Goal: Transaction & Acquisition: Purchase product/service

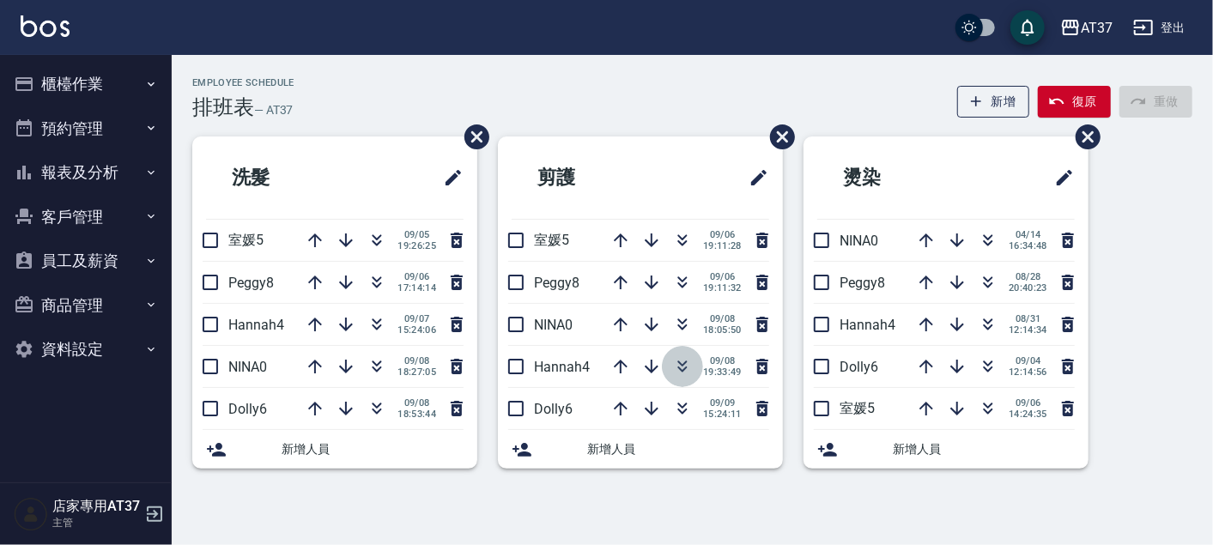
click at [681, 368] on icon "button" at bounding box center [682, 366] width 21 height 21
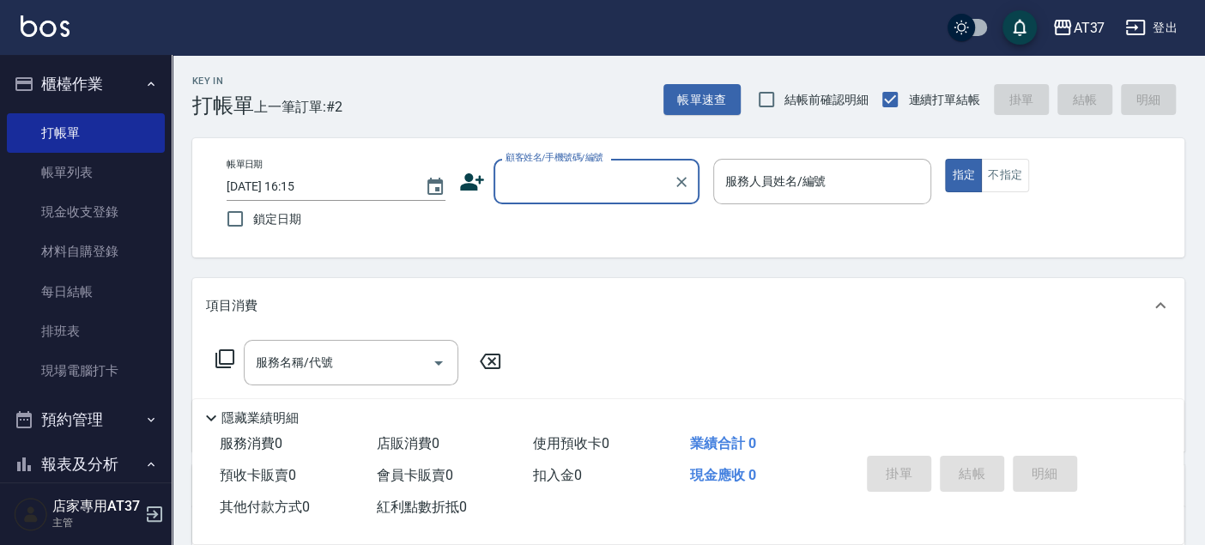
click at [549, 191] on input "顧客姓名/手機號碼/編號" at bounding box center [583, 182] width 165 height 30
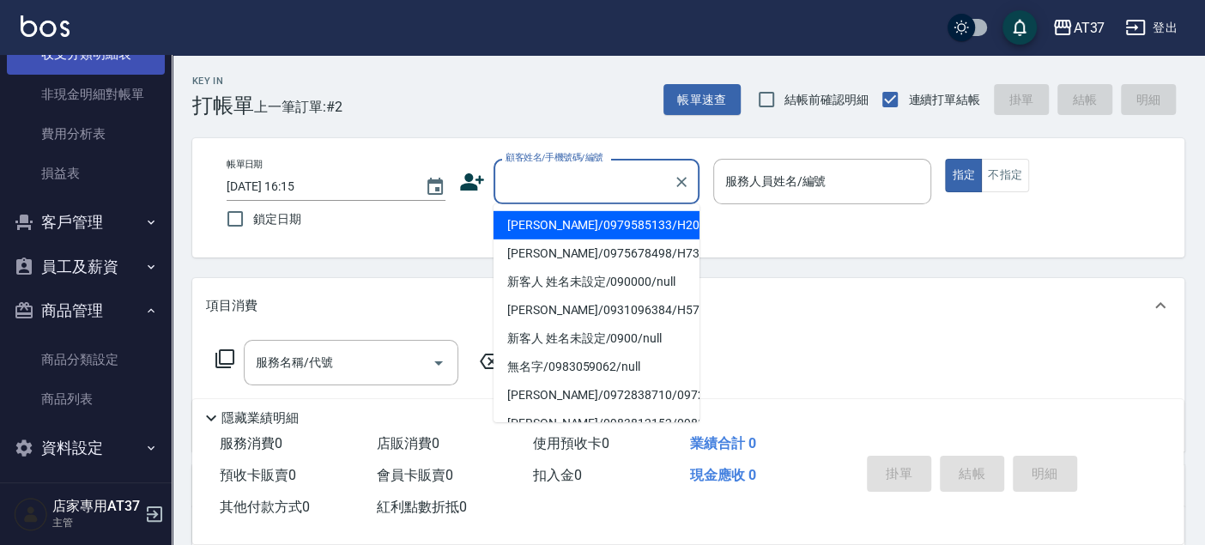
scroll to position [1576, 0]
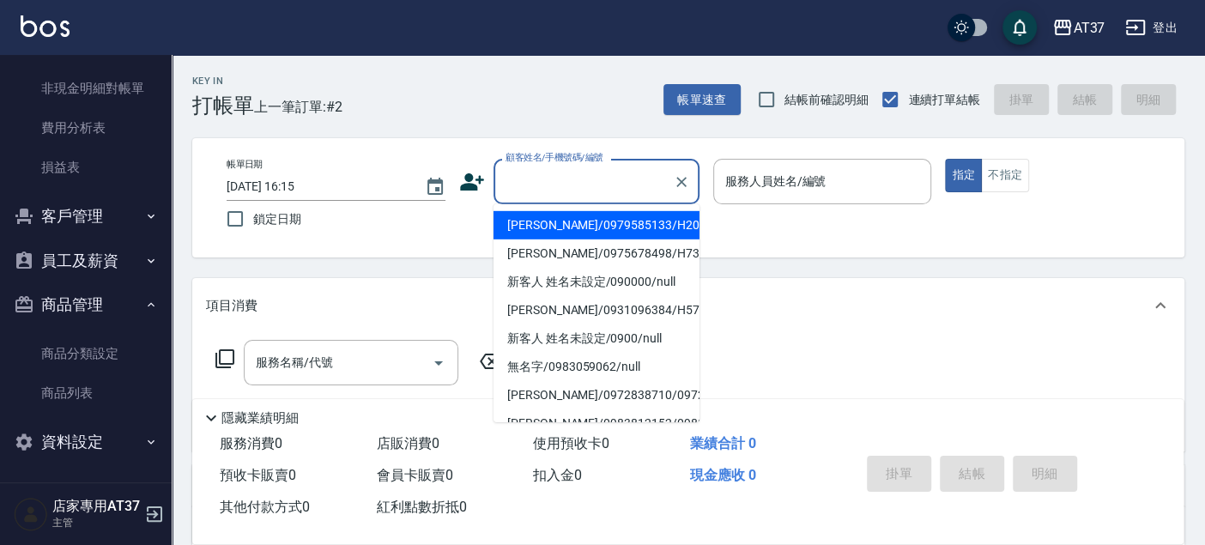
click at [91, 223] on button "客戶管理" at bounding box center [86, 216] width 158 height 45
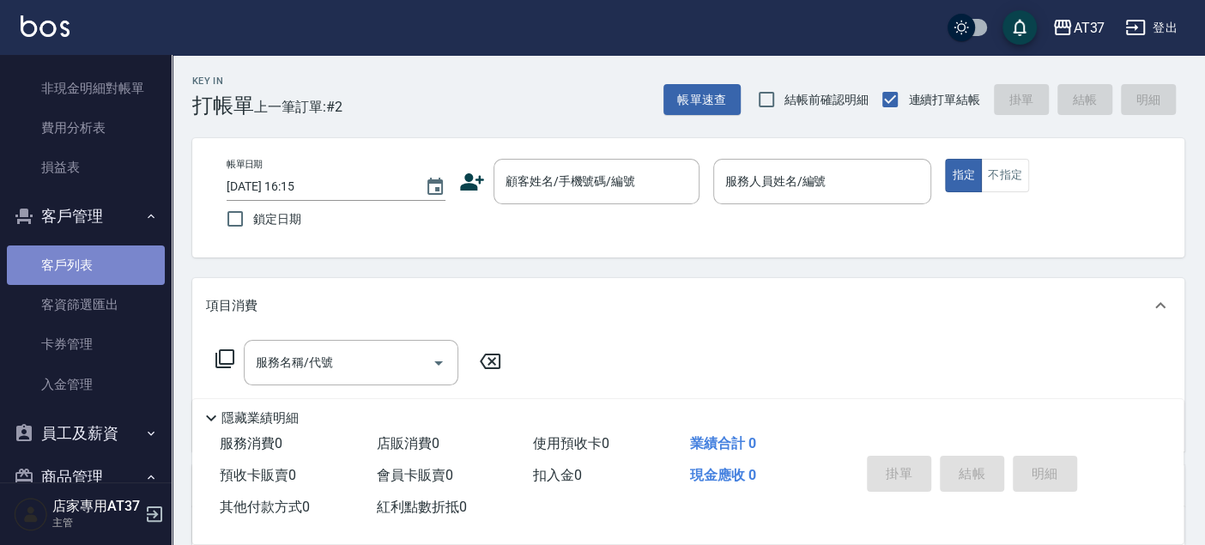
click at [91, 261] on link "客戶列表" at bounding box center [86, 264] width 158 height 39
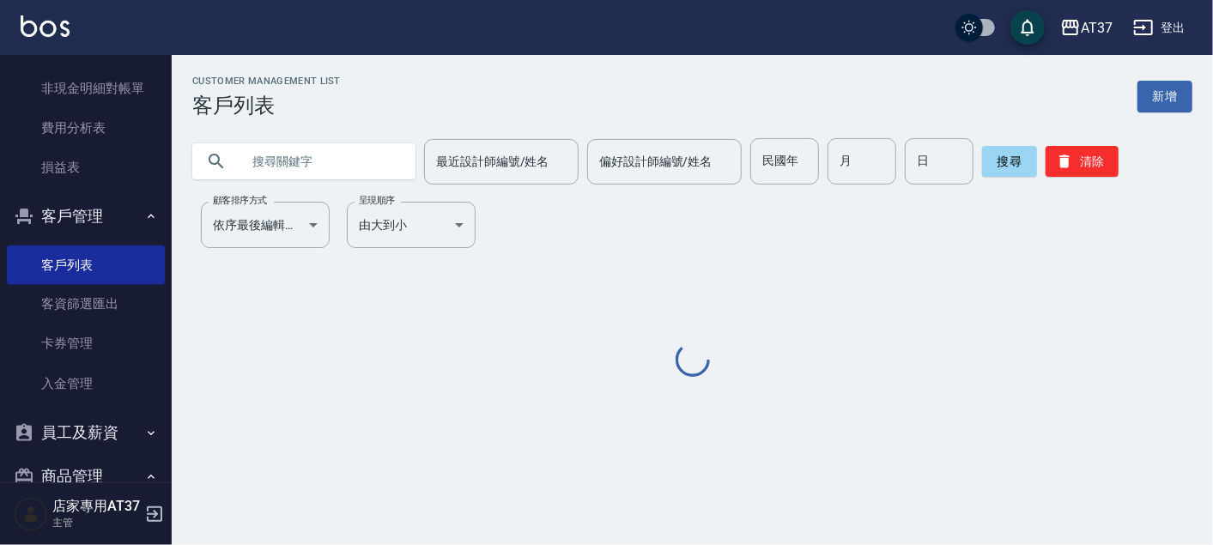
click at [343, 159] on input "text" at bounding box center [320, 161] width 161 height 46
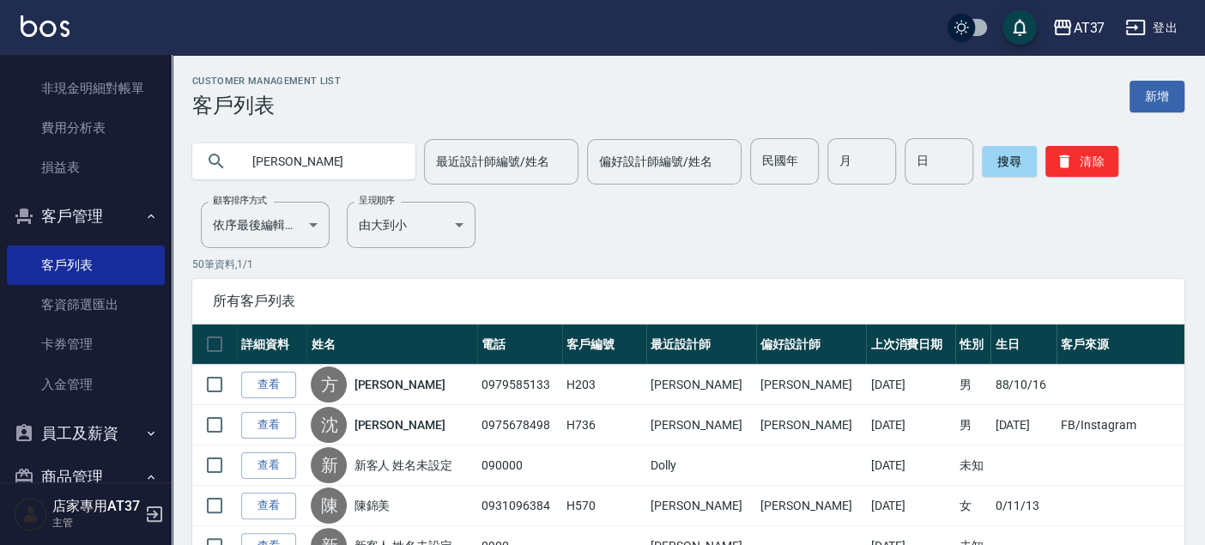
type input "[PERSON_NAME]"
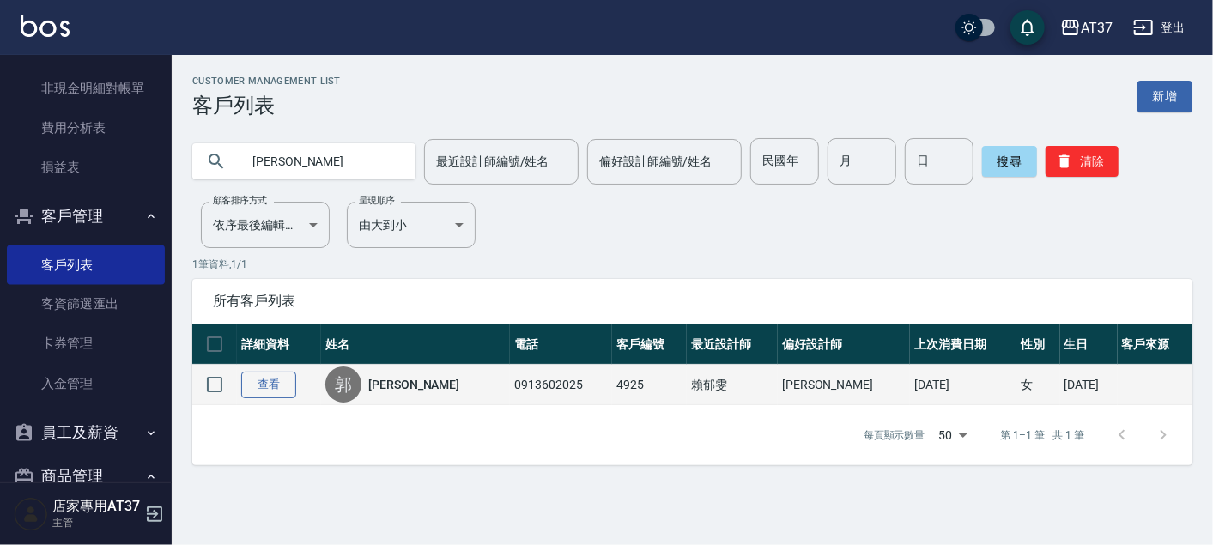
click at [287, 380] on link "查看" at bounding box center [268, 385] width 55 height 27
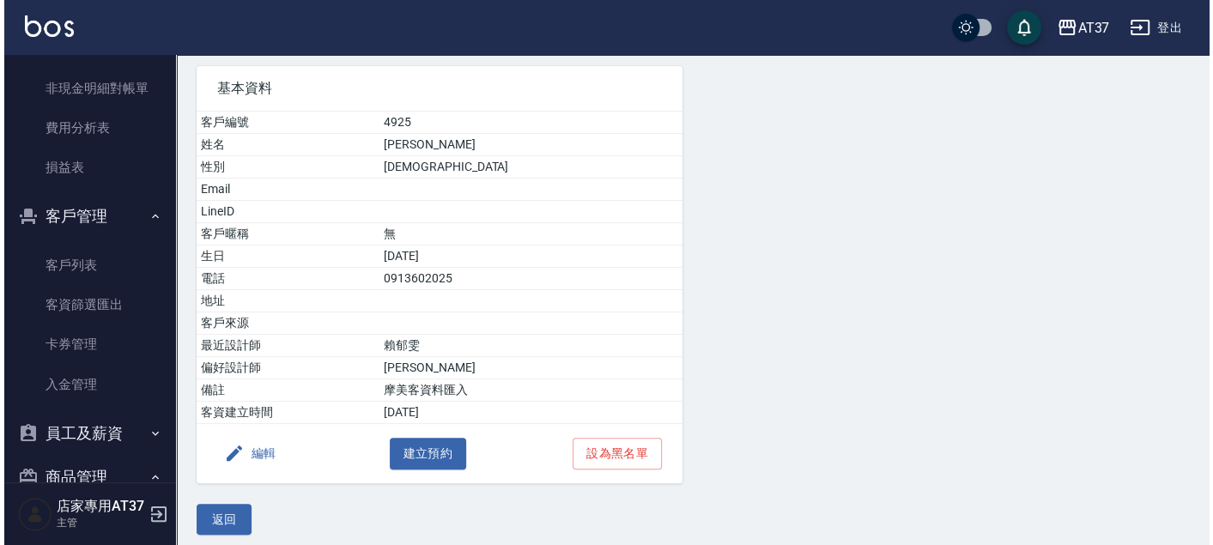
scroll to position [127, 0]
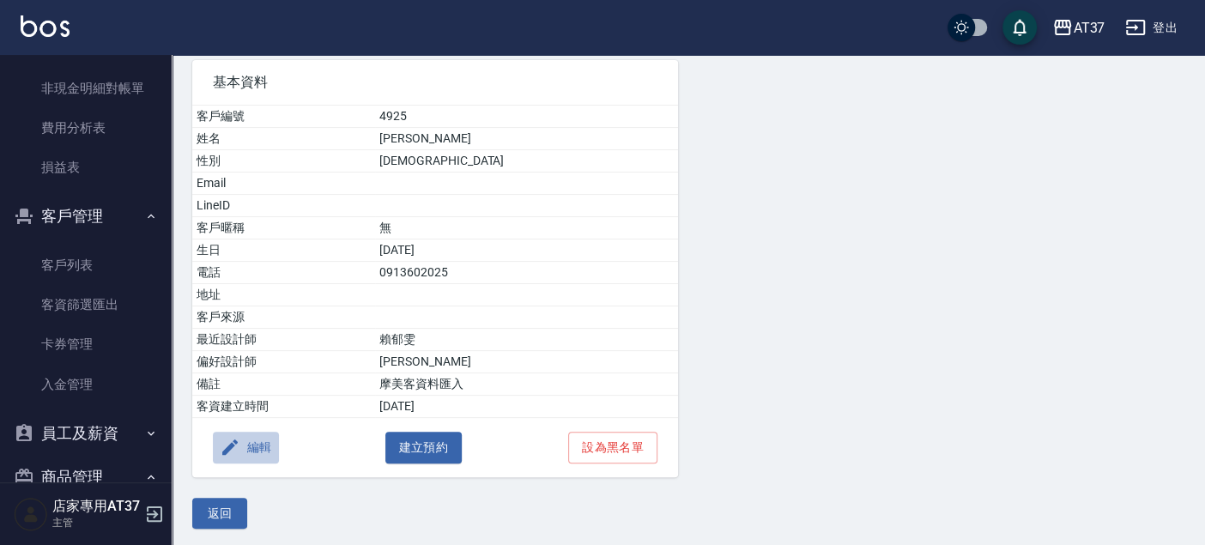
click at [266, 441] on button "編輯" at bounding box center [246, 448] width 66 height 32
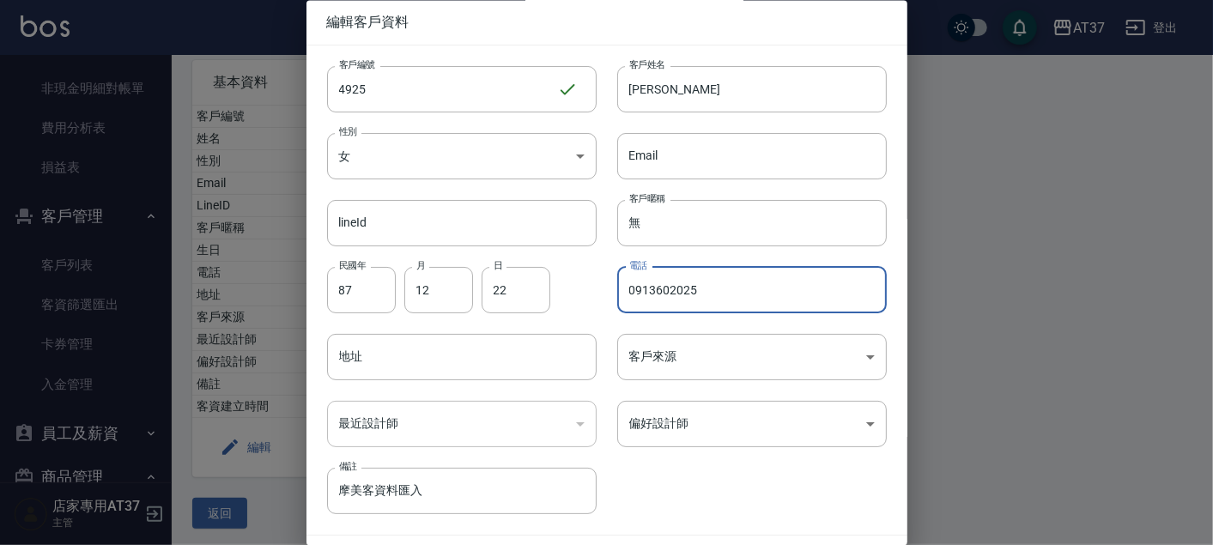
drag, startPoint x: 701, startPoint y: 293, endPoint x: 616, endPoint y: 296, distance: 85.0
click at [617, 296] on input "0913602025" at bounding box center [751, 290] width 269 height 46
type input "0916937530"
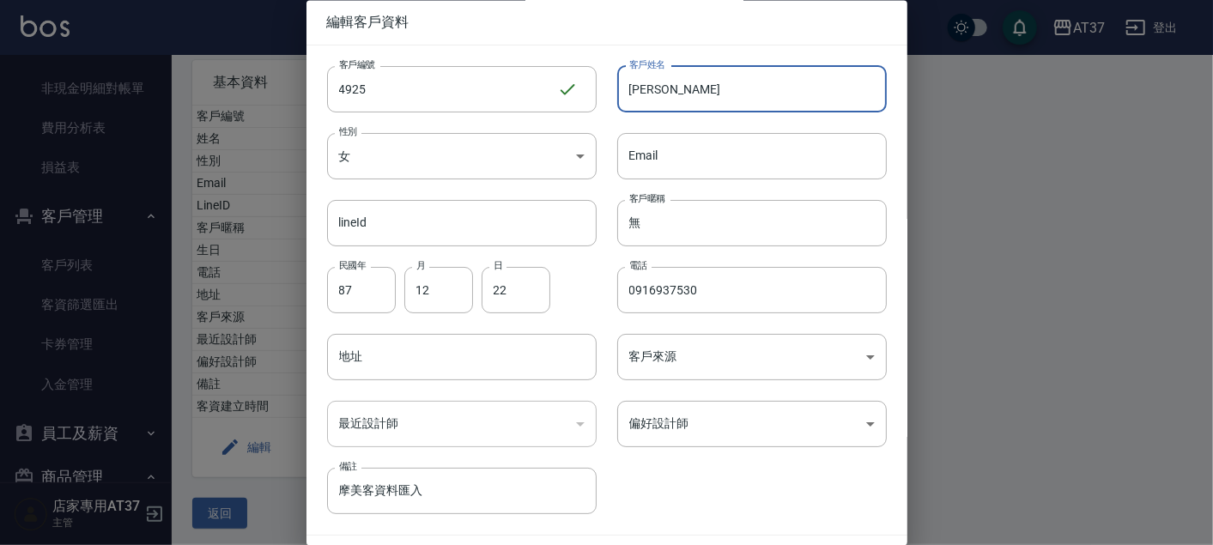
drag, startPoint x: 686, startPoint y: 86, endPoint x: 609, endPoint y: 87, distance: 77.2
click at [609, 87] on div "客戶姓名 [PERSON_NAME]姓名" at bounding box center [741, 78] width 290 height 67
click at [641, 88] on input "[PERSON_NAME]" at bounding box center [751, 89] width 269 height 46
click at [674, 88] on input "[PERSON_NAME]" at bounding box center [751, 89] width 269 height 46
drag, startPoint x: 674, startPoint y: 88, endPoint x: 588, endPoint y: 84, distance: 85.9
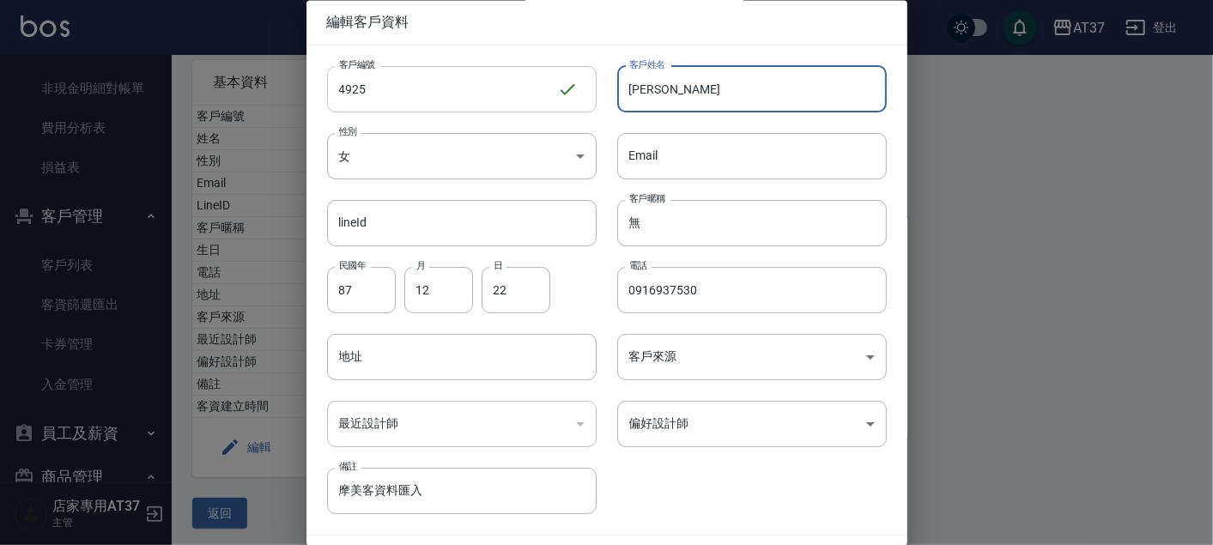
click at [596, 84] on div "客戶姓名 [PERSON_NAME]姓名" at bounding box center [741, 78] width 290 height 67
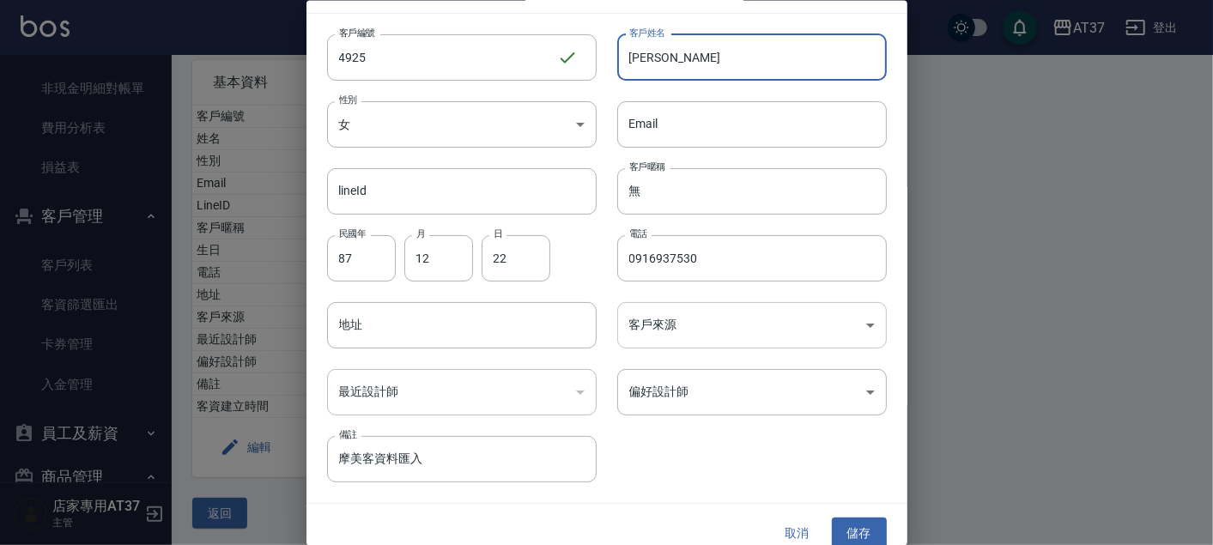
scroll to position [49, 0]
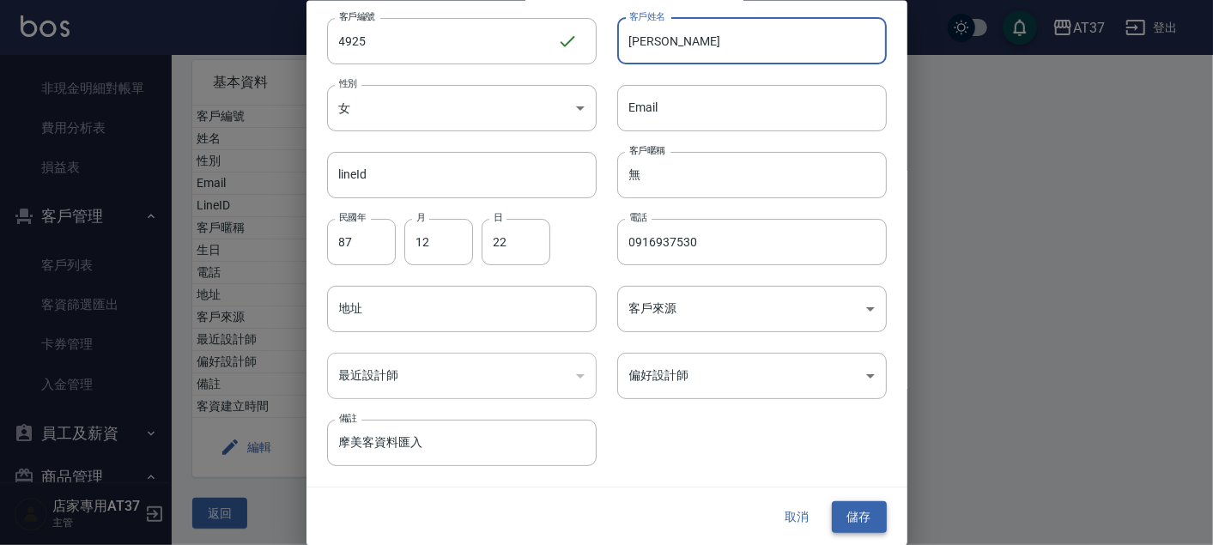
type input "[PERSON_NAME]"
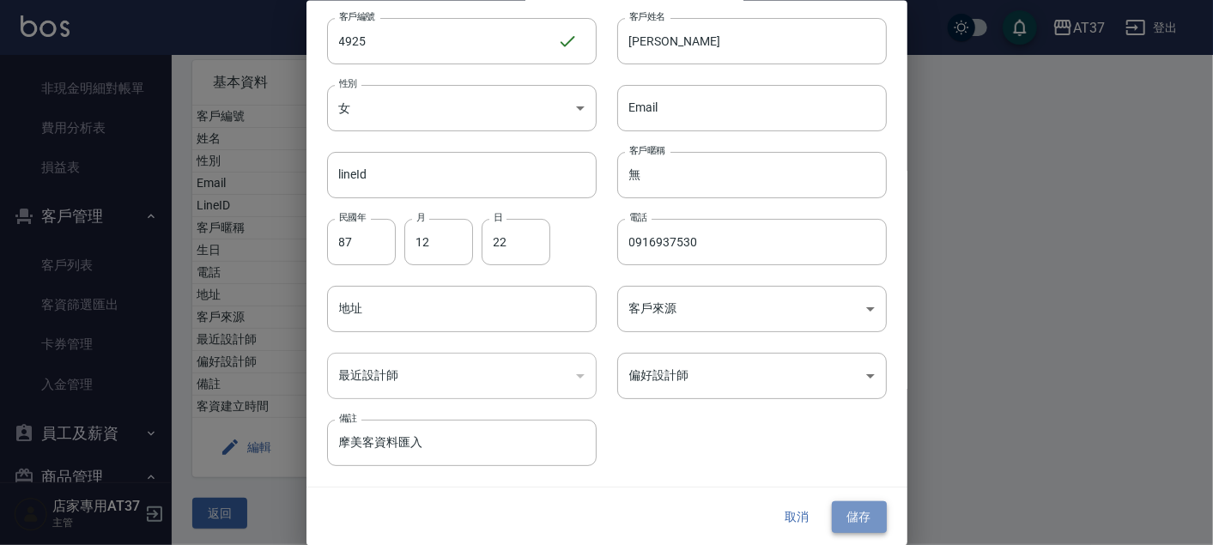
click at [847, 512] on button "儲存" at bounding box center [859, 517] width 55 height 32
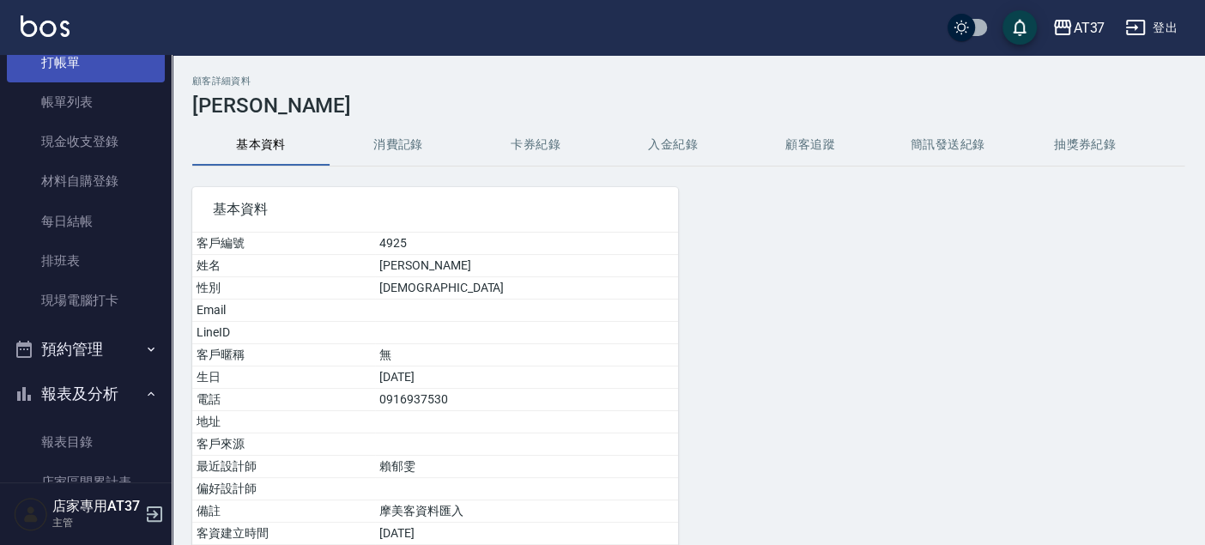
scroll to position [0, 0]
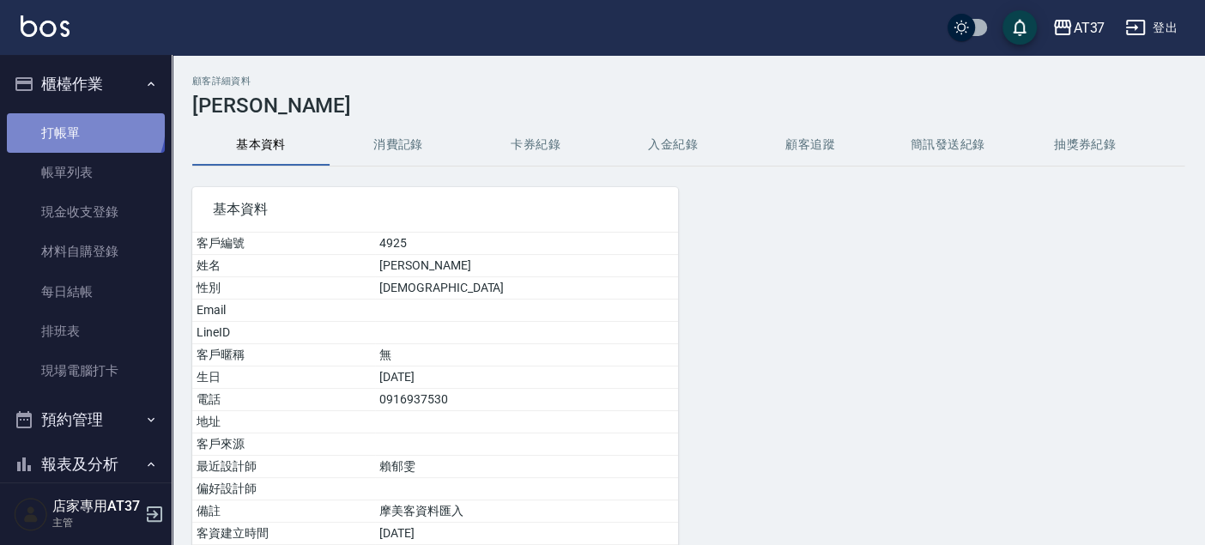
click at [83, 124] on link "打帳單" at bounding box center [86, 132] width 158 height 39
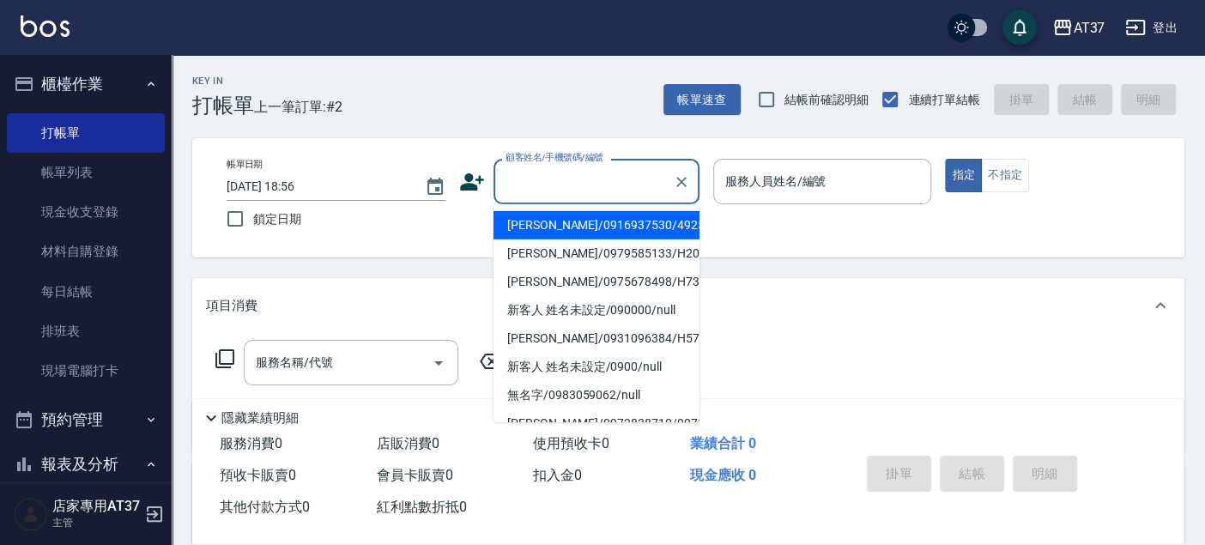
click at [601, 179] on input "顧客姓名/手機號碼/編號" at bounding box center [583, 182] width 165 height 30
click at [631, 217] on li "[PERSON_NAME]/0916937530/4925" at bounding box center [597, 225] width 206 height 28
type input "[PERSON_NAME]/0916937530/4925"
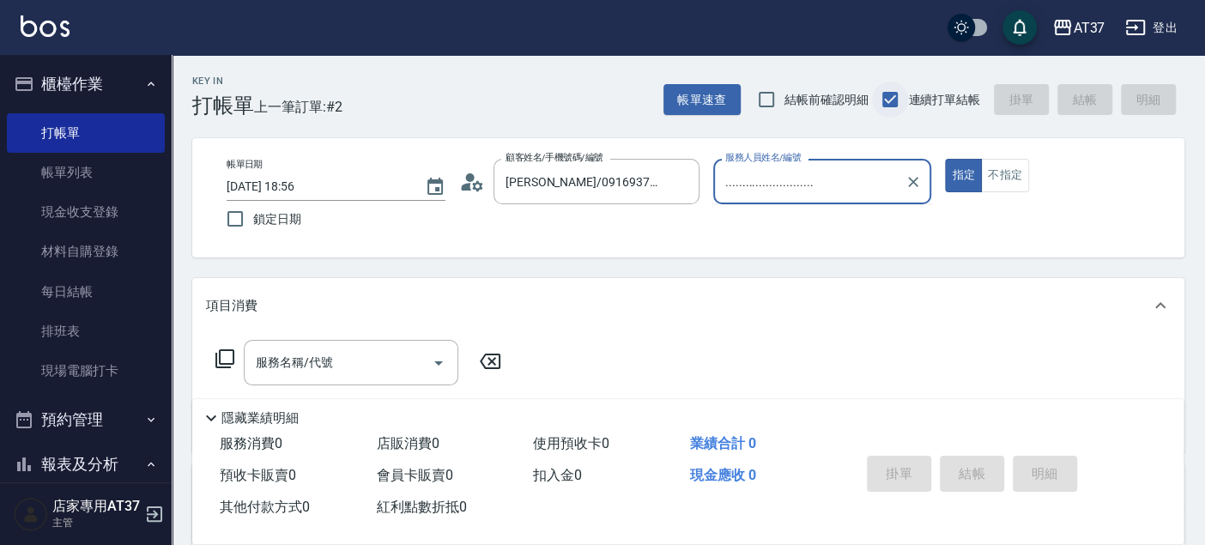
type input "..........................."
click at [915, 176] on icon "Clear" at bounding box center [913, 181] width 17 height 17
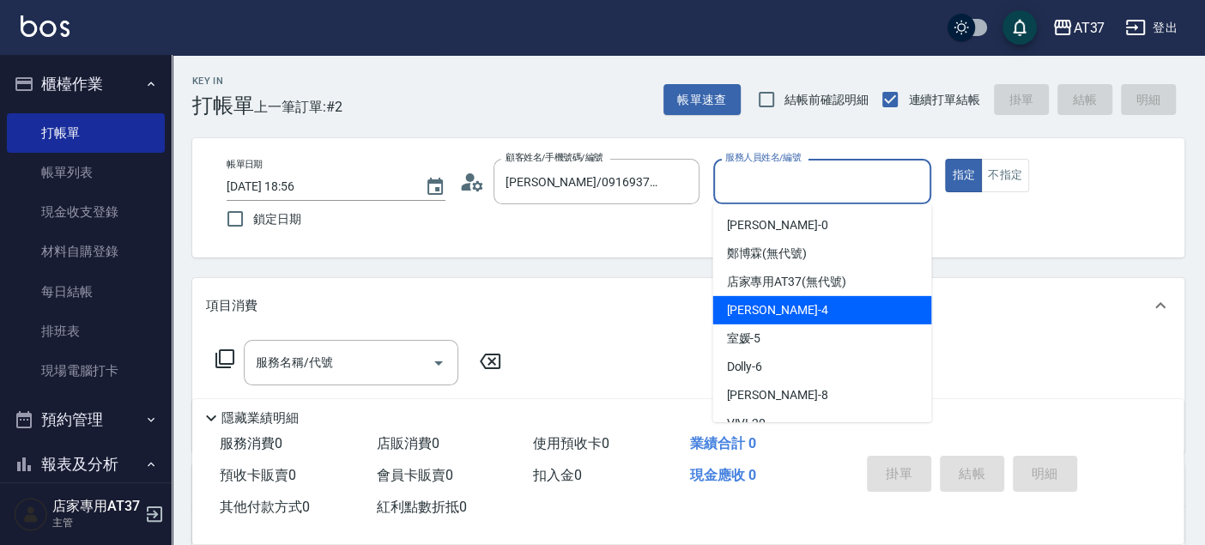
click at [759, 298] on div "[PERSON_NAME] -4" at bounding box center [821, 310] width 219 height 28
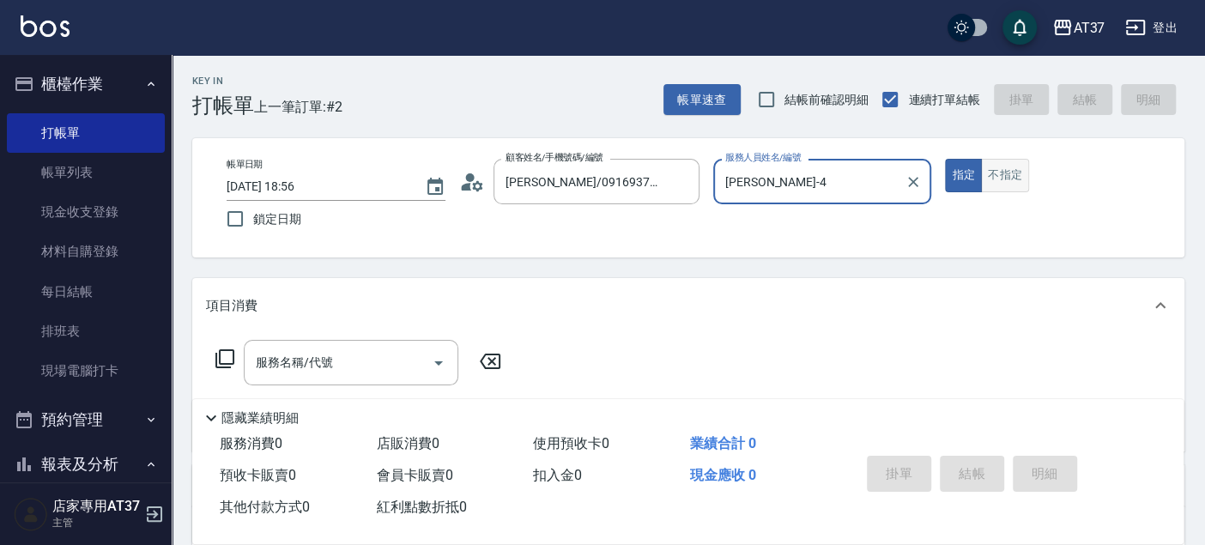
type input "[PERSON_NAME]-4"
click at [1020, 180] on button "不指定" at bounding box center [1005, 175] width 48 height 33
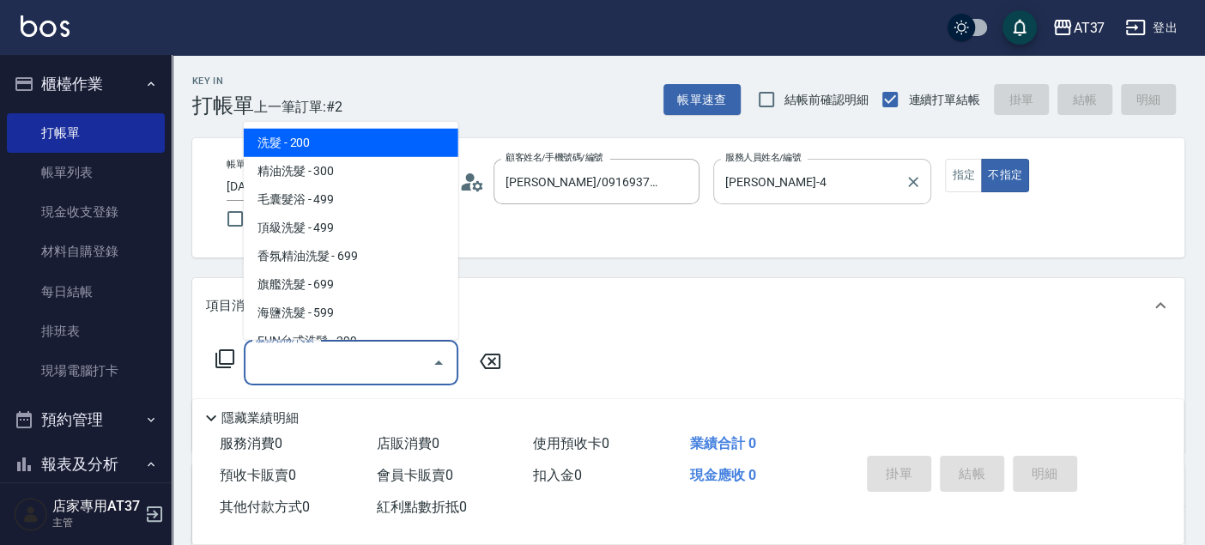
click at [340, 355] on input "服務名稱/代號" at bounding box center [337, 363] width 173 height 30
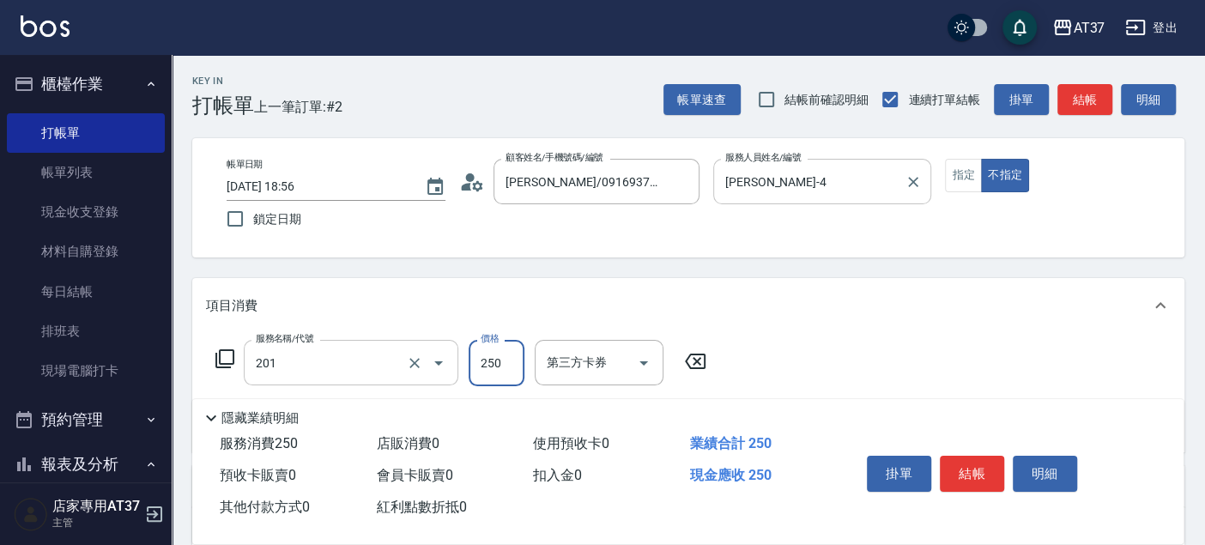
type input "B級單剪(201)"
click at [961, 463] on button "結帳" at bounding box center [972, 474] width 64 height 36
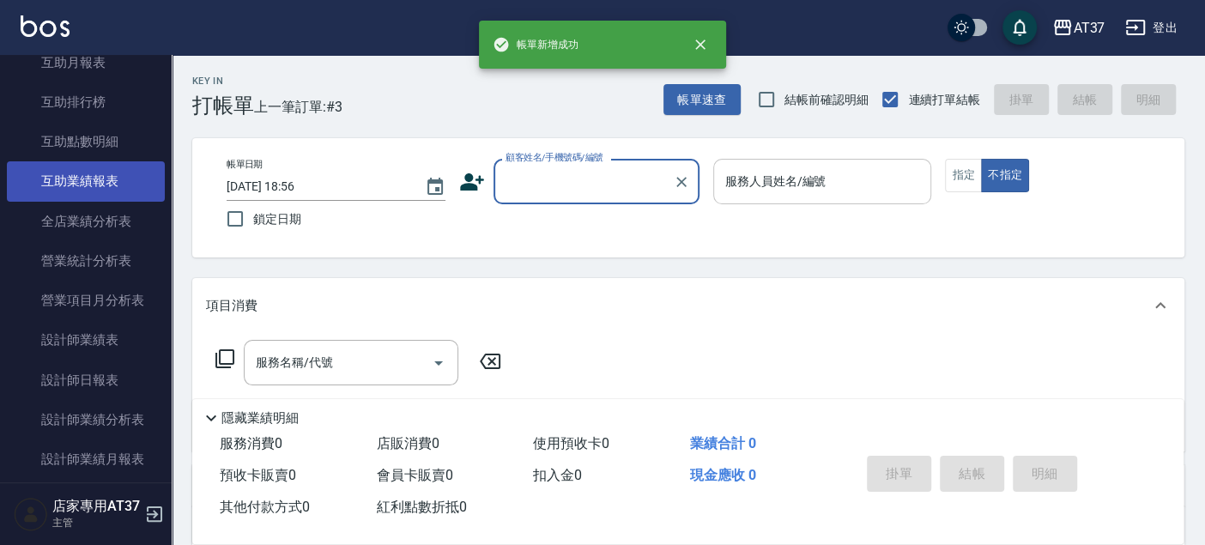
scroll to position [667, 0]
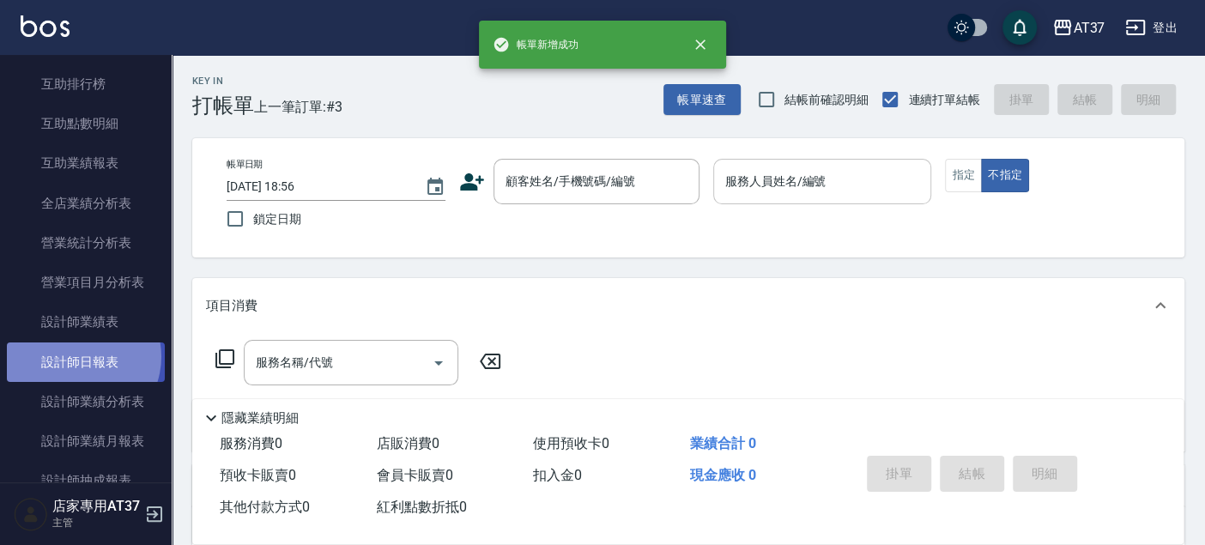
click at [77, 355] on link "設計師日報表" at bounding box center [86, 361] width 158 height 39
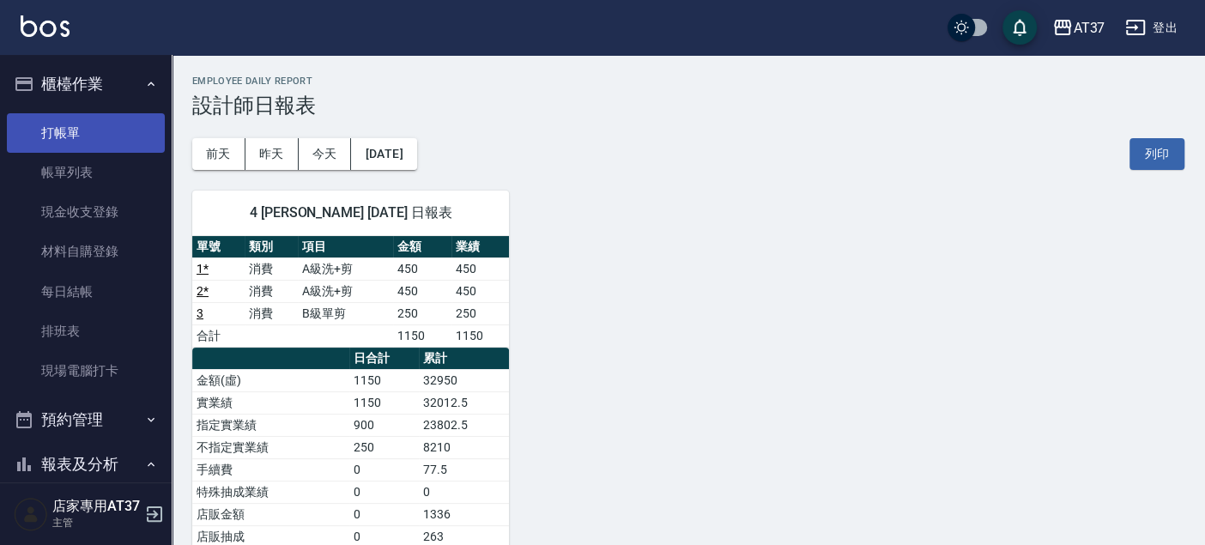
click at [83, 145] on link "打帳單" at bounding box center [86, 132] width 158 height 39
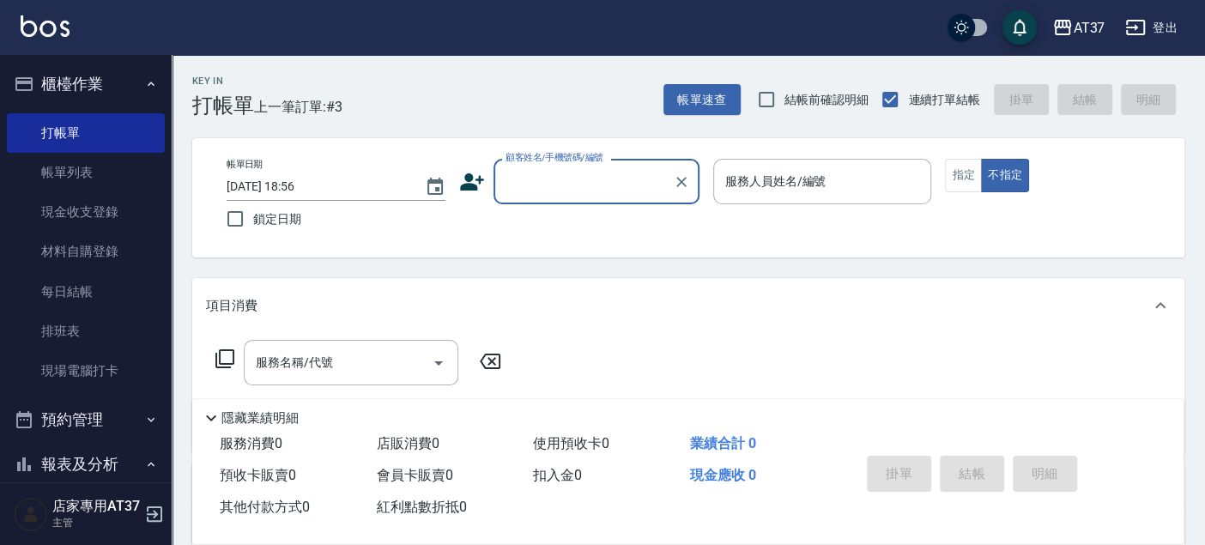
click at [554, 181] on input "顧客姓名/手機號碼/編號" at bounding box center [583, 182] width 165 height 30
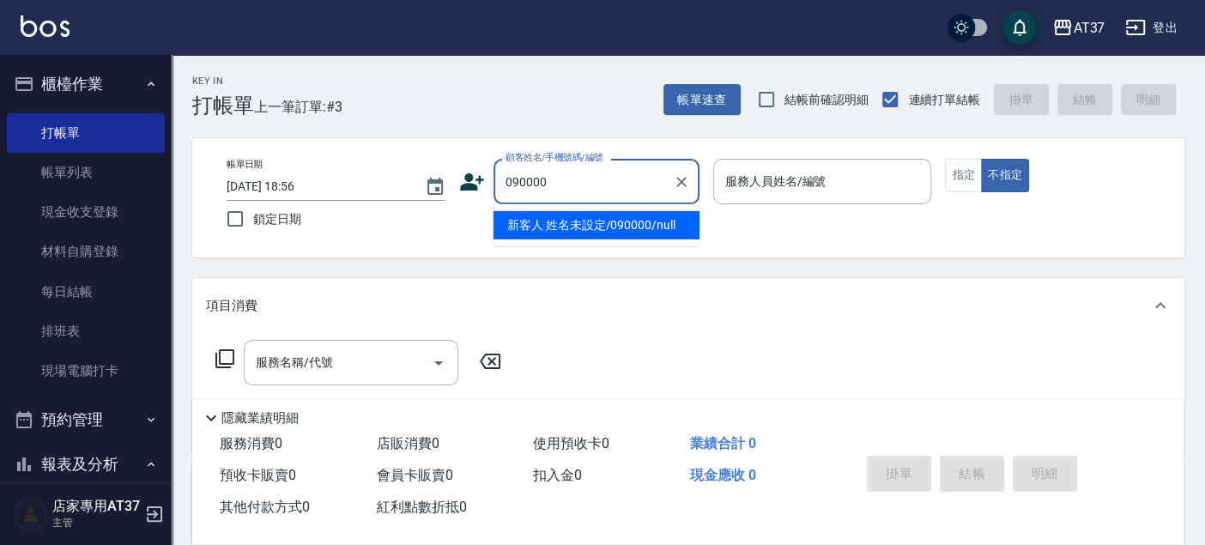
type input "新客人 姓名未設定/090000/null"
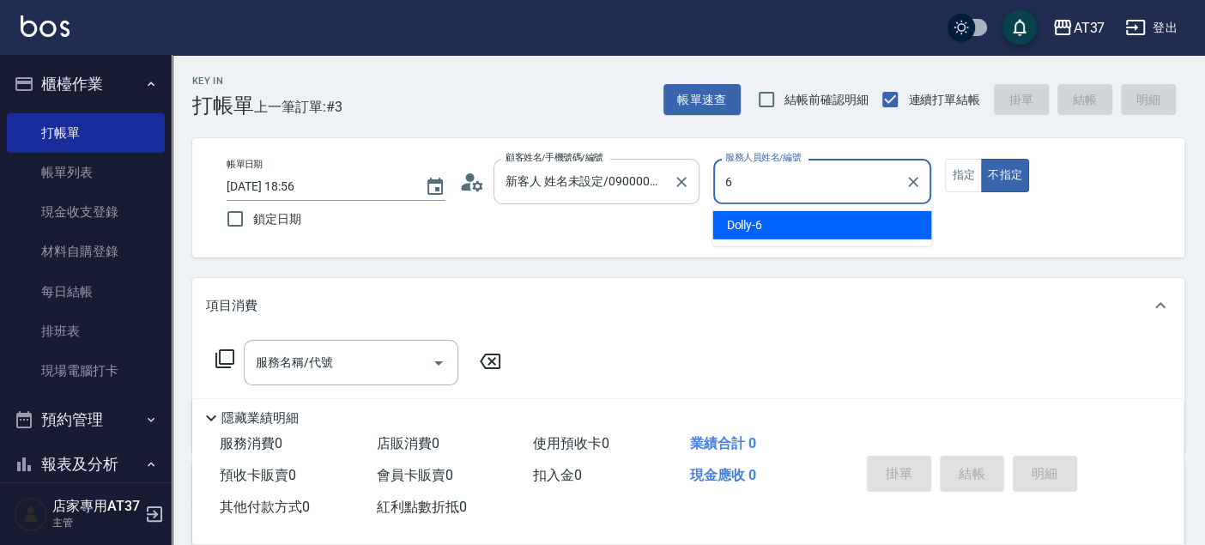
type input "6"
type button "false"
type input "Dolly-6"
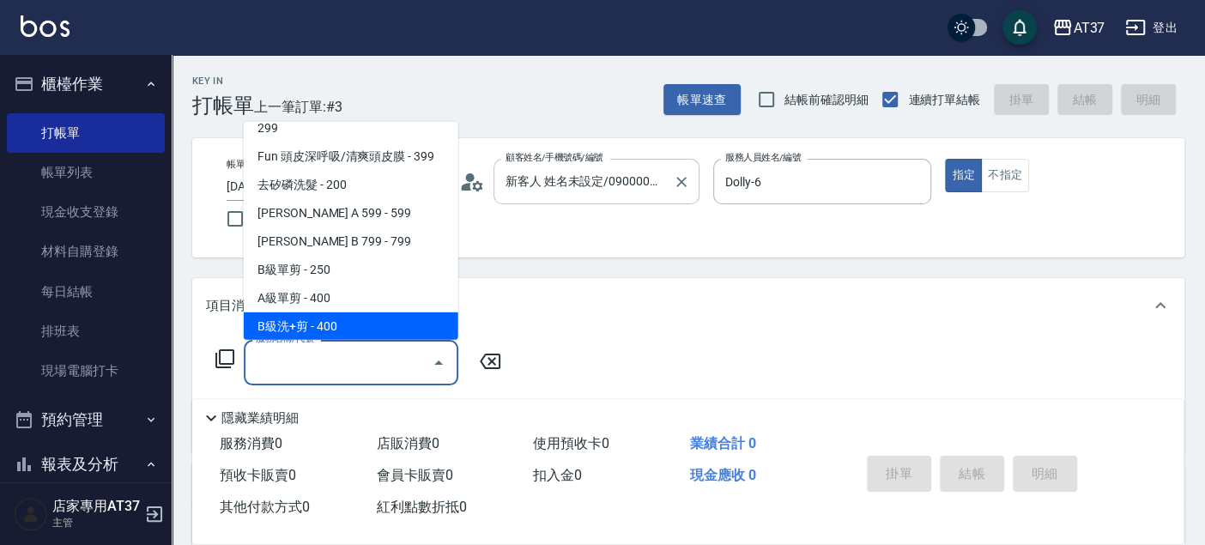
scroll to position [345, 0]
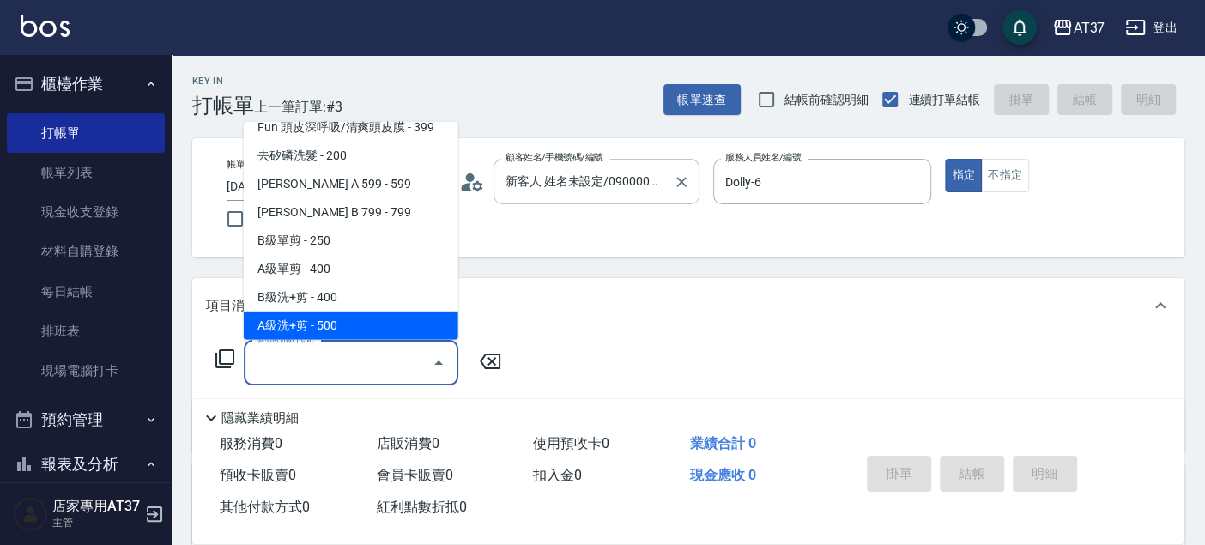
type input "A級洗+剪(204)"
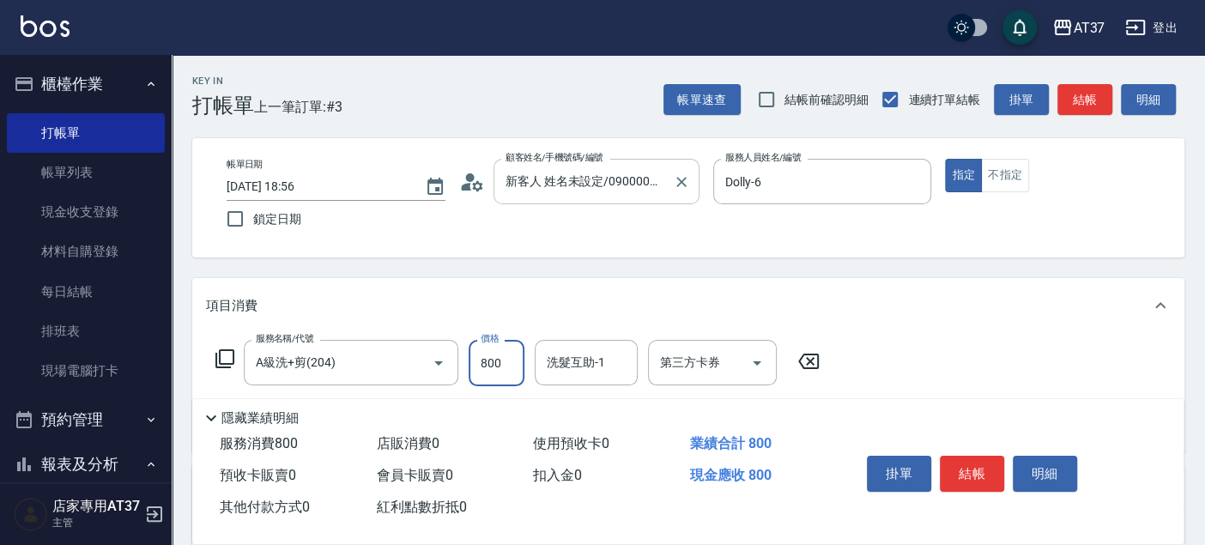
type input "800"
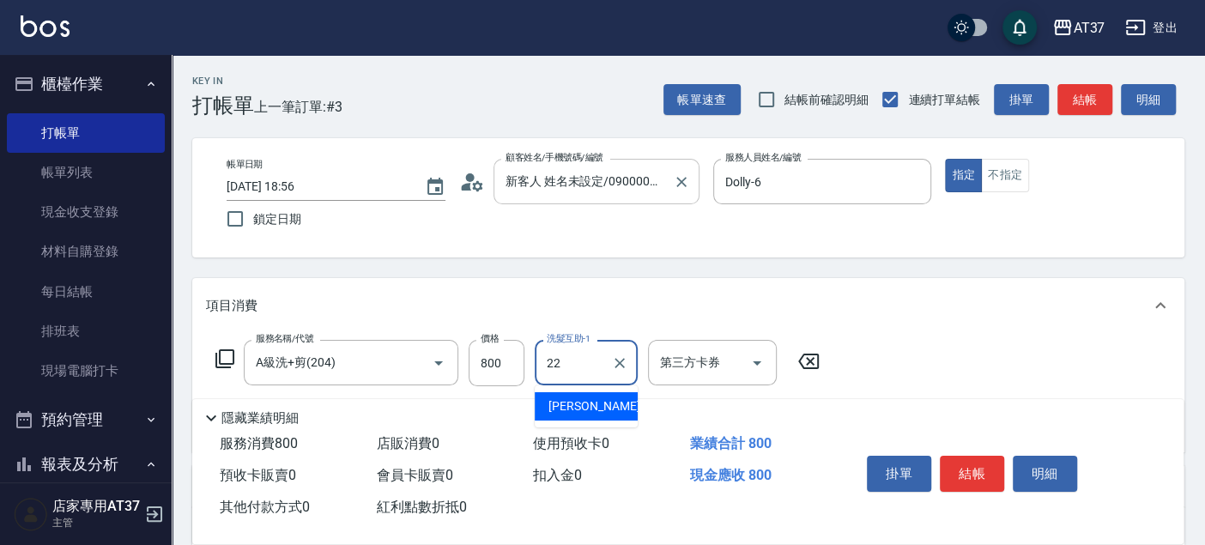
type input "威廉-22"
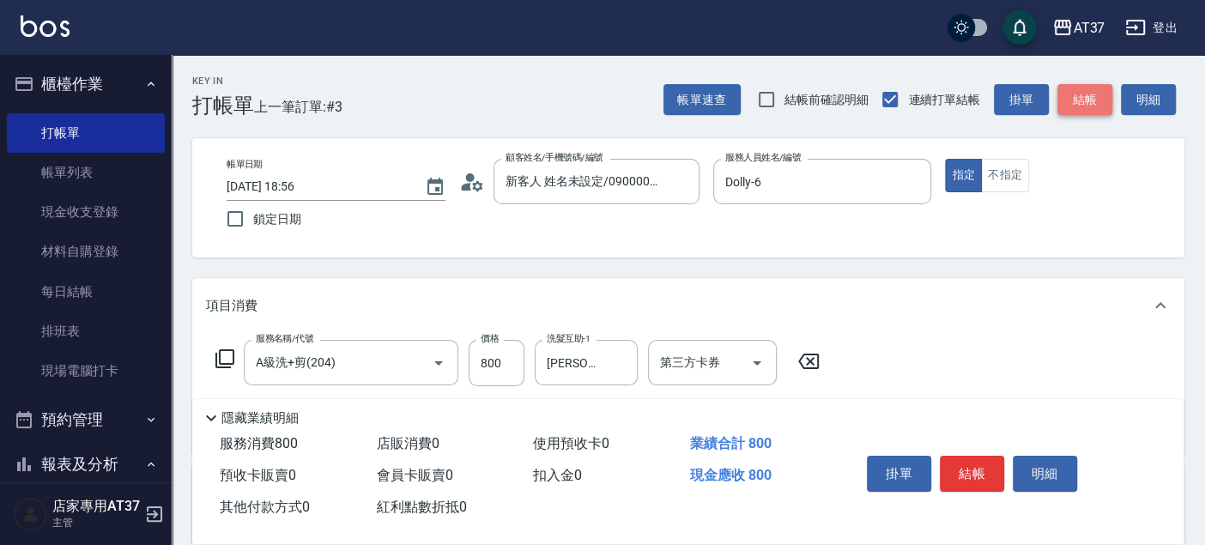
click at [1103, 93] on button "結帳" at bounding box center [1084, 100] width 55 height 32
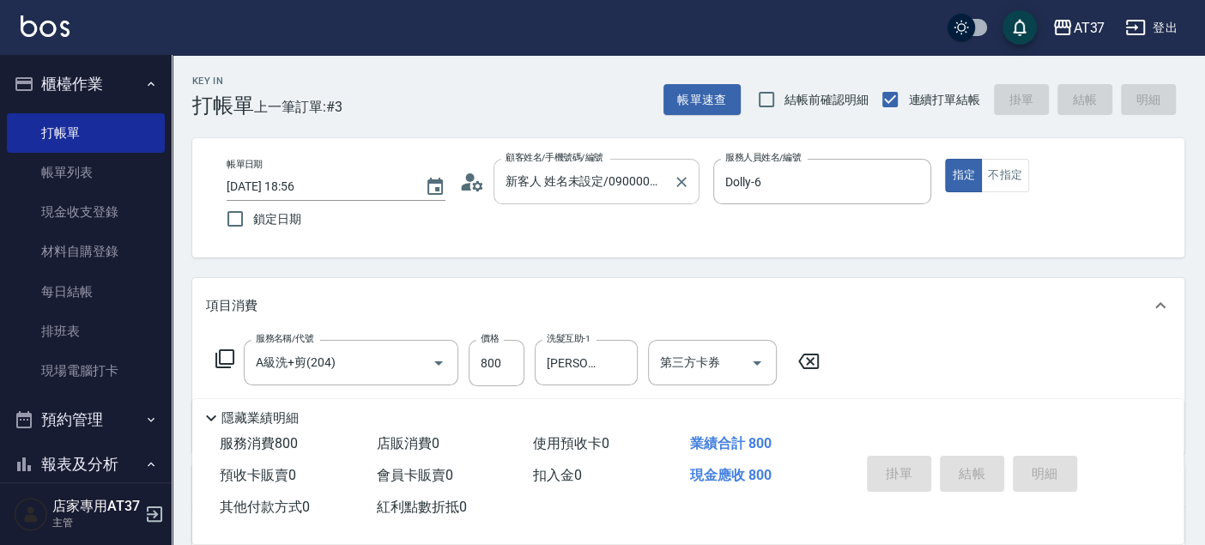
type input "2025/09/09 19:23"
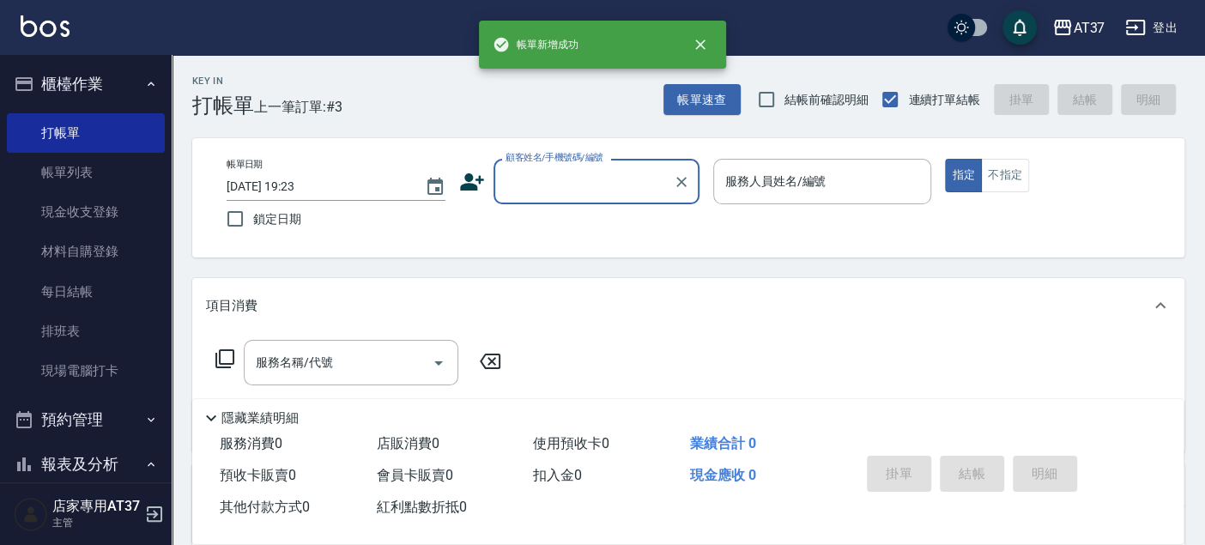
scroll to position [0, 0]
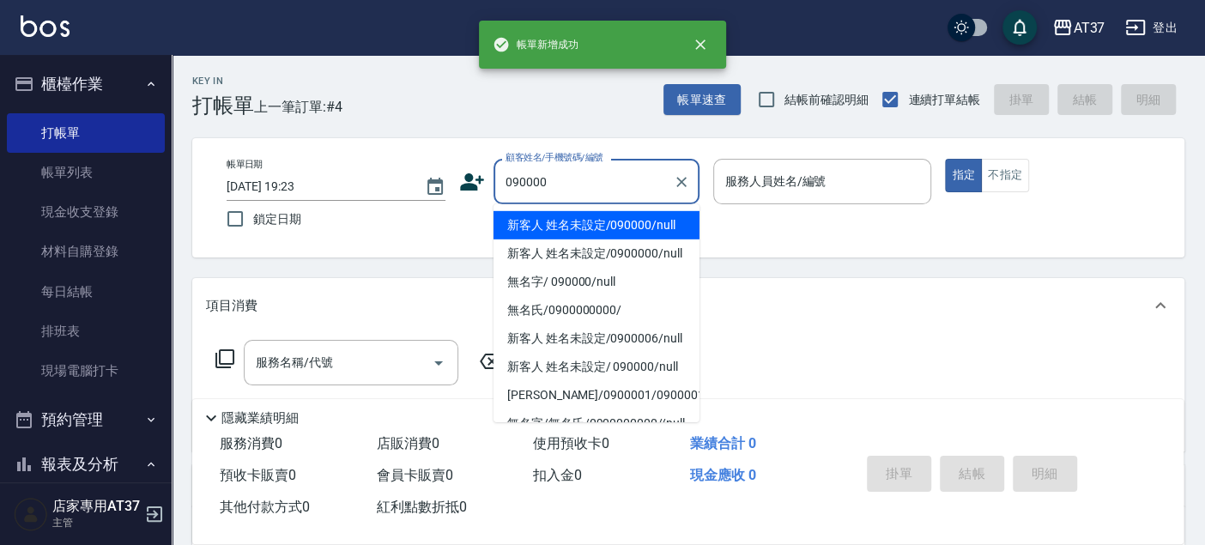
type input "090000"
type input "6"
type input "新客人 姓名未設定/090000/null"
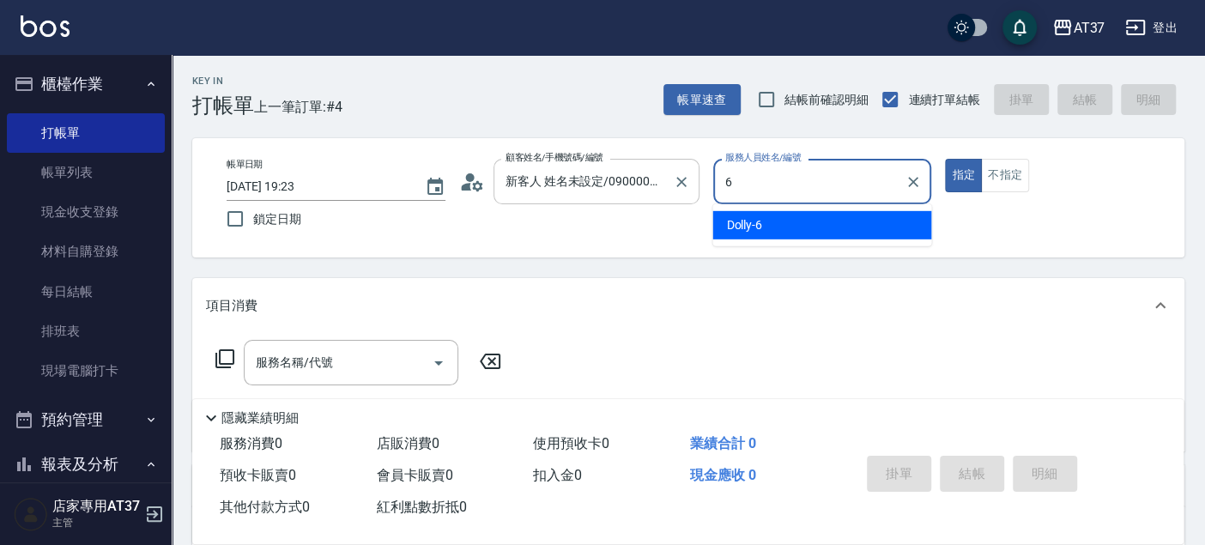
type input "6"
type button "true"
type input "Dolly-6"
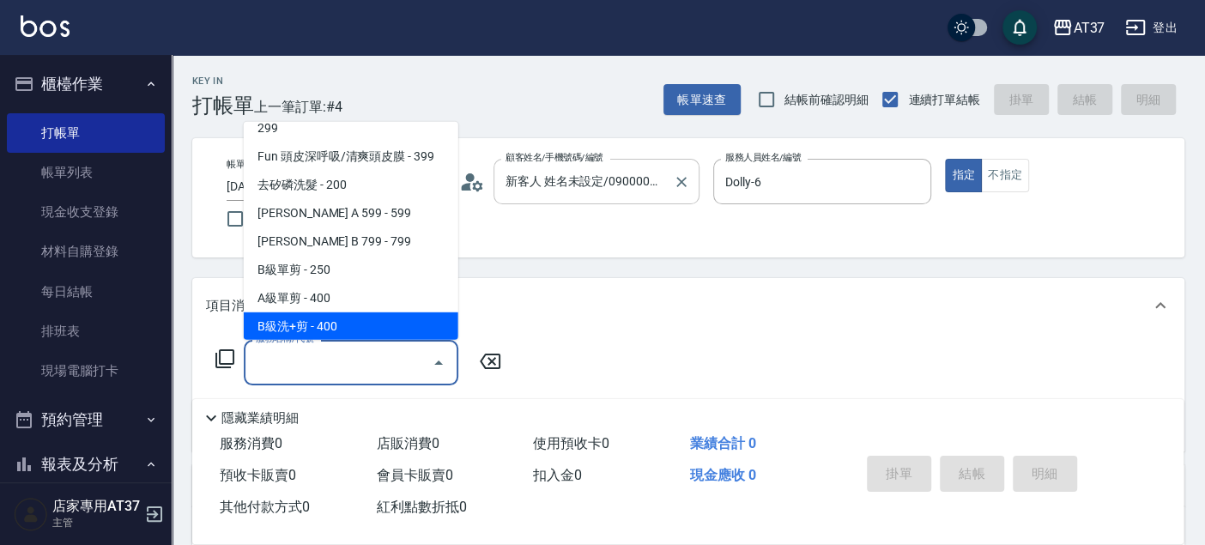
scroll to position [345, 0]
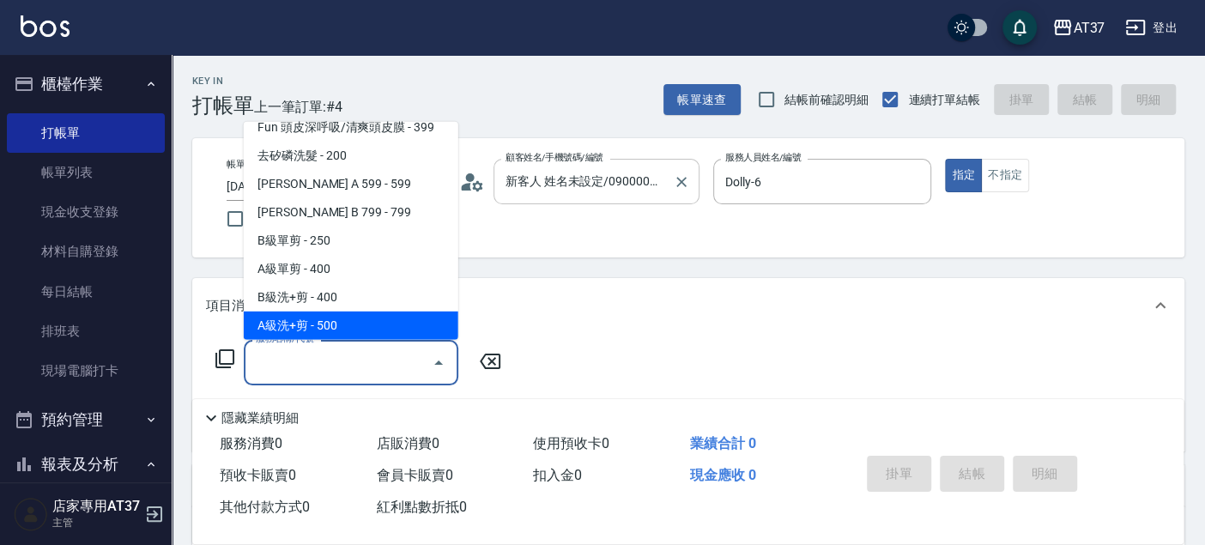
type input "A級洗+剪(204)"
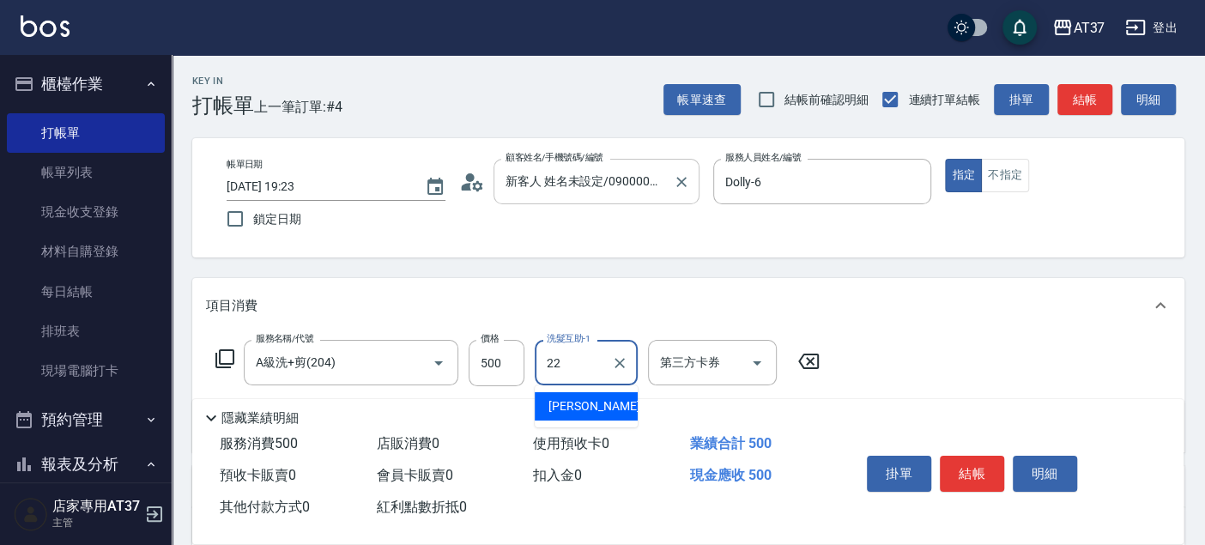
type input "威廉-22"
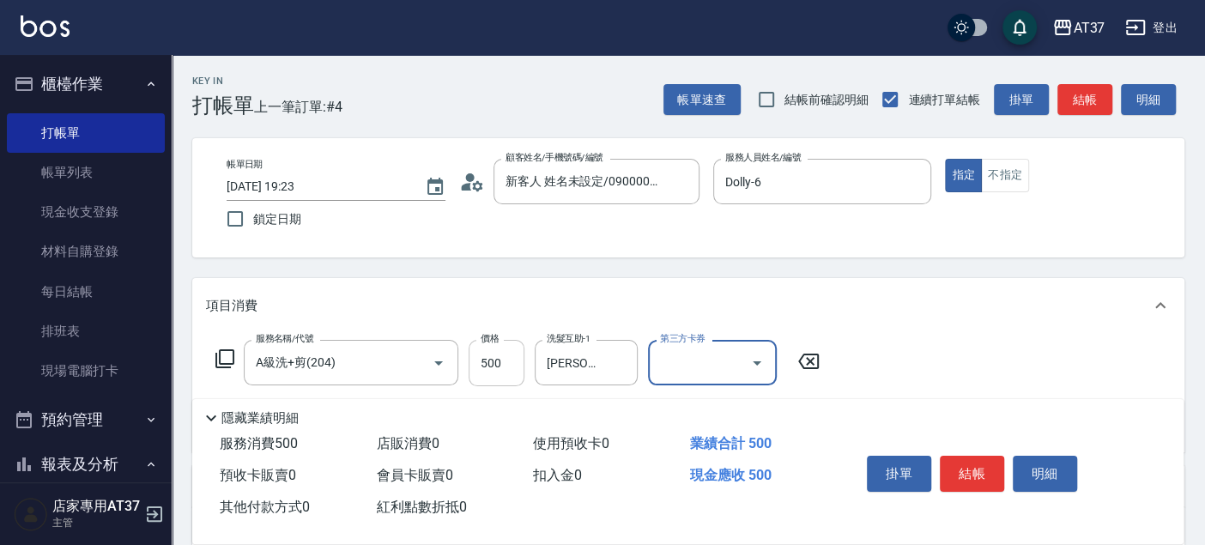
click at [505, 361] on input "500" at bounding box center [497, 363] width 56 height 46
type input "800"
click at [1068, 100] on button "結帳" at bounding box center [1084, 100] width 55 height 32
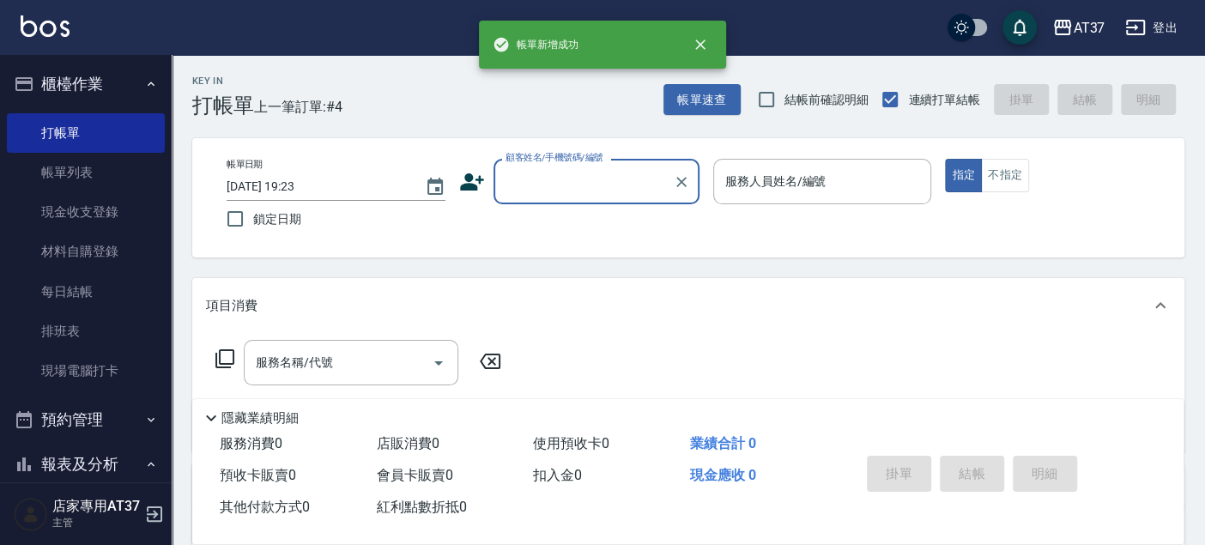
scroll to position [0, 0]
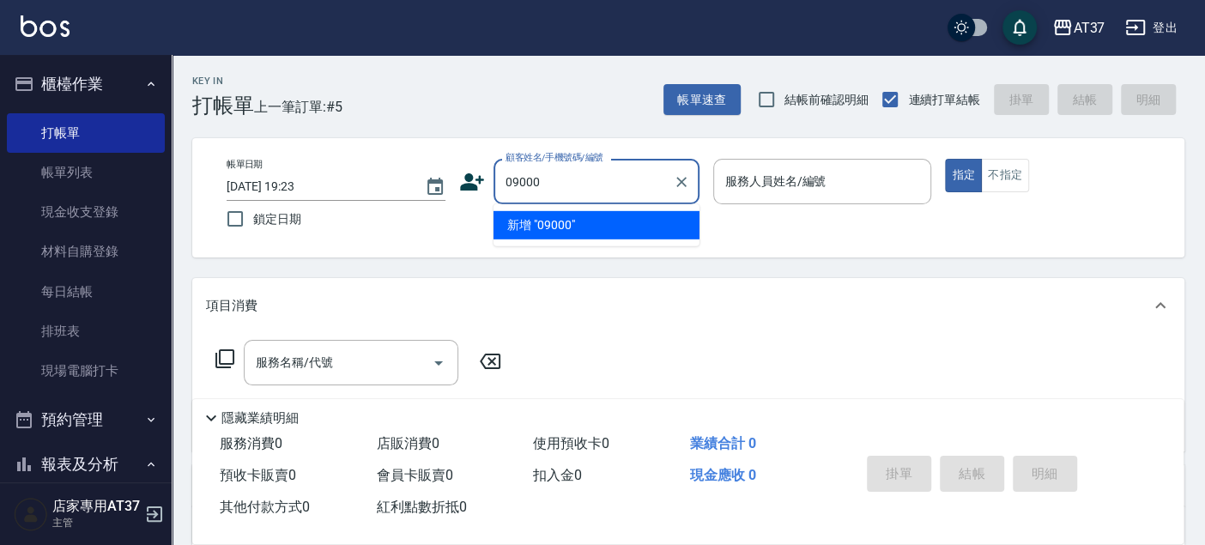
type input "09000"
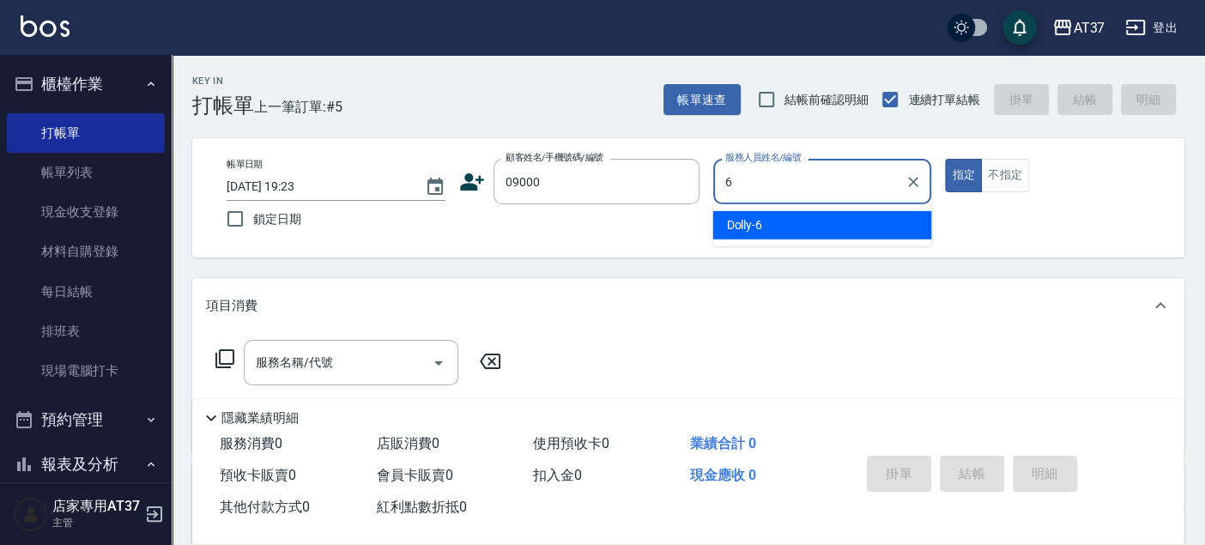
type input "Dolly-6"
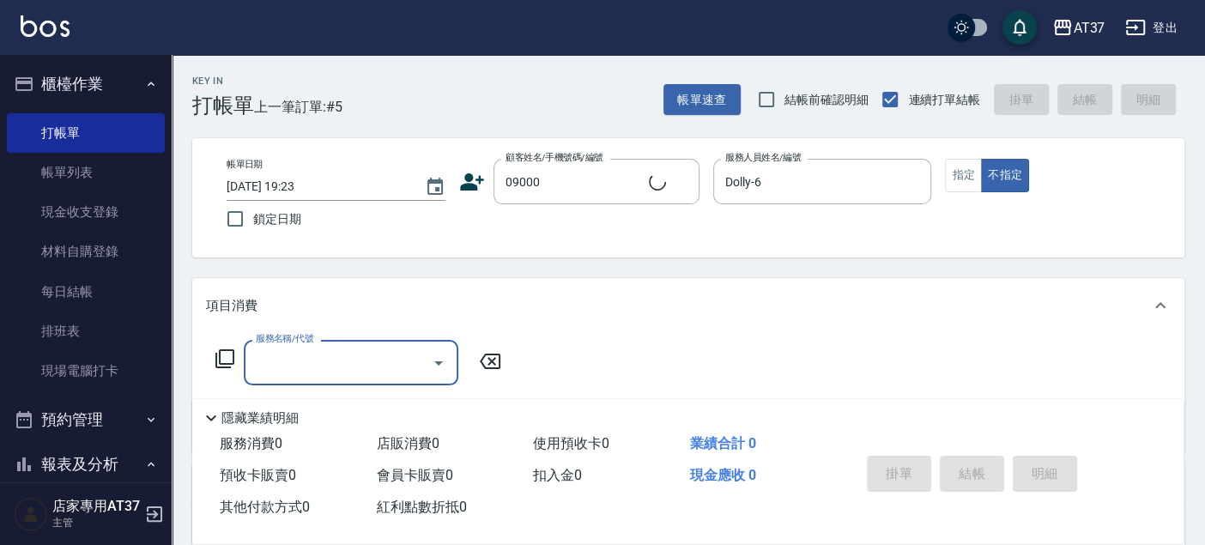
type input "新客人 姓名未設定/09000/null"
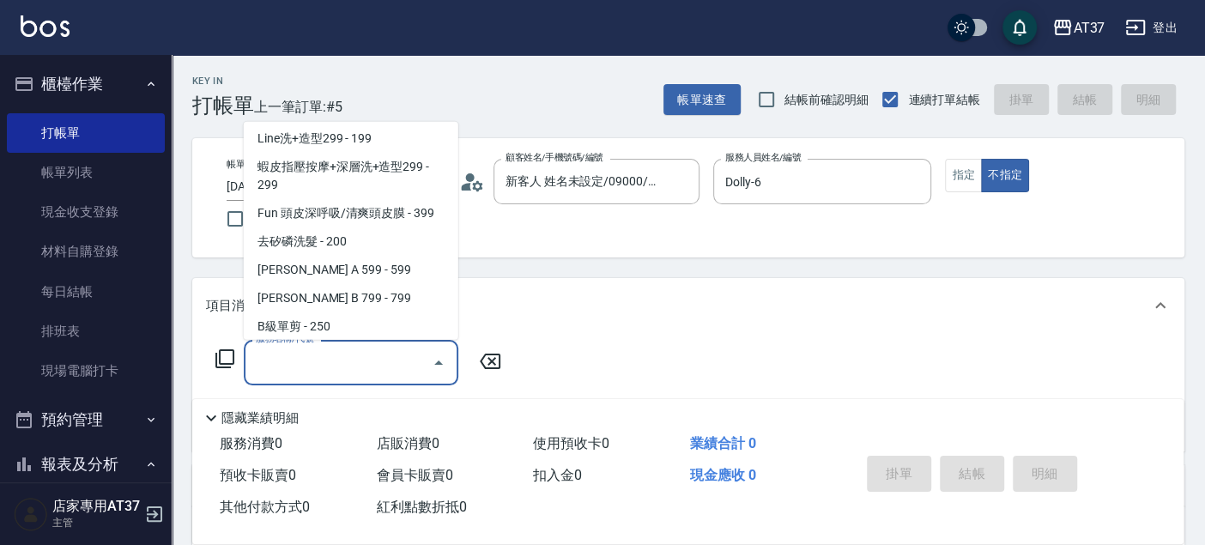
scroll to position [288, 0]
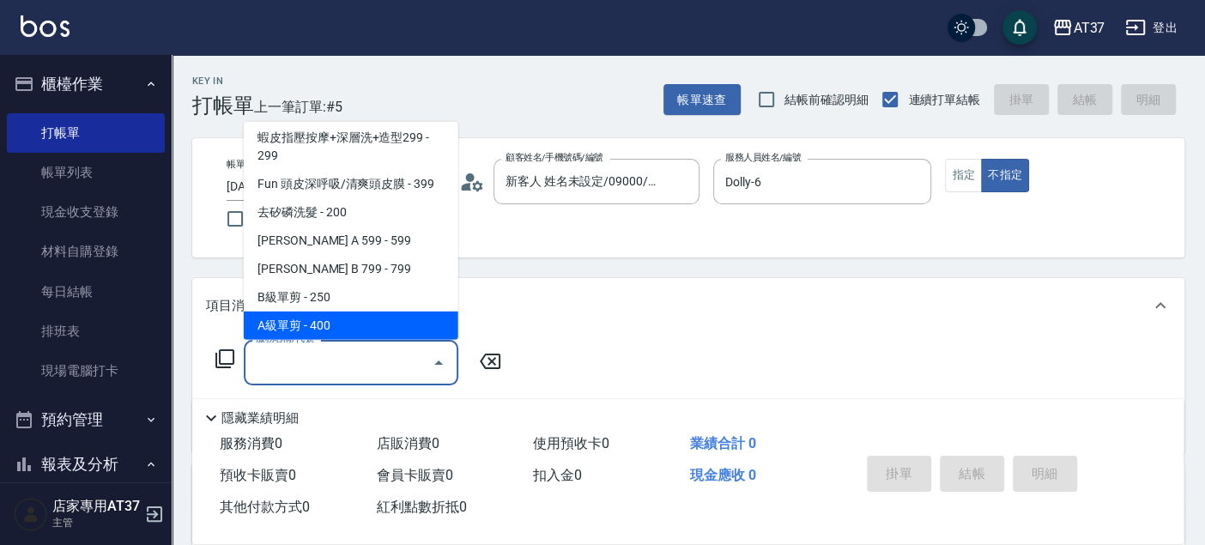
type input "A級單剪(202)"
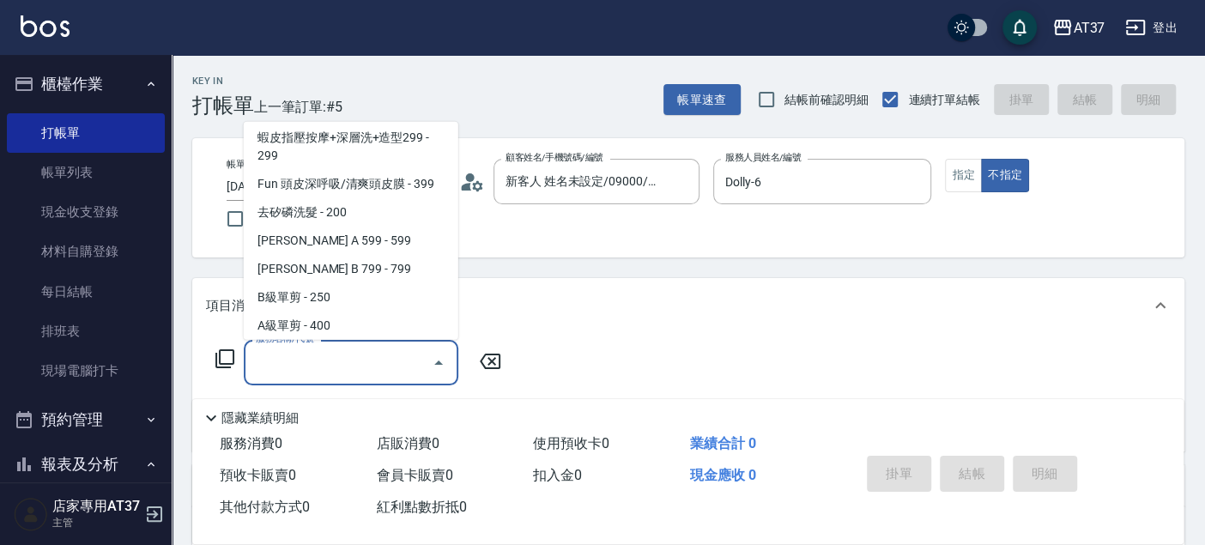
scroll to position [316, 0]
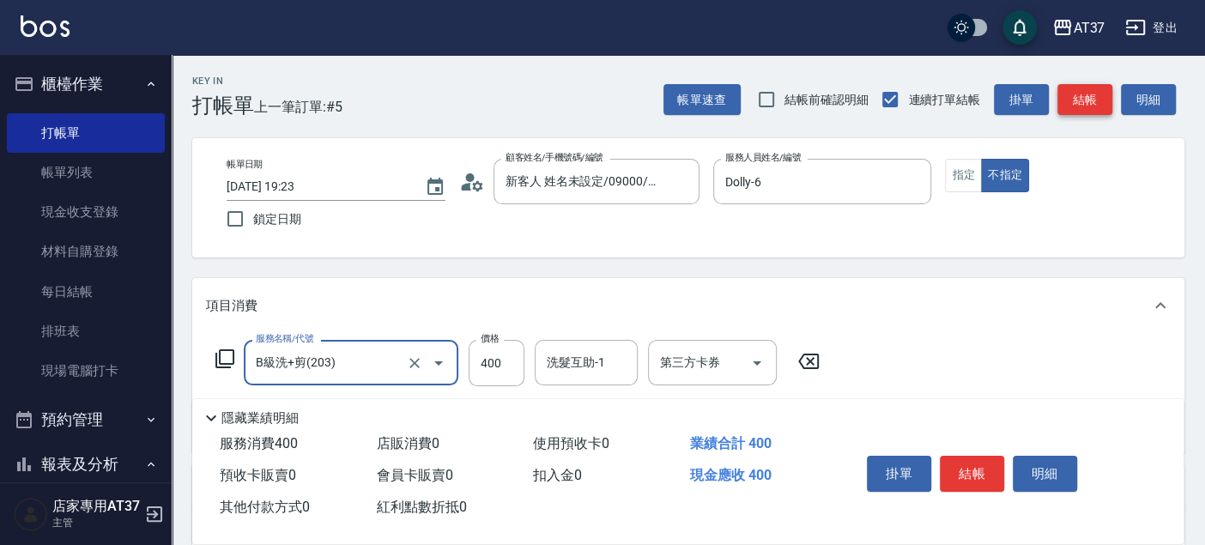
type input "B級洗+剪(203)"
click at [1068, 100] on button "結帳" at bounding box center [1084, 100] width 55 height 32
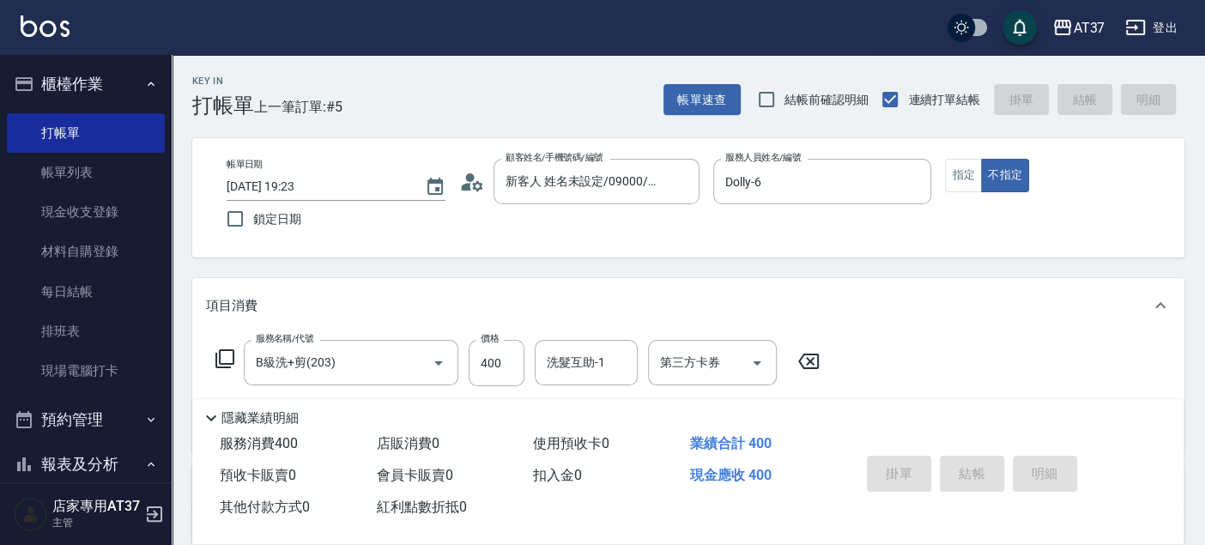
type input "2025/09/09 19:24"
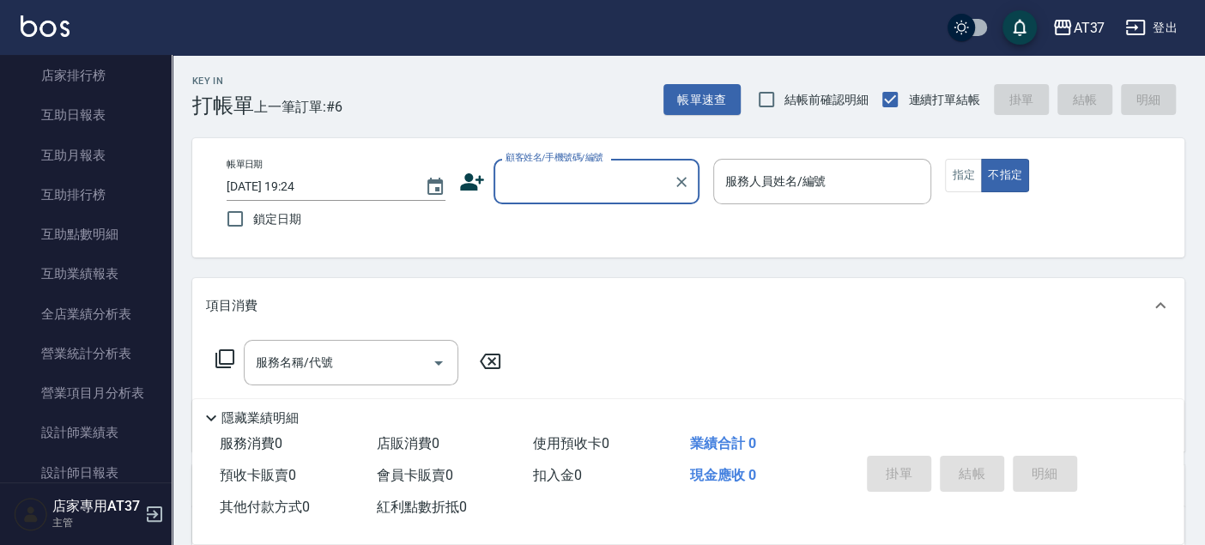
scroll to position [572, 0]
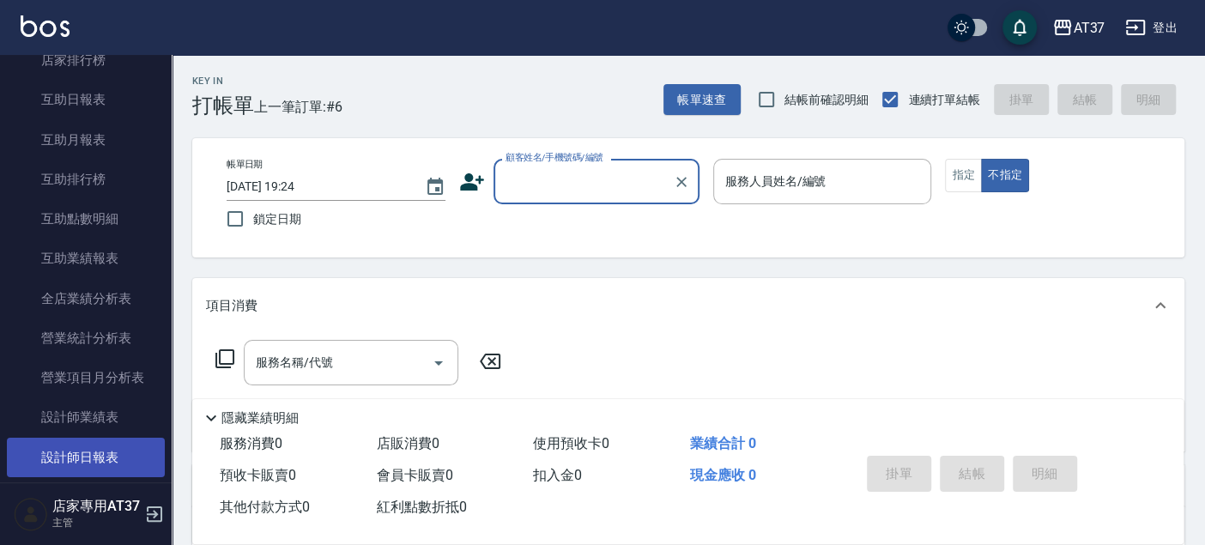
click at [126, 448] on link "設計師日報表" at bounding box center [86, 457] width 158 height 39
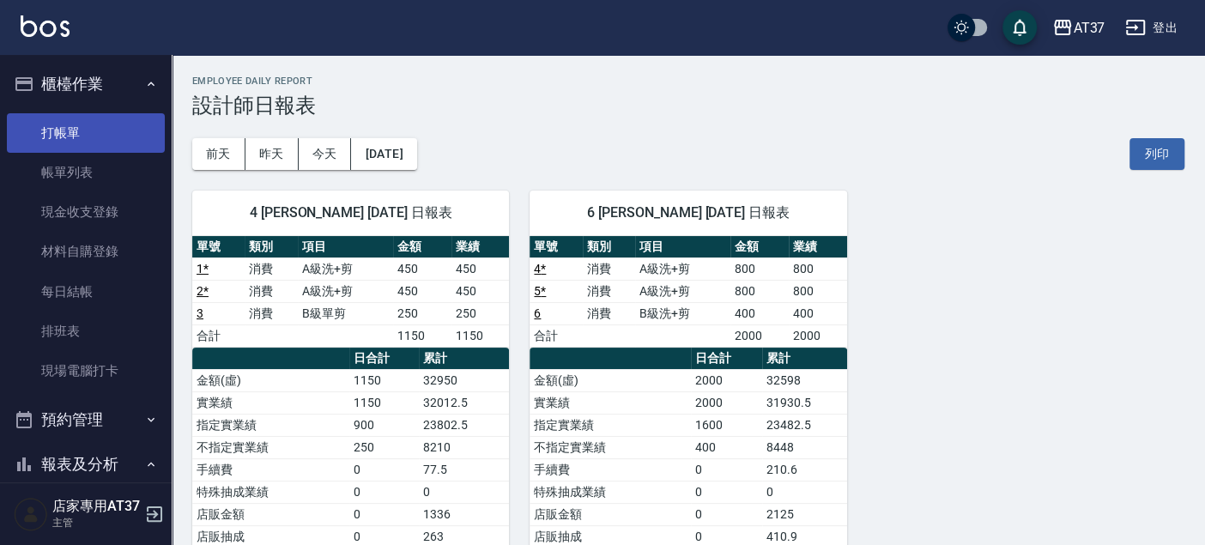
click at [64, 132] on link "打帳單" at bounding box center [86, 132] width 158 height 39
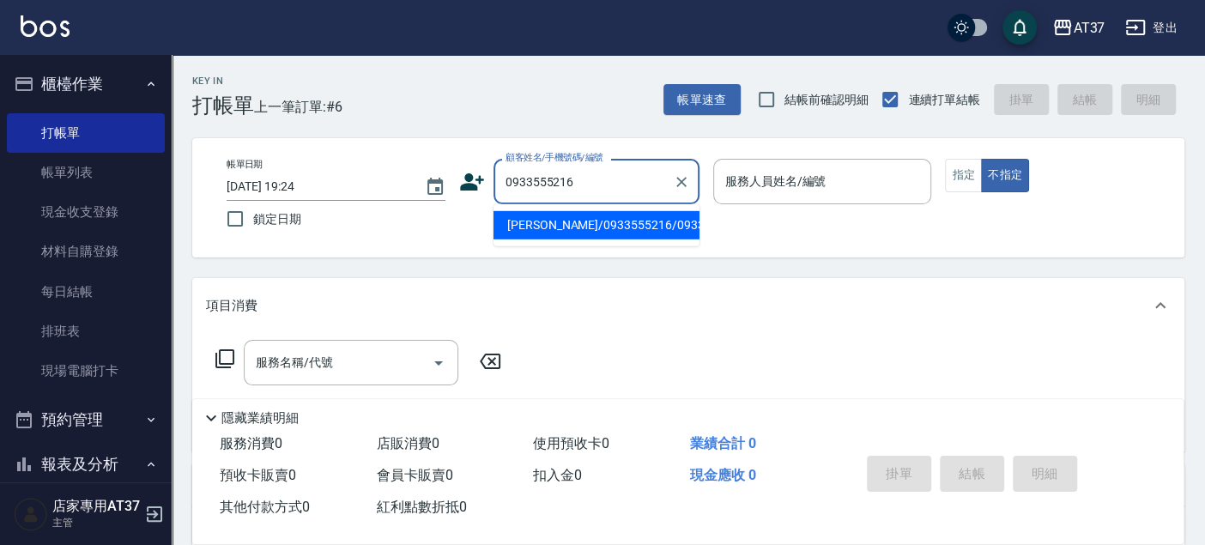
type input "葉詠維/0933555216/0933555216"
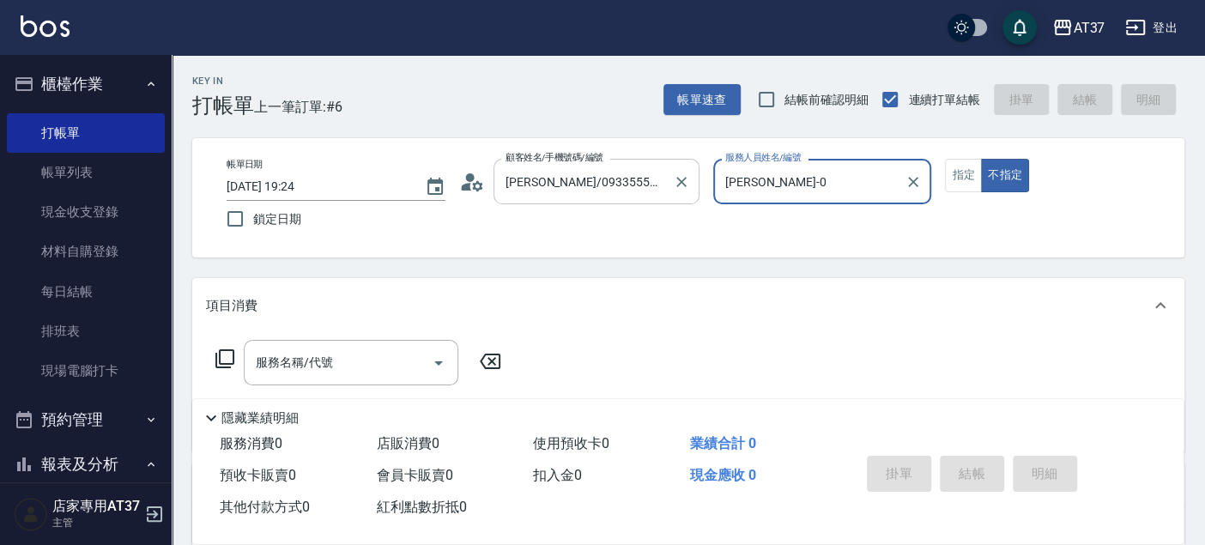
type input "NINA-0"
click at [363, 364] on input "服務名稱/代號" at bounding box center [337, 363] width 173 height 30
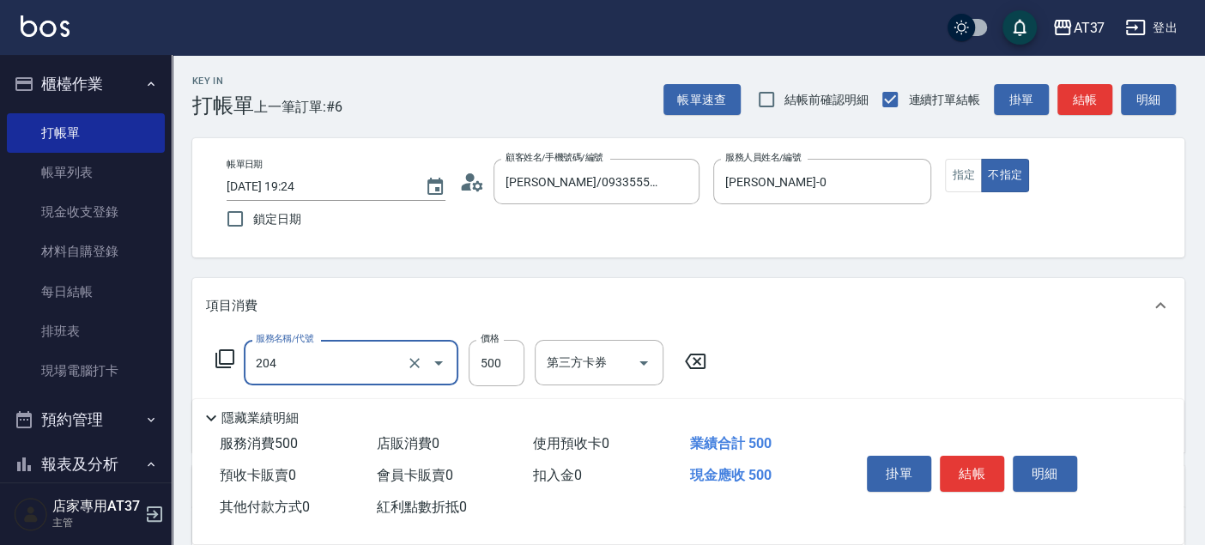
type input "A級洗+剪(204)"
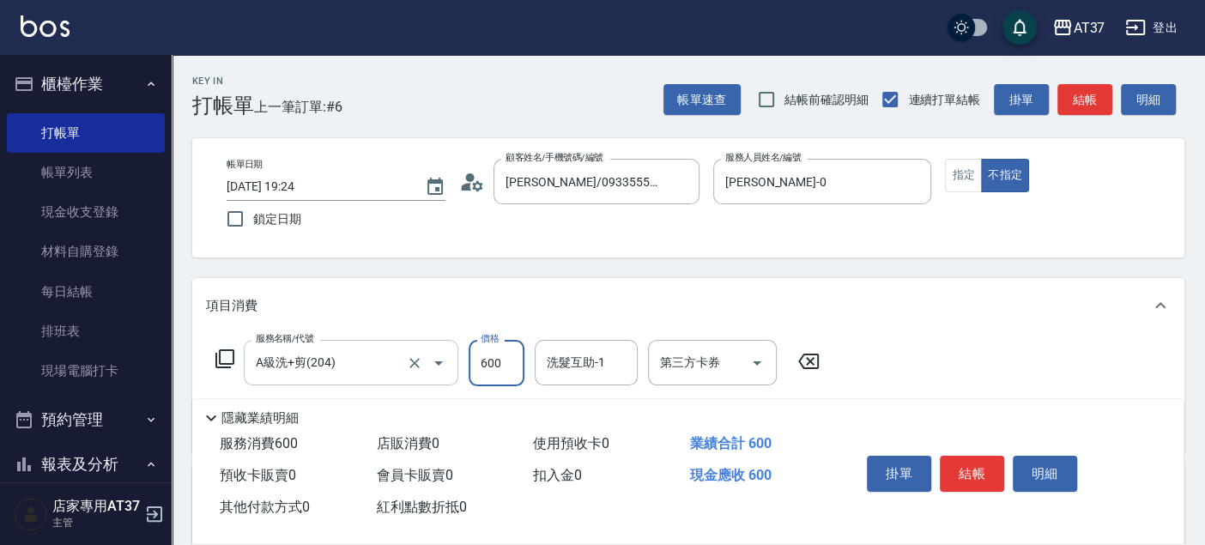
type input "600"
type input "威廉-22"
click at [960, 189] on button "指定" at bounding box center [963, 175] width 37 height 33
click at [962, 457] on button "結帳" at bounding box center [972, 474] width 64 height 36
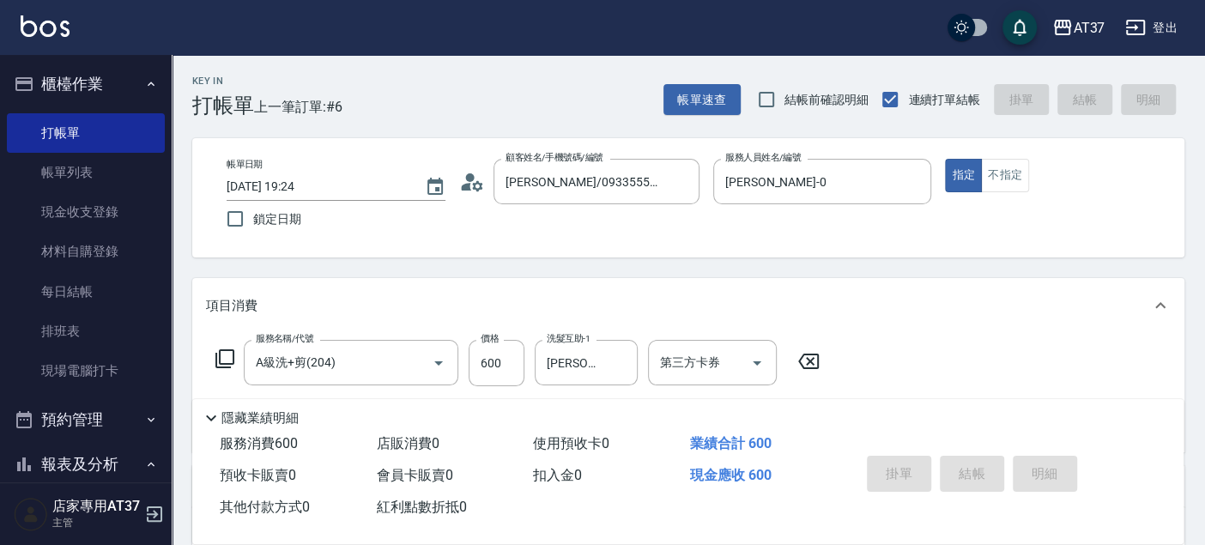
type input "2025/09/09 19:54"
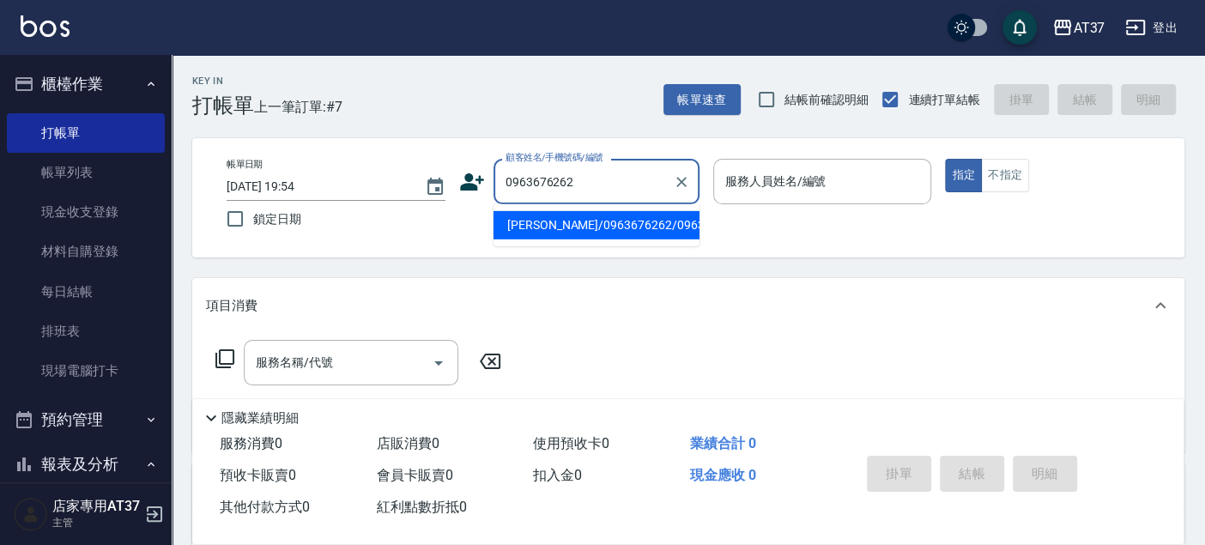
type input "楊福臨/0963676262/0963676262"
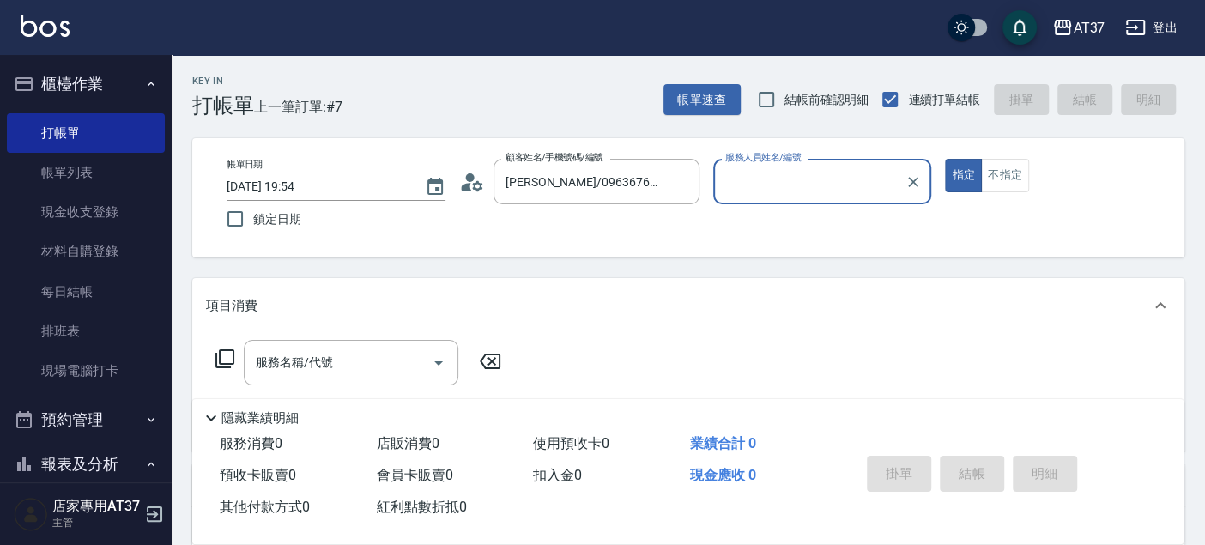
type input "NINA-0"
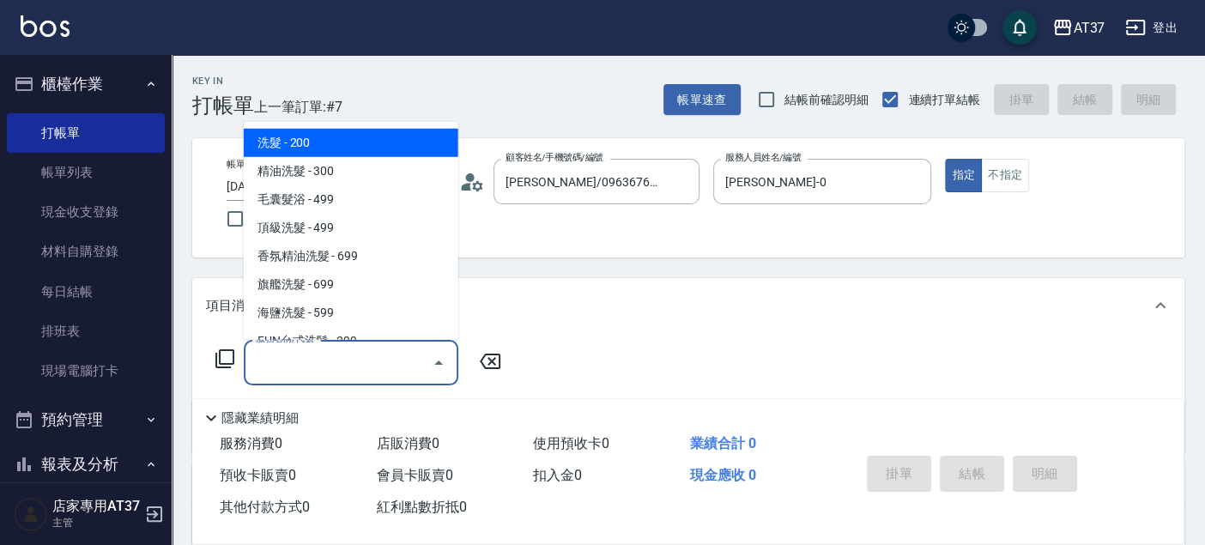
click at [380, 348] on input "服務名稱/代號" at bounding box center [337, 363] width 173 height 30
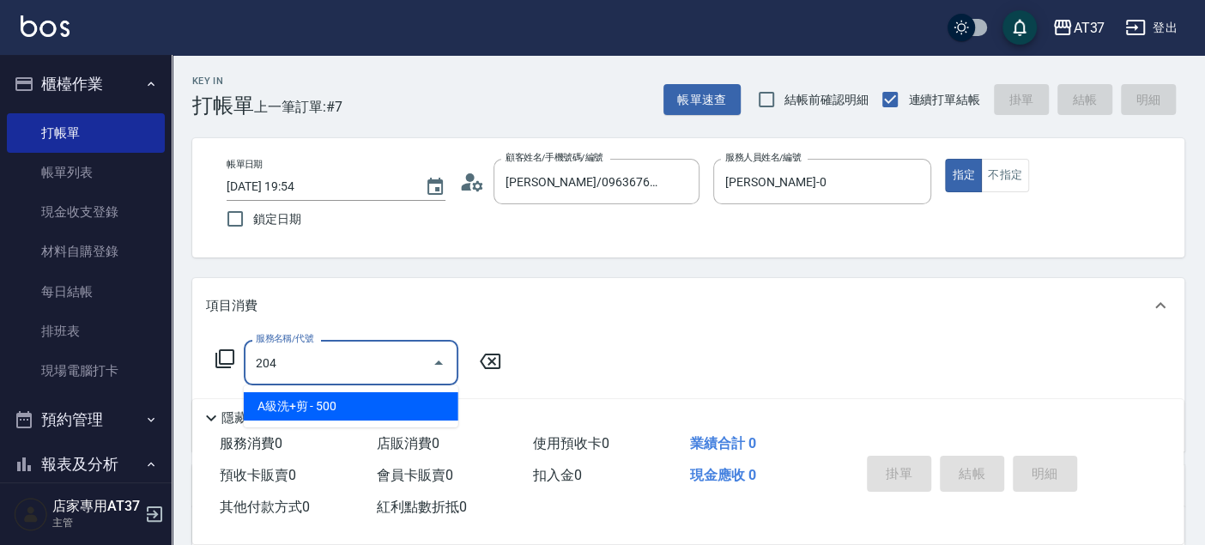
type input "A級洗+剪(204)"
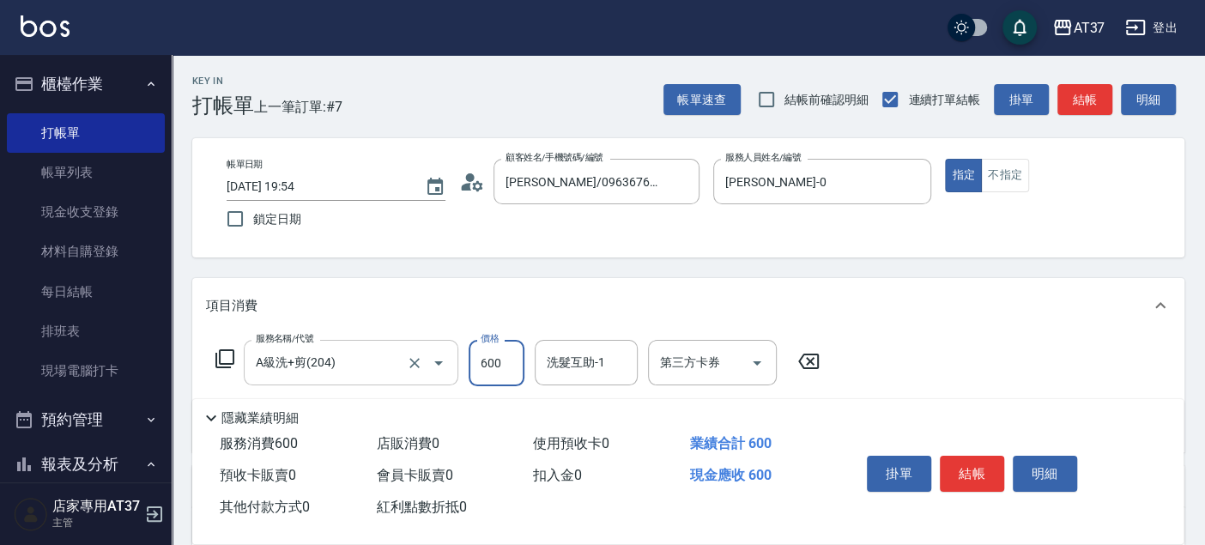
type input "600"
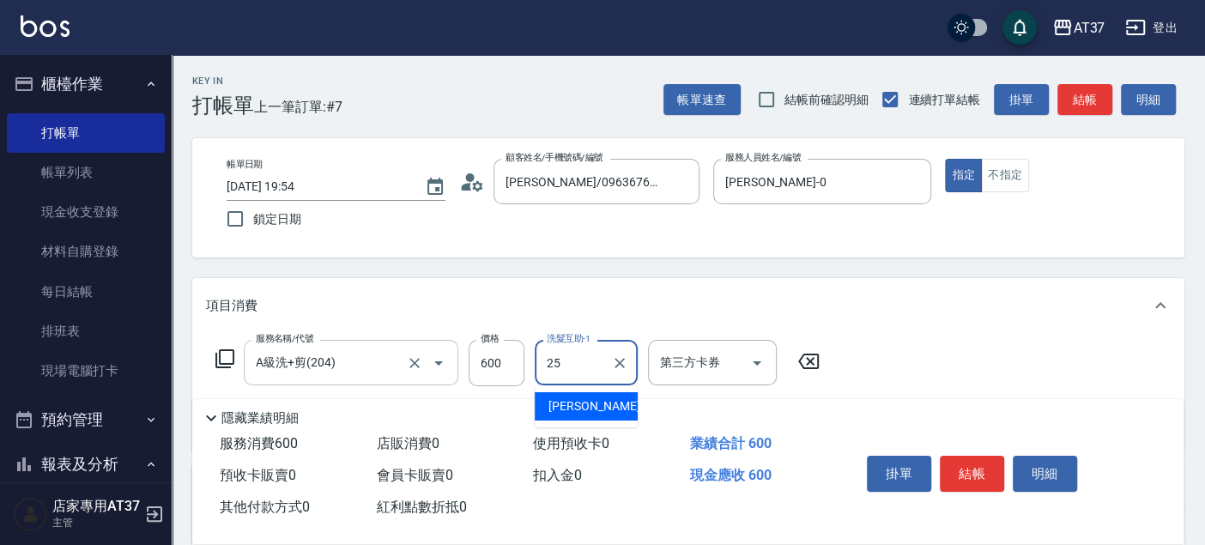
type input "子筠-25"
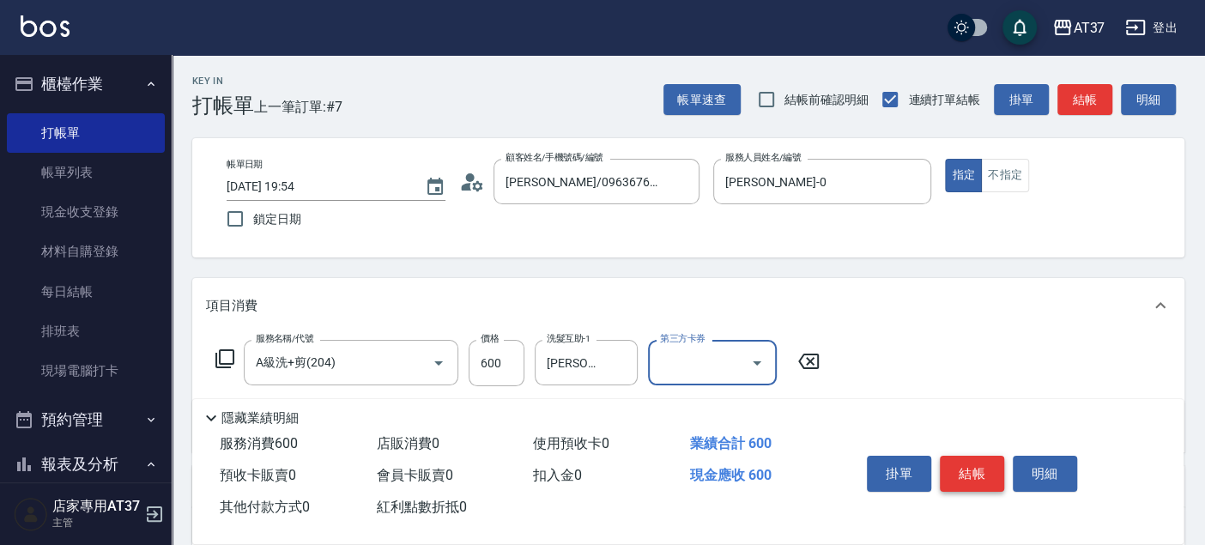
click at [980, 456] on button "結帳" at bounding box center [972, 474] width 64 height 36
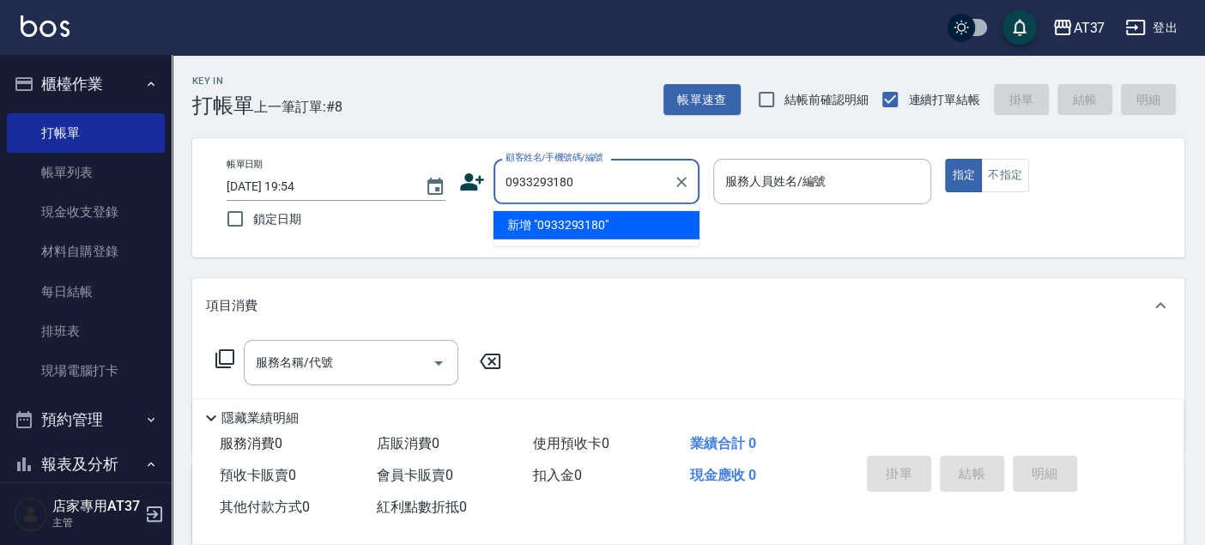
type input "0933293180"
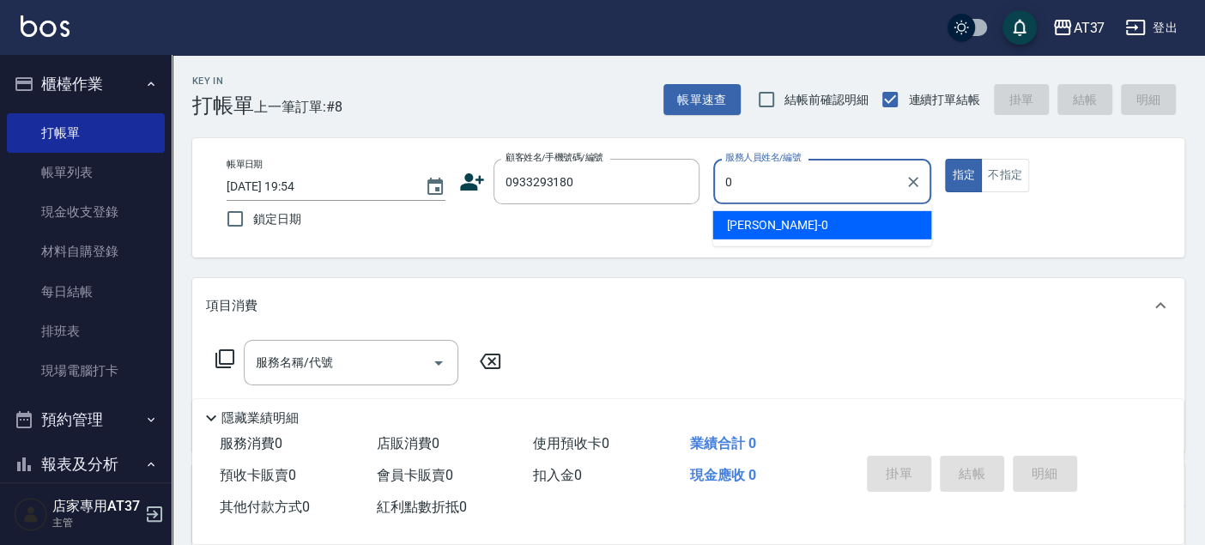
type input "NINA-0"
type button "true"
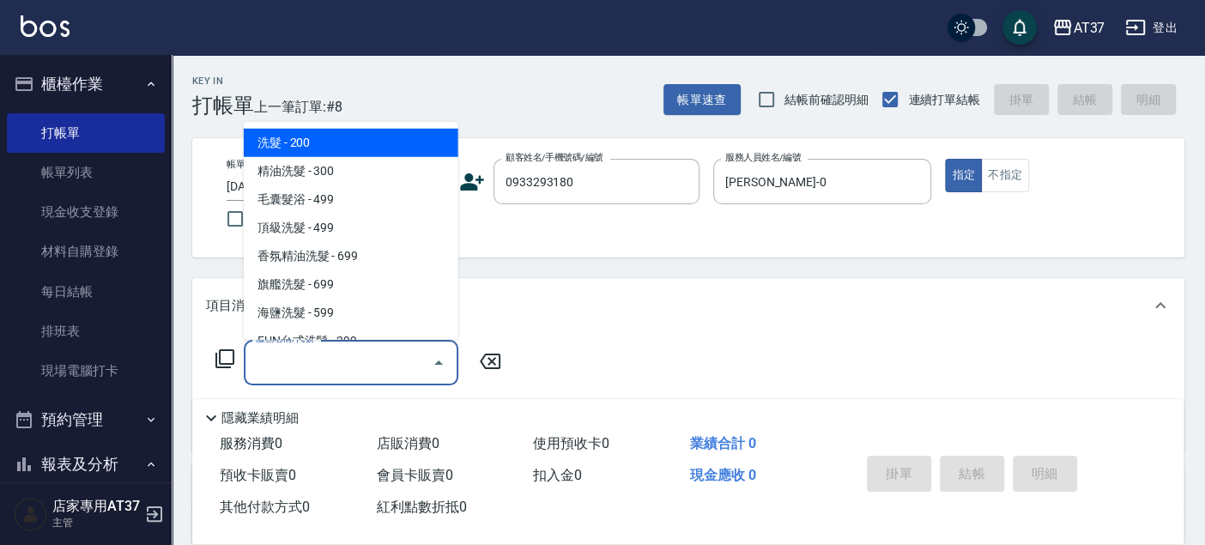
click at [382, 355] on input "服務名稱/代號" at bounding box center [337, 363] width 173 height 30
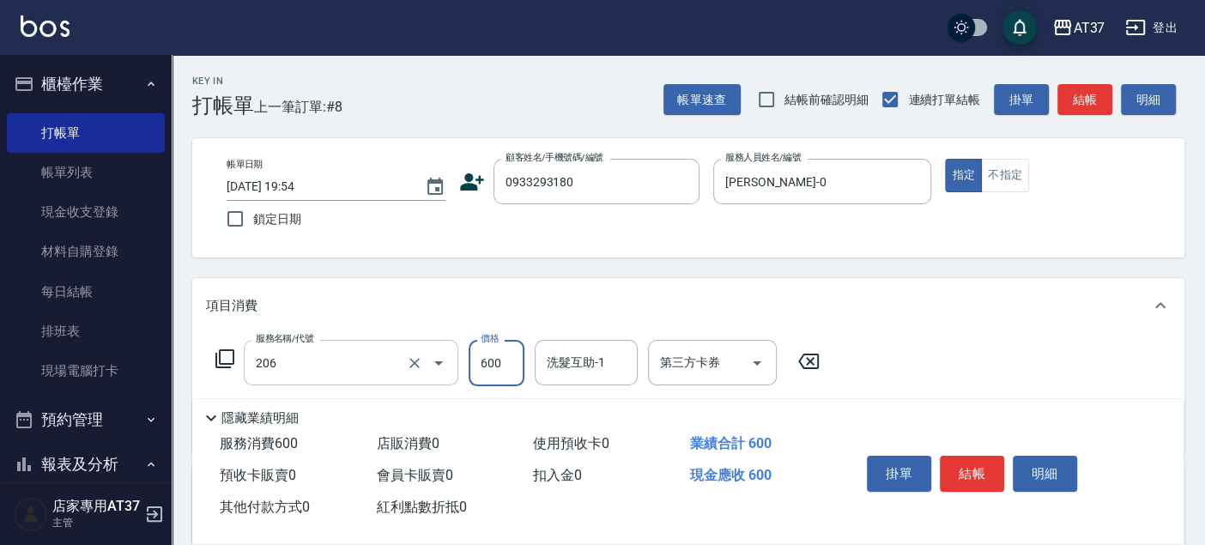
type input "A精油洗+剪(206)"
type input "700"
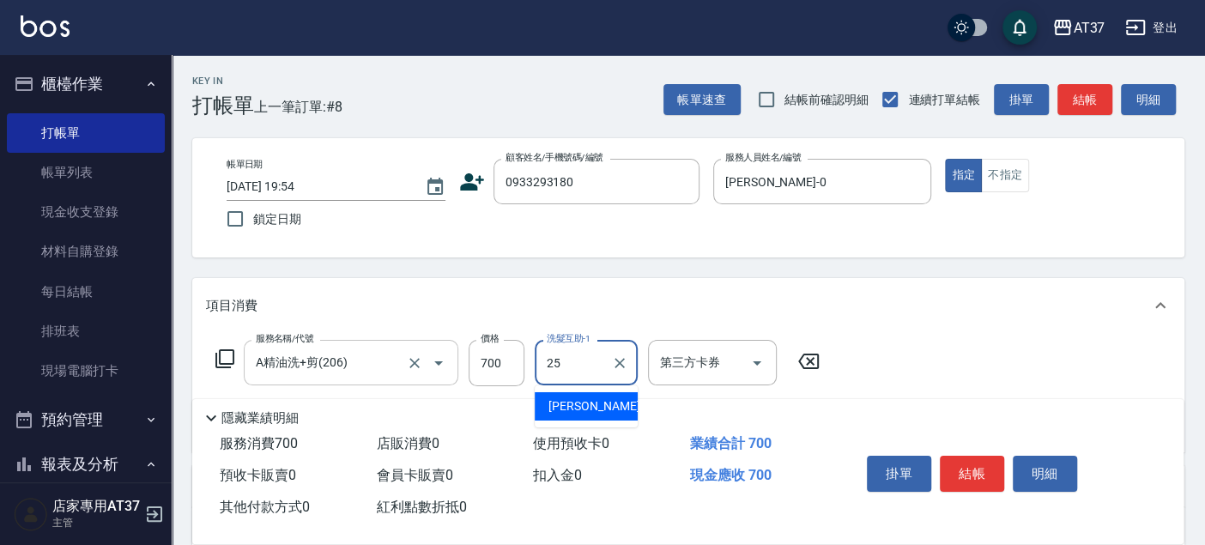
type input "子筠-25"
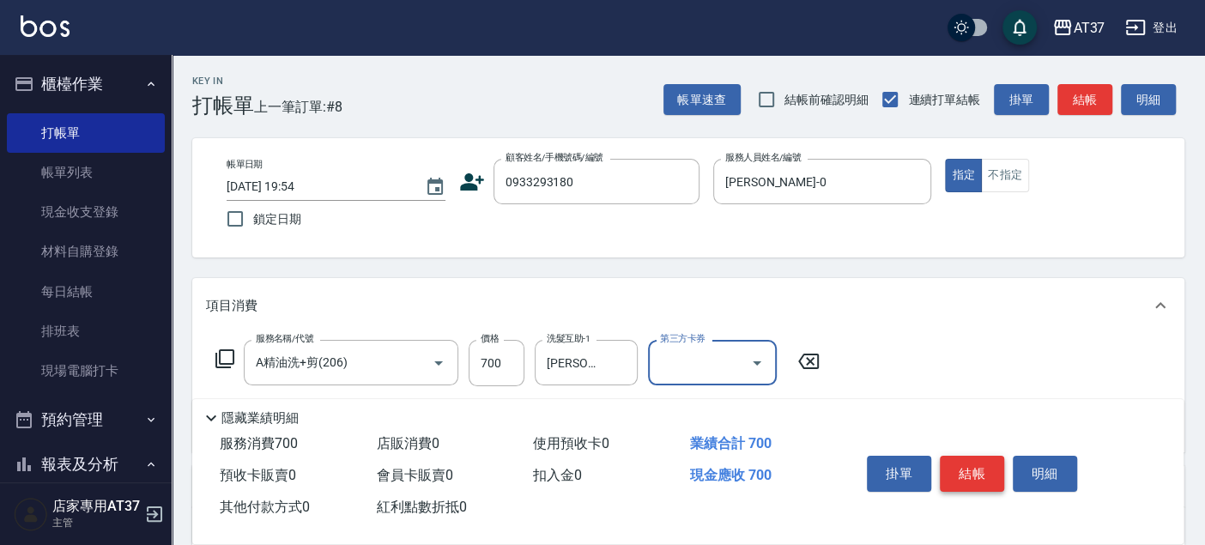
click at [967, 481] on button "結帳" at bounding box center [972, 474] width 64 height 36
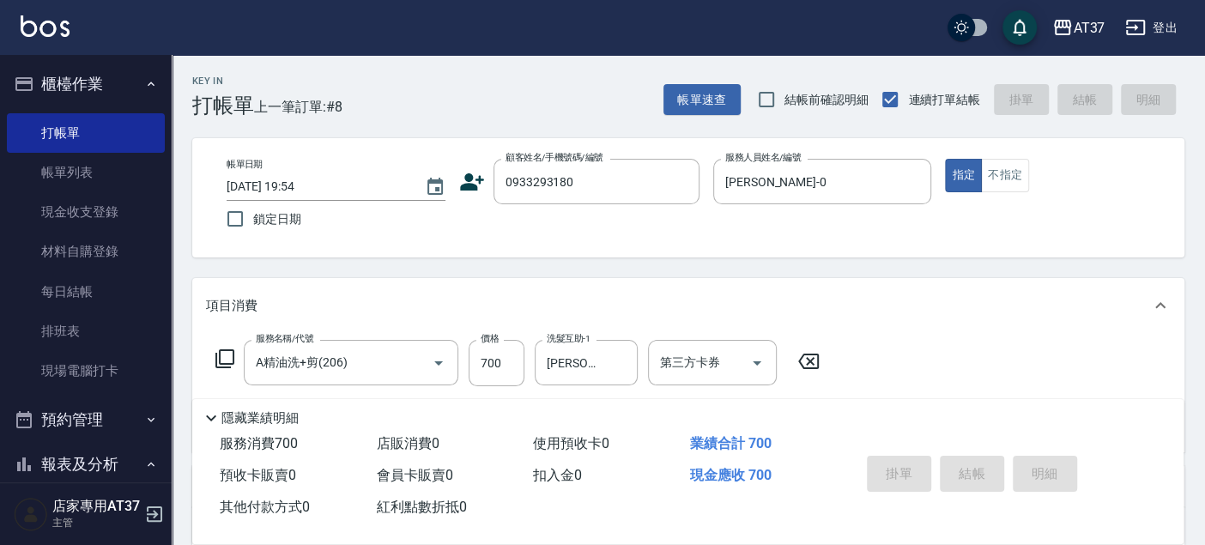
type input "2025/09/09 19:55"
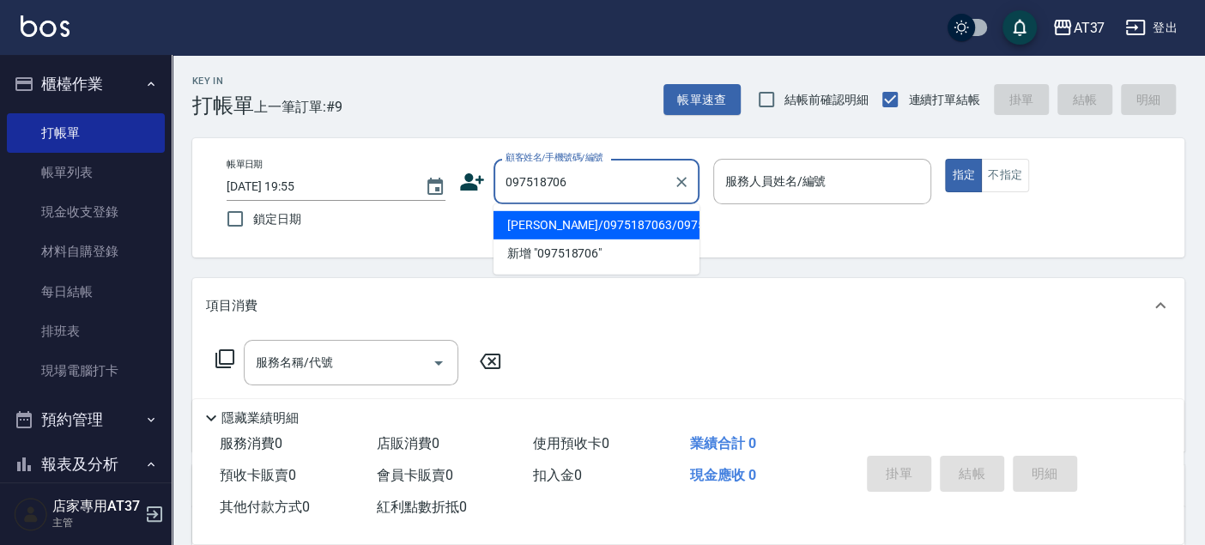
type input "0975187063"
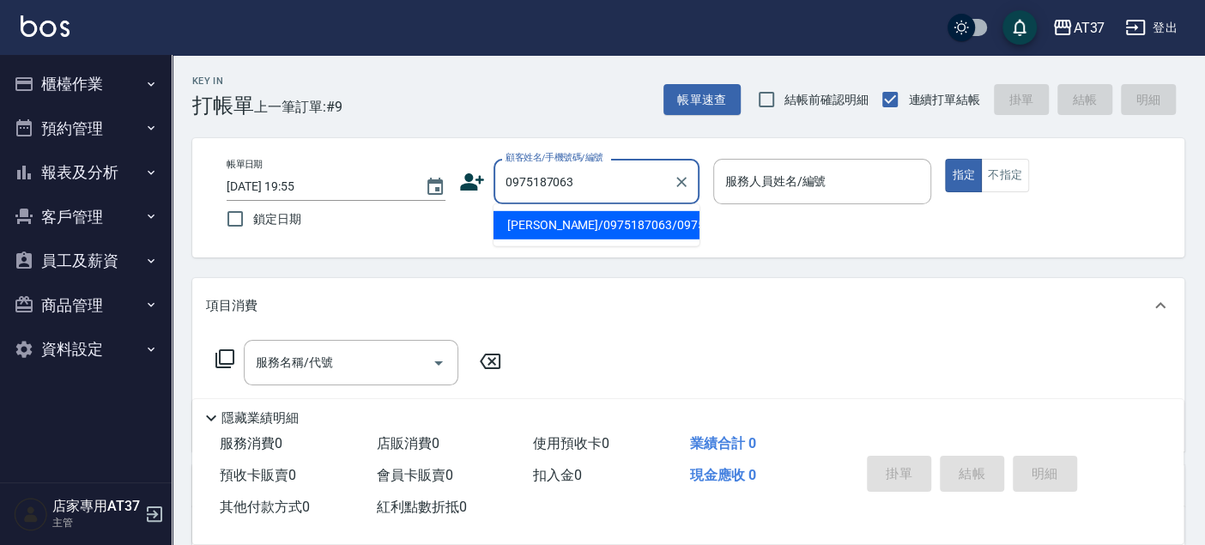
type input "[PERSON_NAME]/0975187063/0975187063"
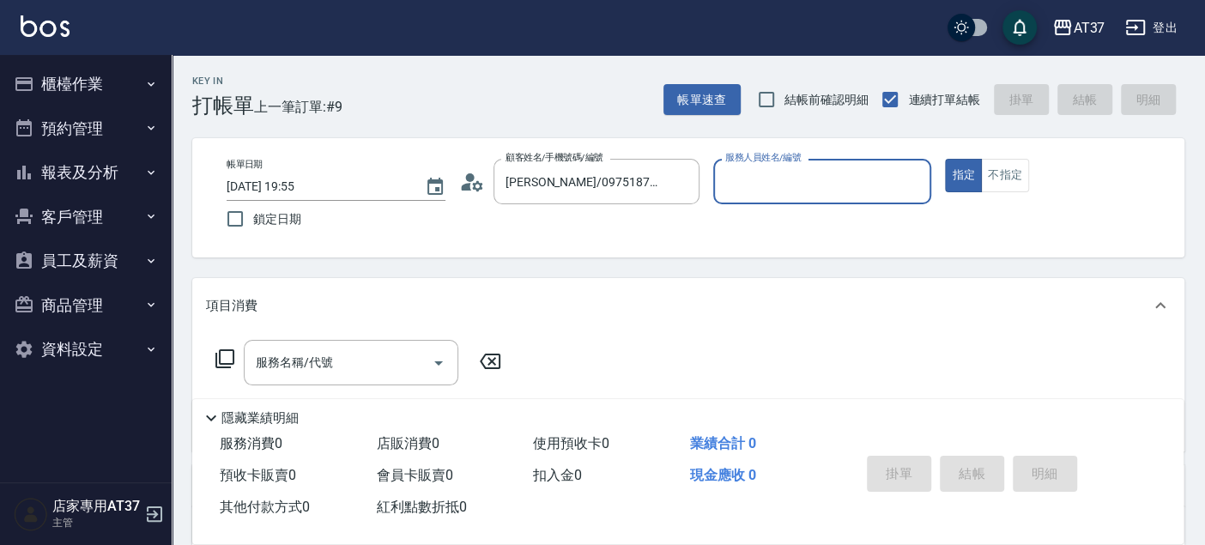
type input "[PERSON_NAME]-0"
click at [233, 361] on icon at bounding box center [224, 358] width 19 height 19
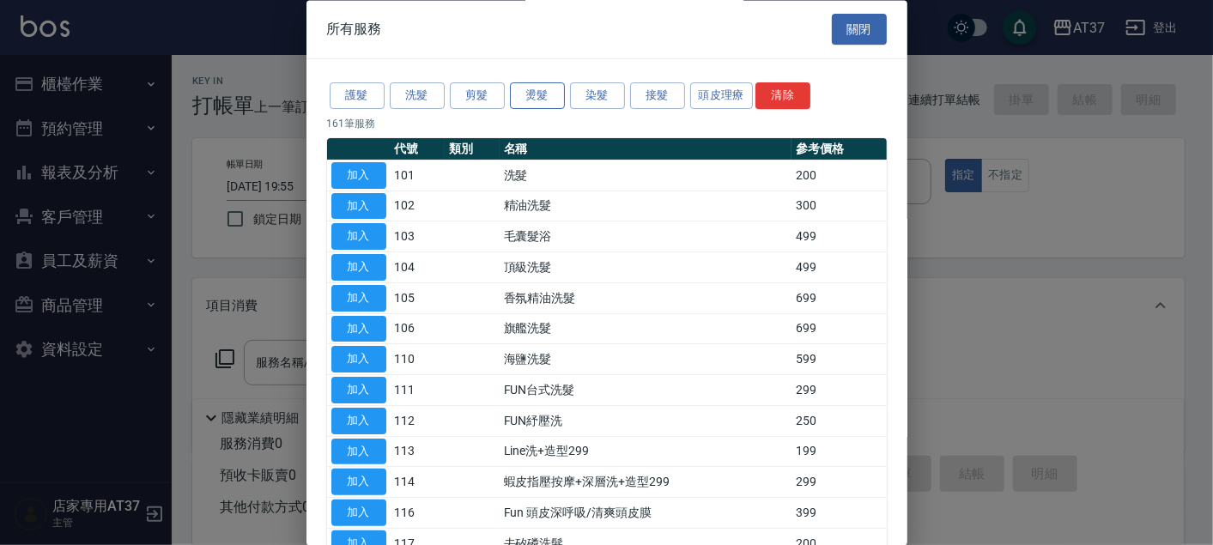
click at [531, 95] on button "燙髮" at bounding box center [537, 96] width 55 height 27
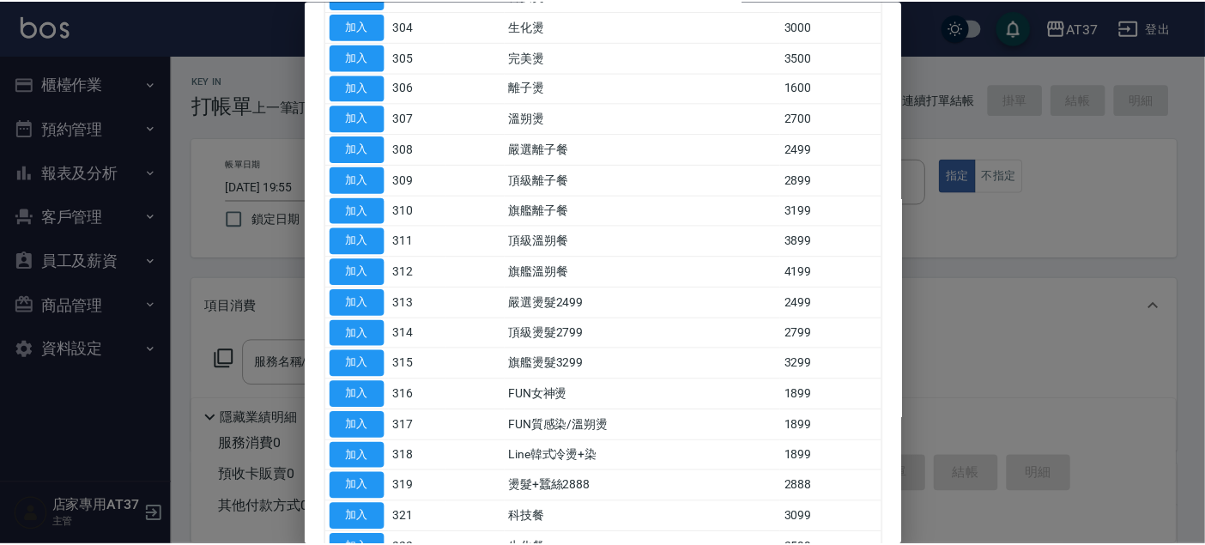
scroll to position [476, 0]
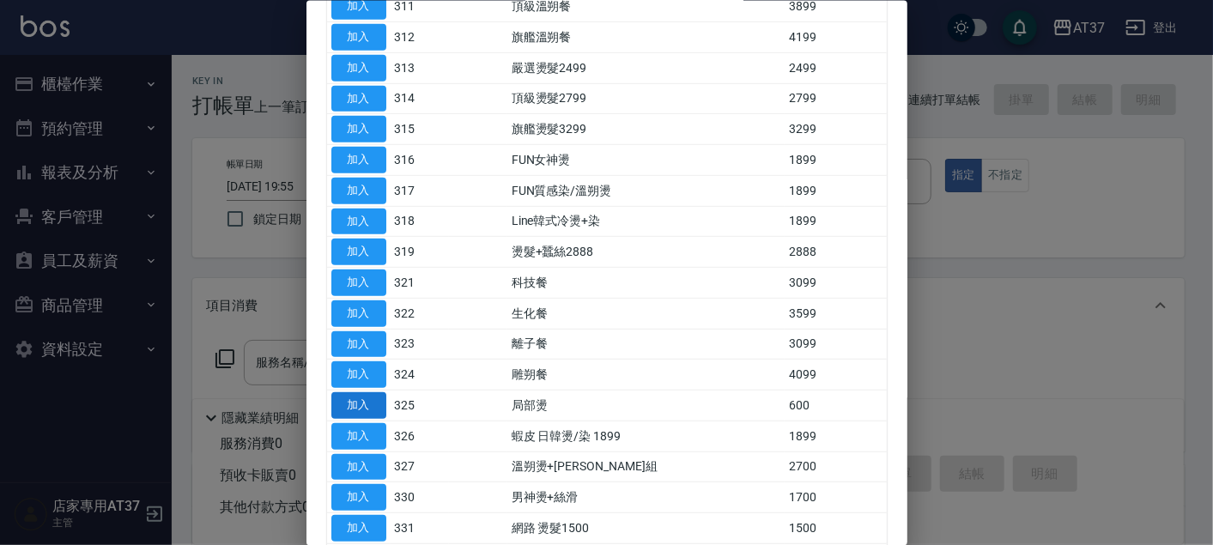
click at [371, 401] on button "加入" at bounding box center [358, 405] width 55 height 27
type input "局部燙(325)"
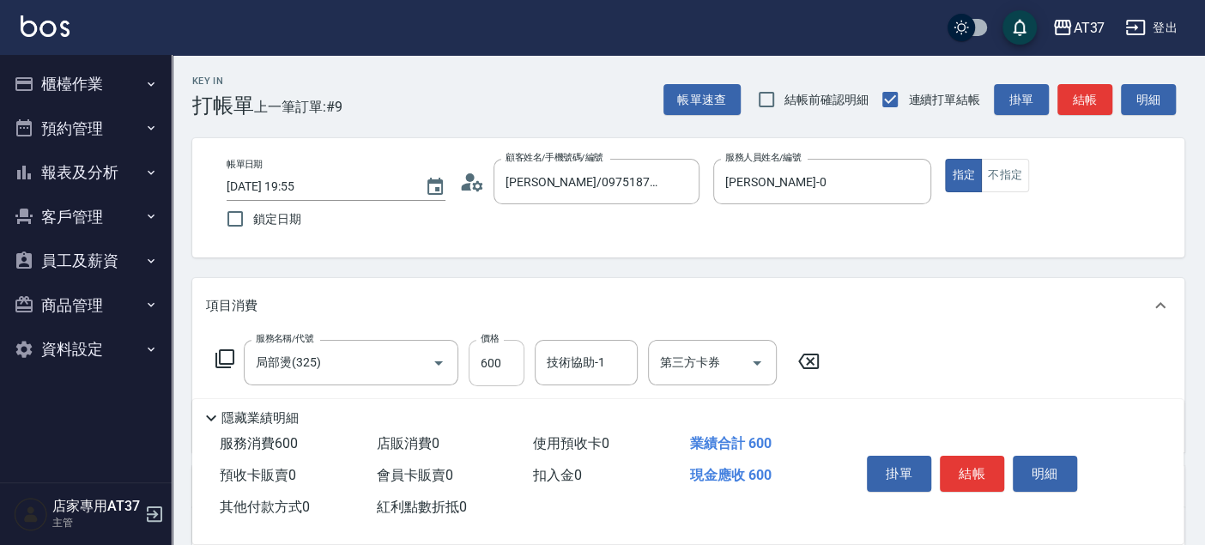
click at [487, 365] on input "600" at bounding box center [497, 363] width 56 height 46
type input "1000"
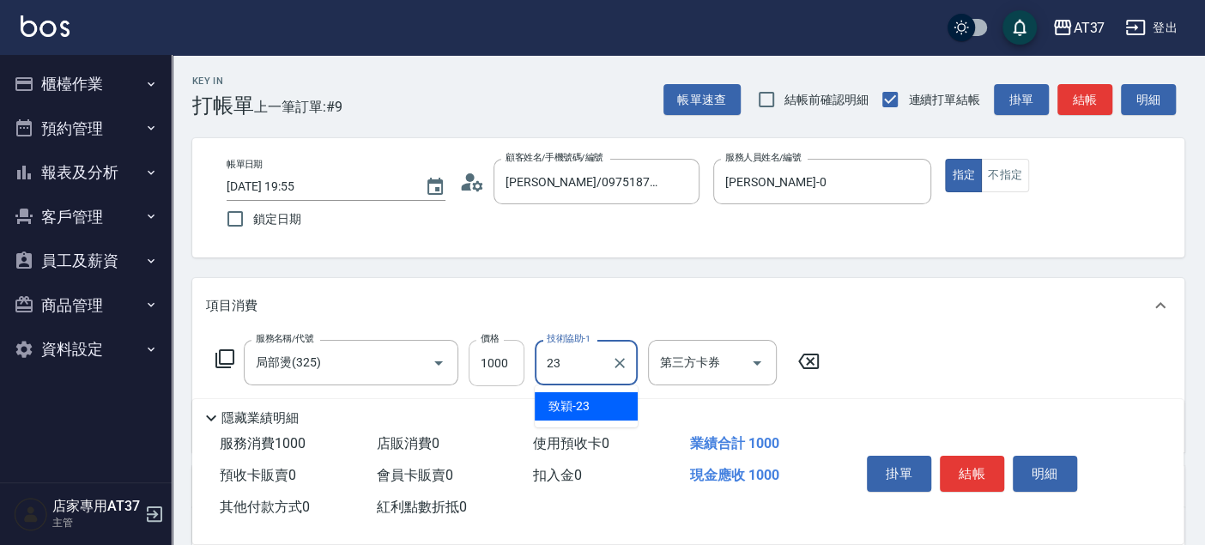
type input "2"
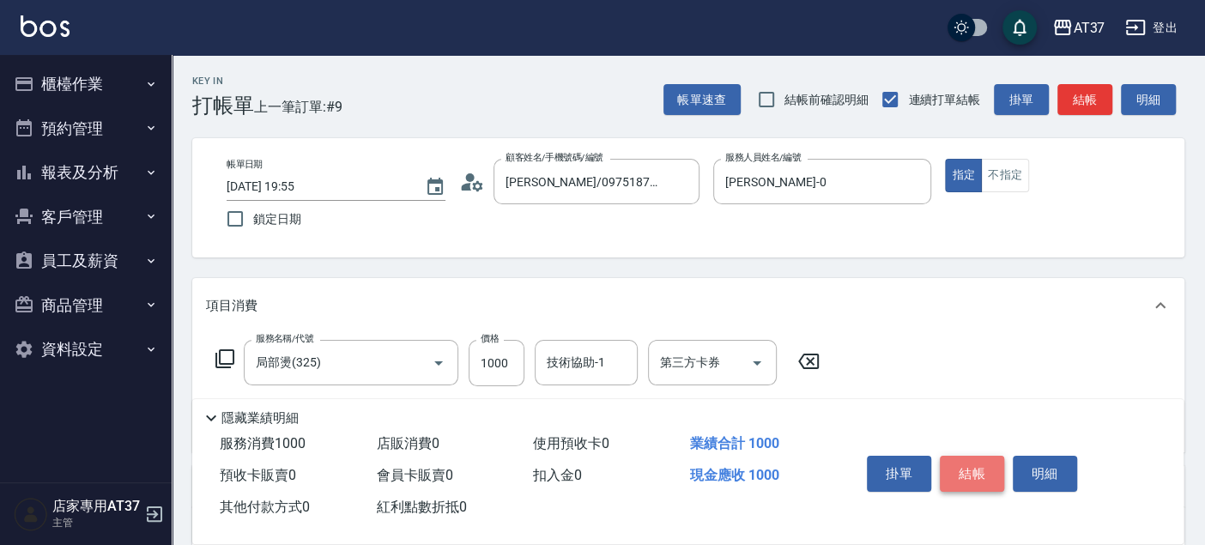
click at [981, 461] on button "結帳" at bounding box center [972, 474] width 64 height 36
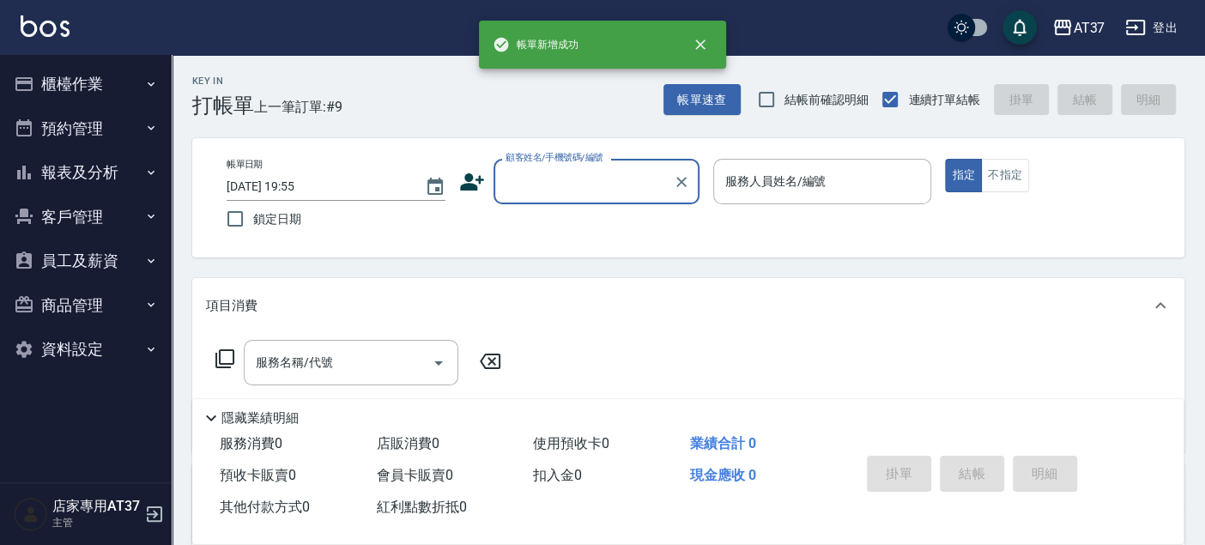
scroll to position [0, 0]
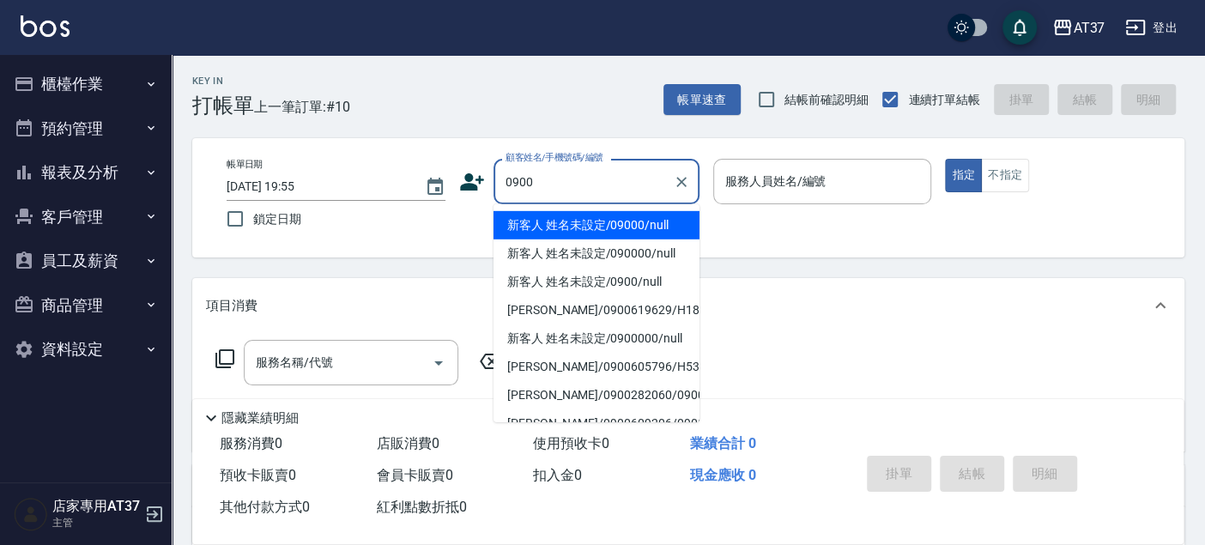
click at [582, 225] on li "新客人 姓名未設定/09000/null" at bounding box center [597, 225] width 206 height 28
type input "新客人 姓名未設定/09000/null"
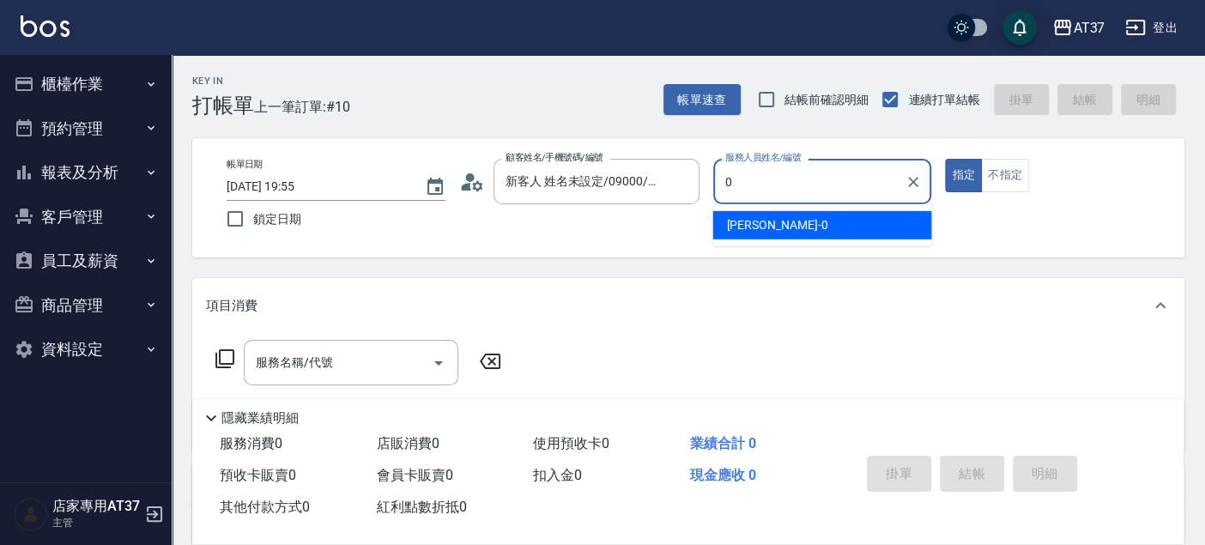
click at [727, 227] on span "NINA -0" at bounding box center [776, 225] width 101 height 18
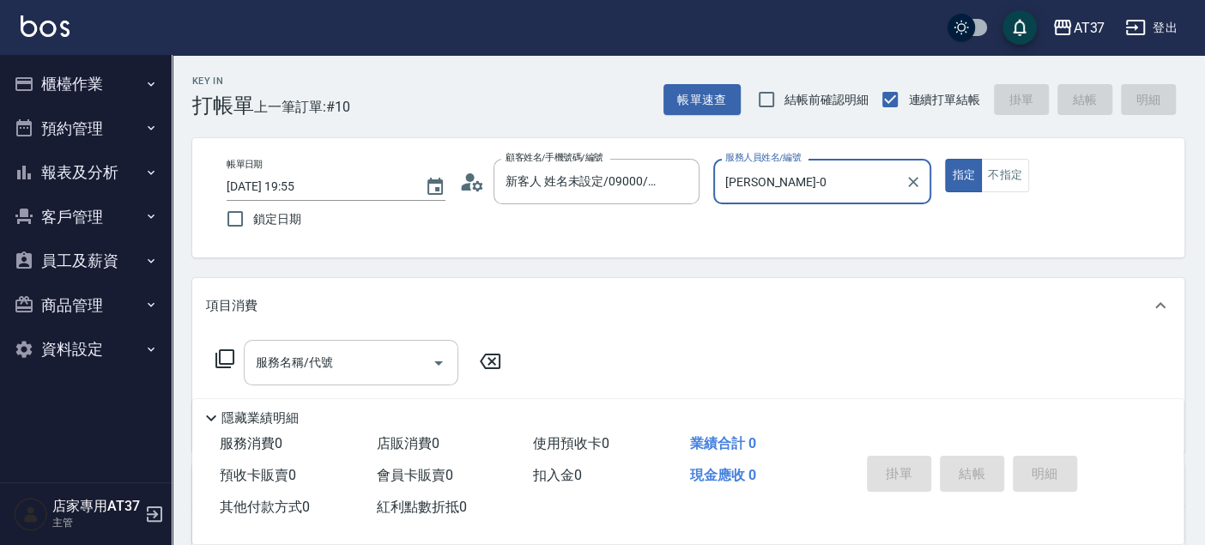
type input "[PERSON_NAME]-0"
click at [378, 363] on input "服務名稱/代號" at bounding box center [337, 363] width 173 height 30
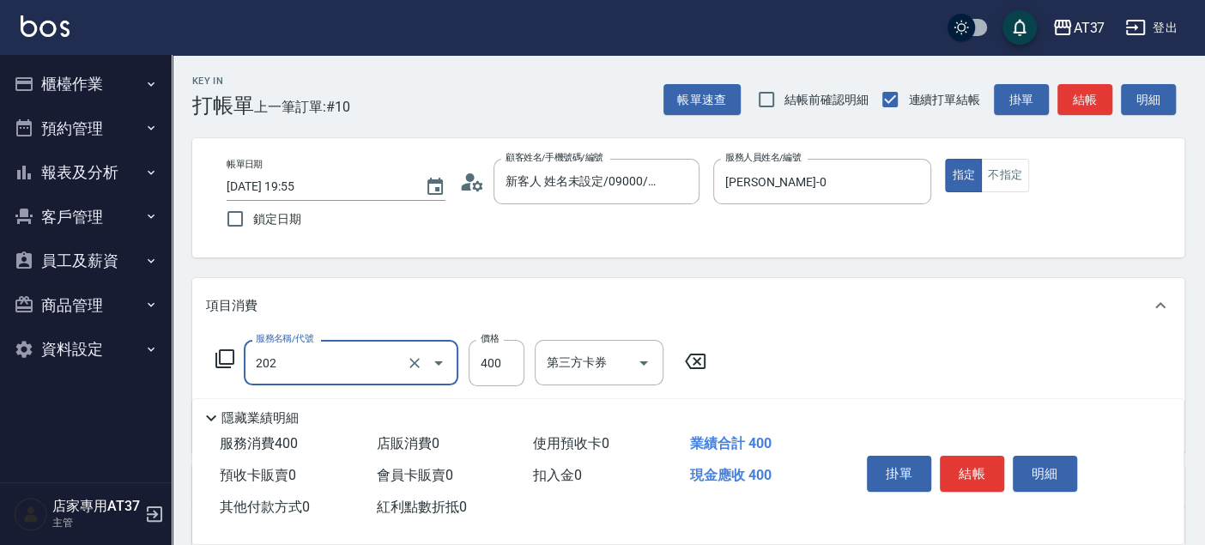
type input "A級單剪(202)"
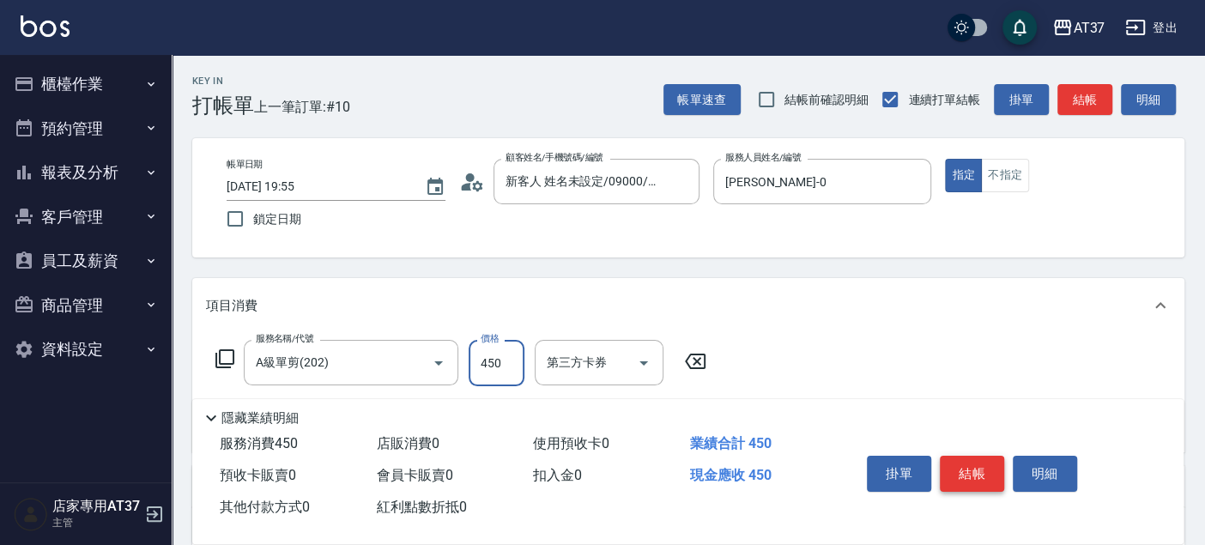
type input "450"
drag, startPoint x: 981, startPoint y: 464, endPoint x: 969, endPoint y: 464, distance: 12.0
click at [981, 464] on button "結帳" at bounding box center [972, 474] width 64 height 36
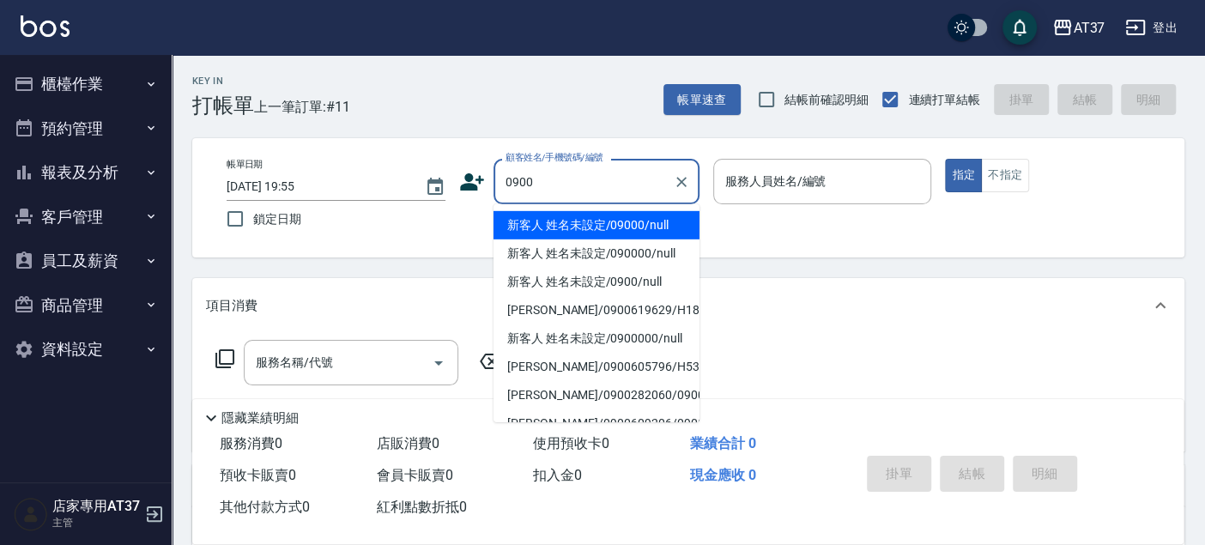
click at [622, 227] on li "新客人 姓名未設定/09000/null" at bounding box center [597, 225] width 206 height 28
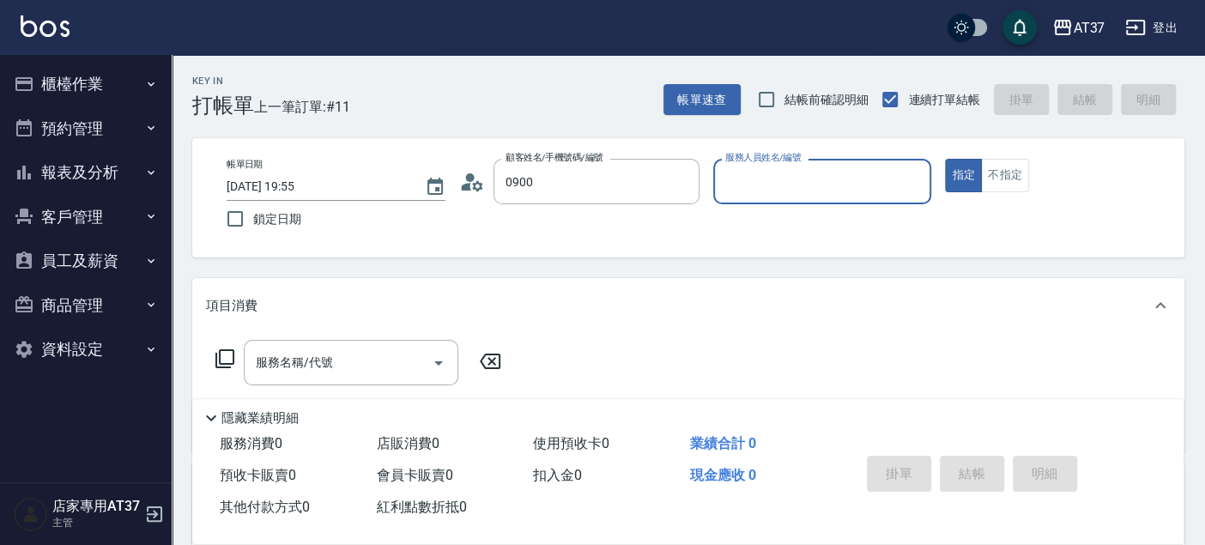
type input "新客人 姓名未設定/09000/null"
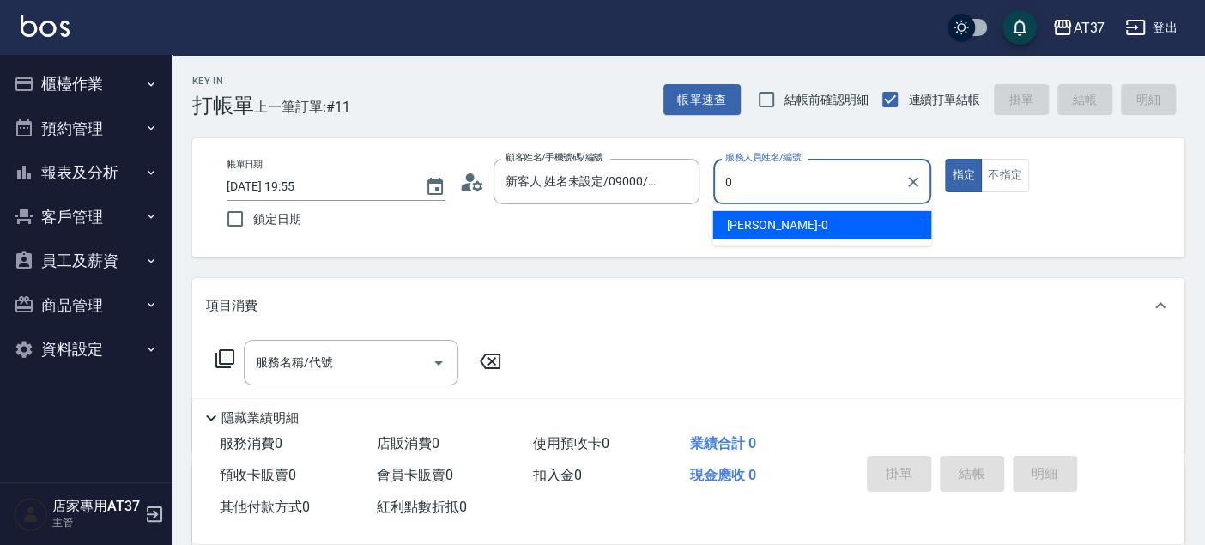
click at [742, 228] on span "NINA -0" at bounding box center [776, 225] width 101 height 18
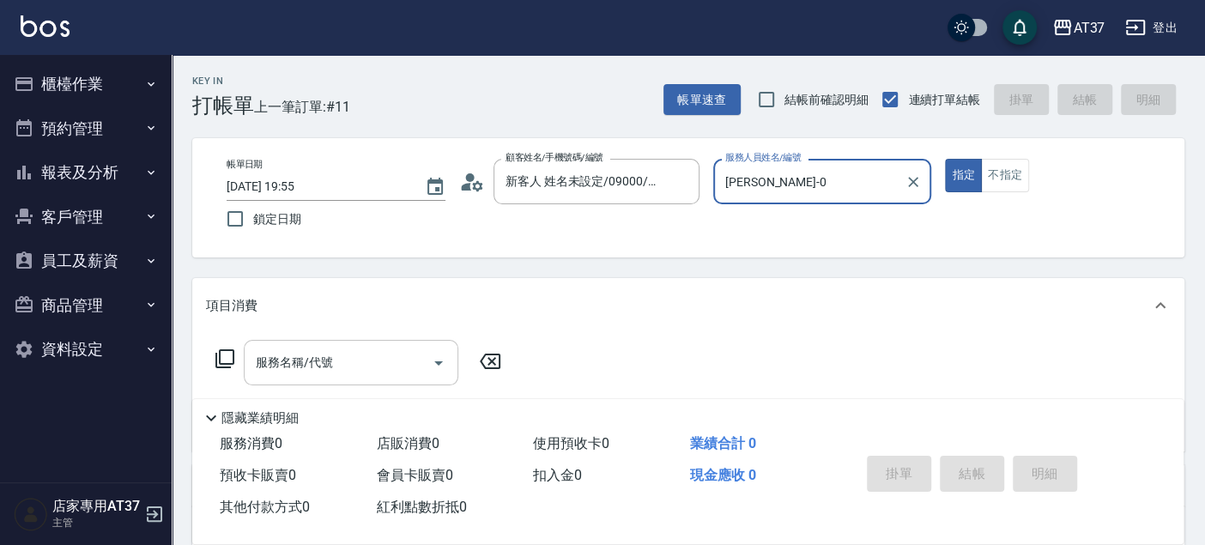
type input "[PERSON_NAME]-0"
click at [346, 358] on input "服務名稱/代號" at bounding box center [337, 363] width 173 height 30
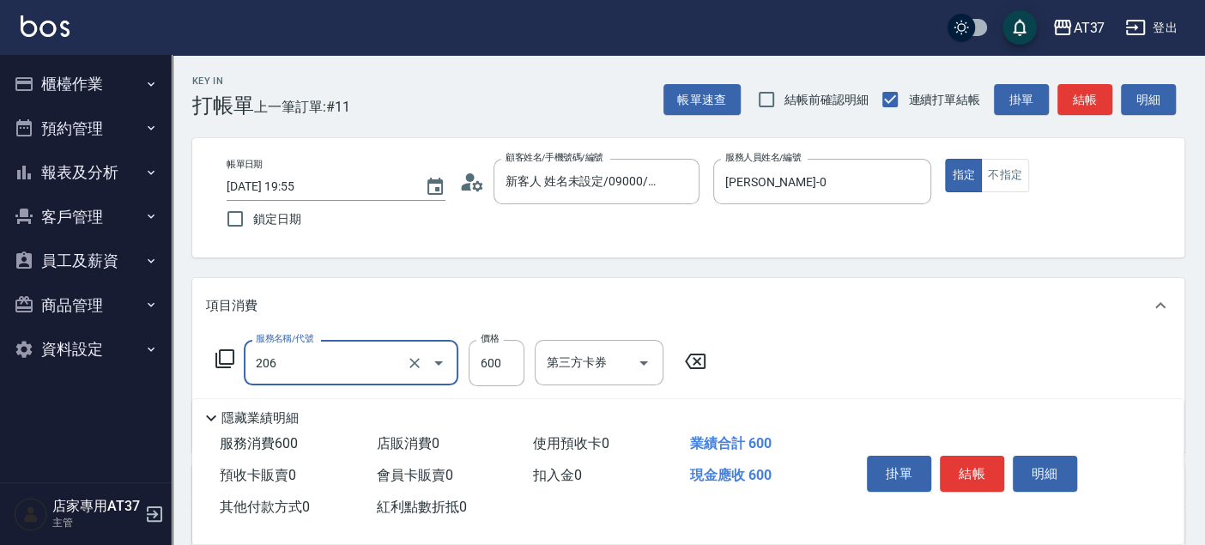
type input "A精油洗+剪(206)"
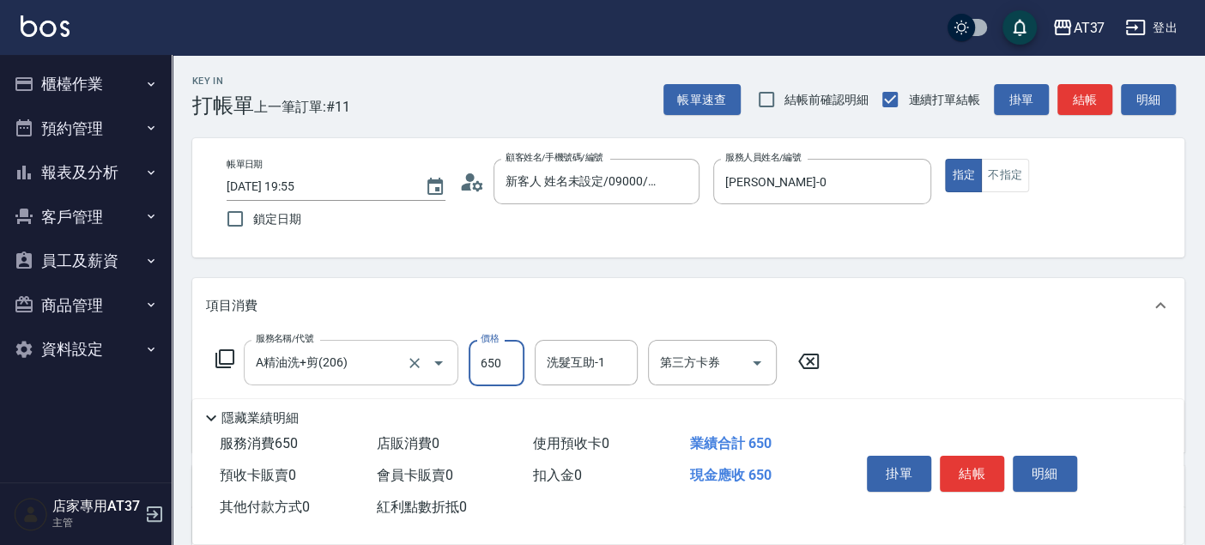
type input "650"
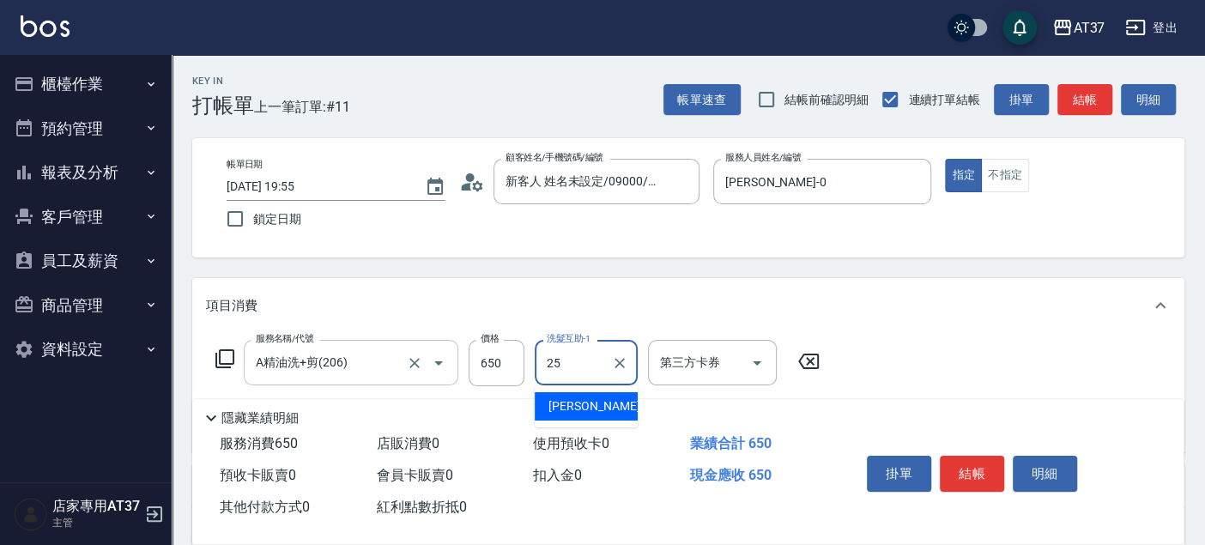
type input "[PERSON_NAME]-25"
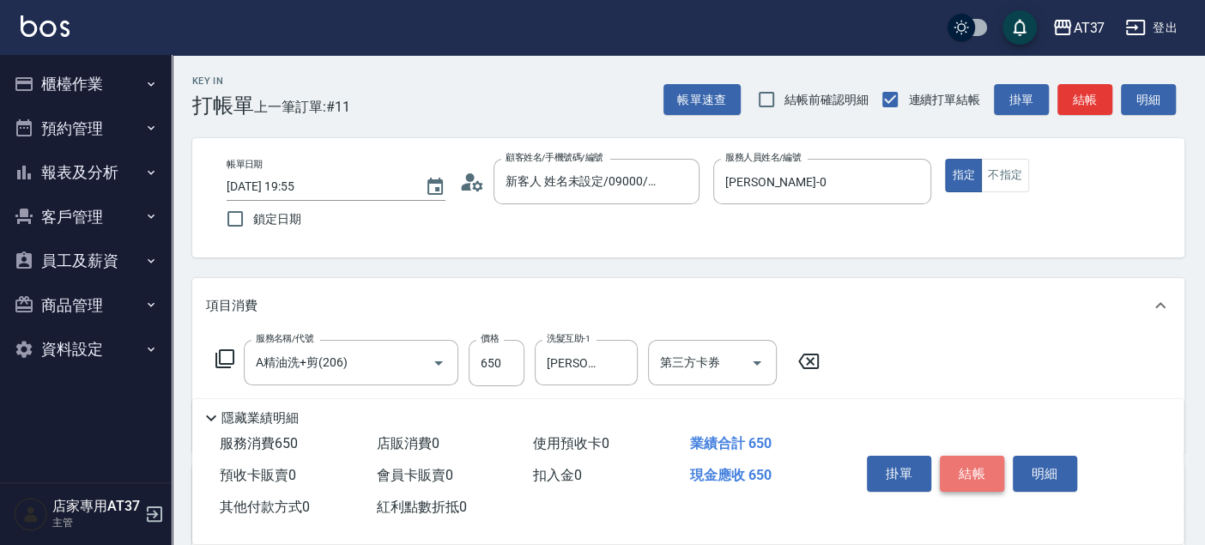
click at [954, 481] on button "結帳" at bounding box center [972, 474] width 64 height 36
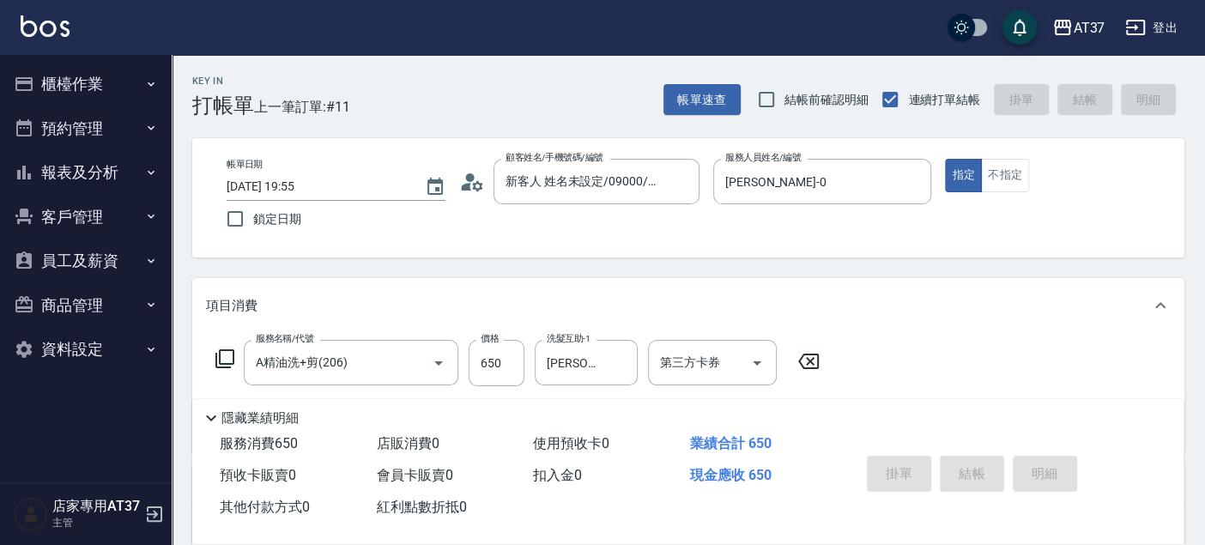
type input "2025/09/09 19:56"
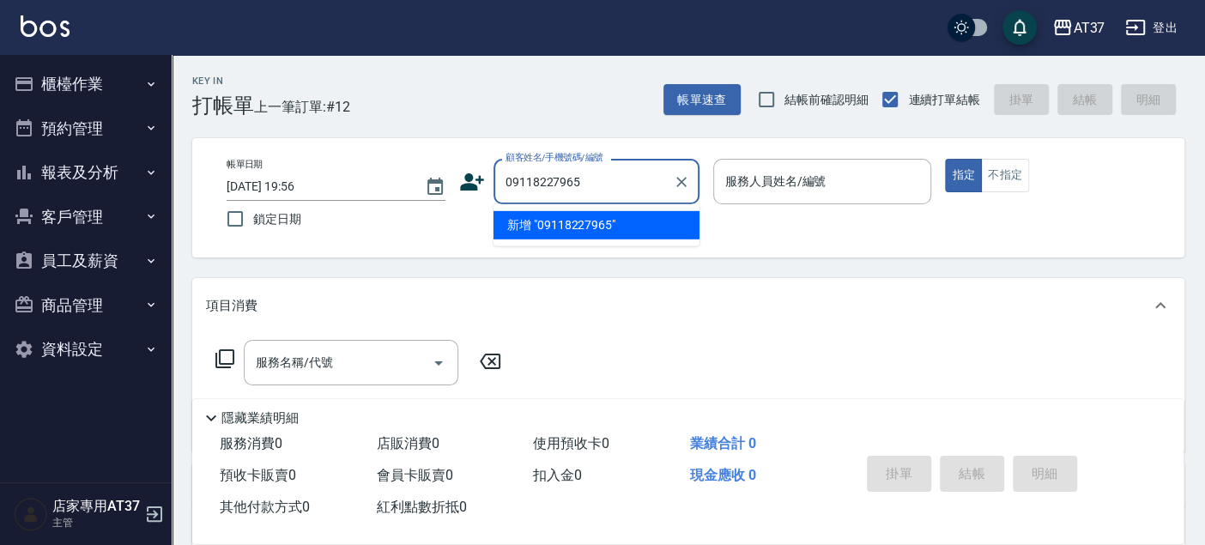
type input "09118227965"
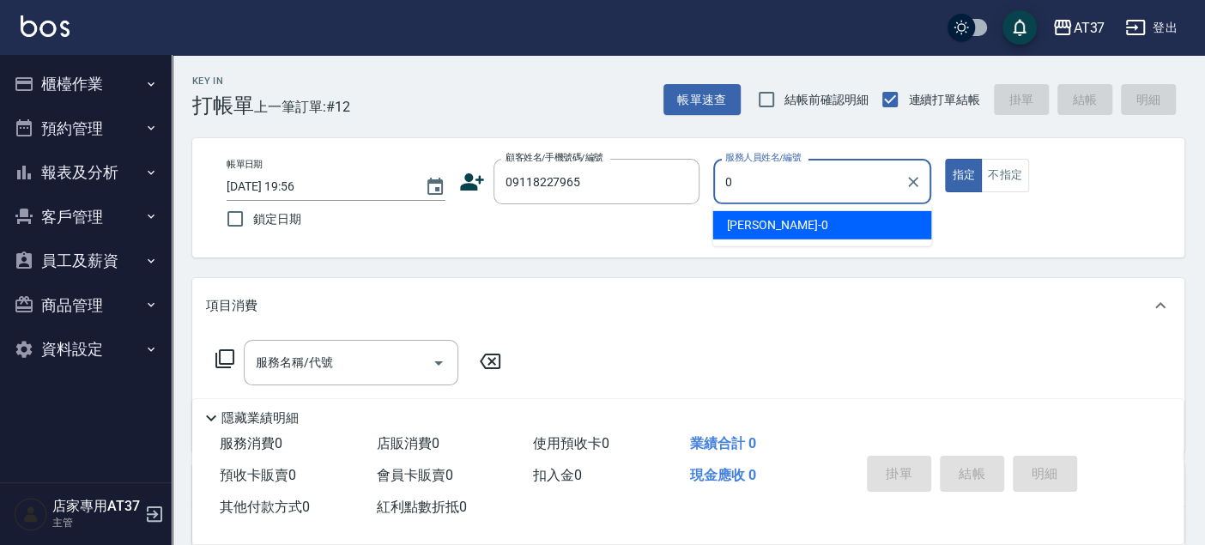
click at [778, 227] on div "NINA -0" at bounding box center [821, 225] width 219 height 28
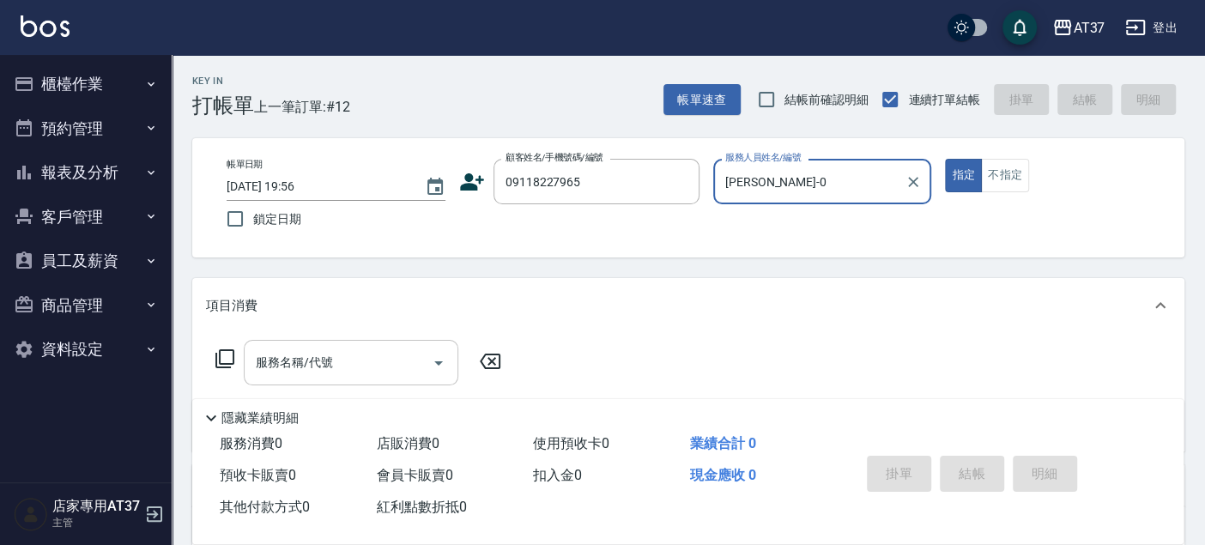
type input "[PERSON_NAME]-0"
click at [255, 368] on input "服務名稱/代號" at bounding box center [337, 363] width 173 height 30
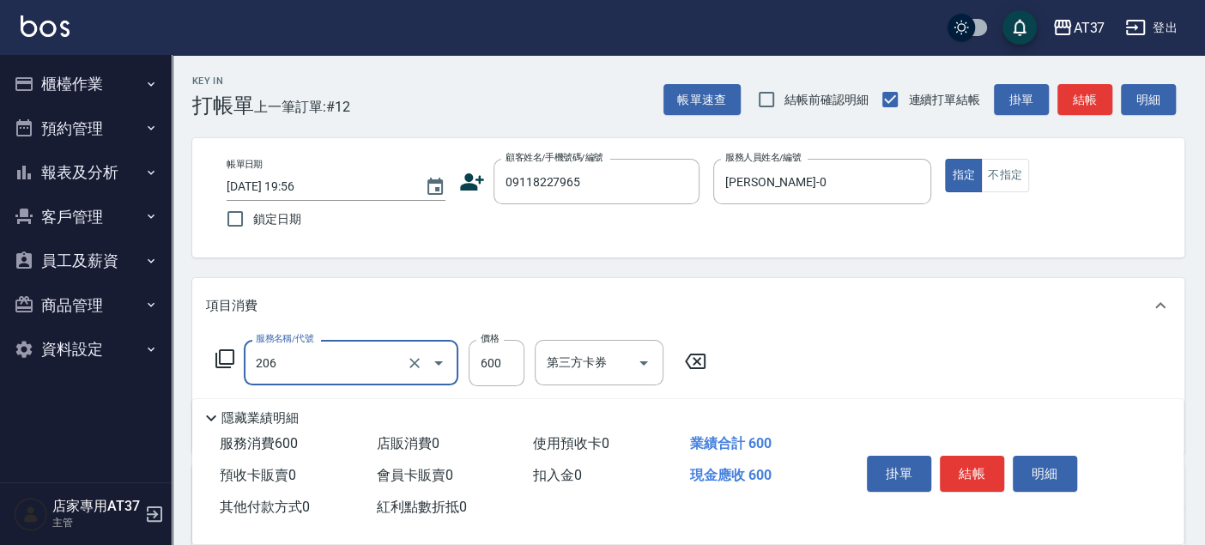
type input "A精油洗+剪(206)"
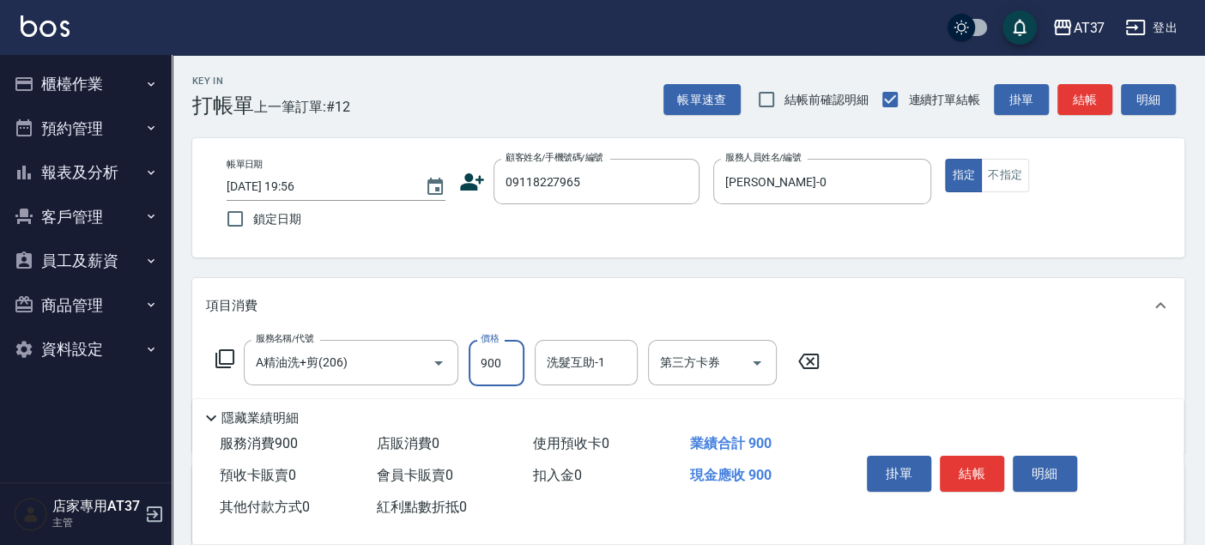
type input "900"
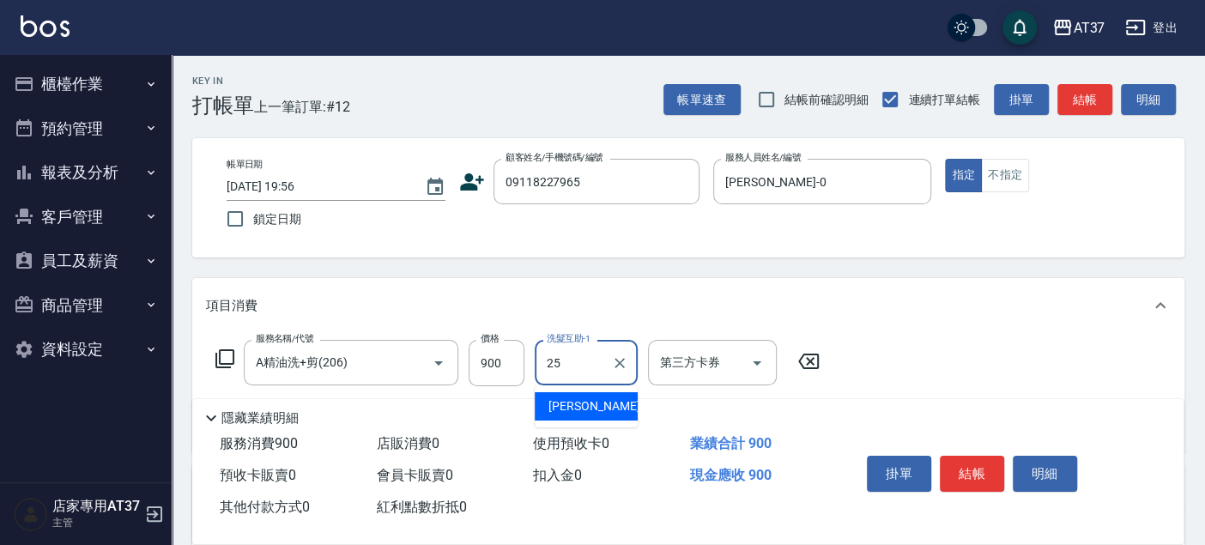
type input "[PERSON_NAME]-25"
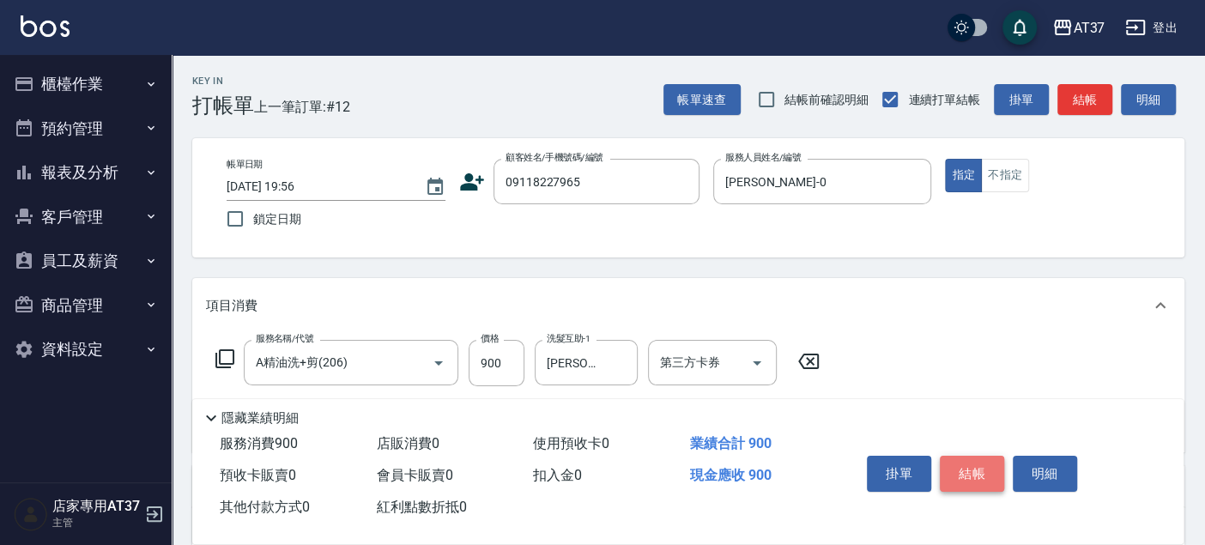
click at [958, 458] on button "結帳" at bounding box center [972, 474] width 64 height 36
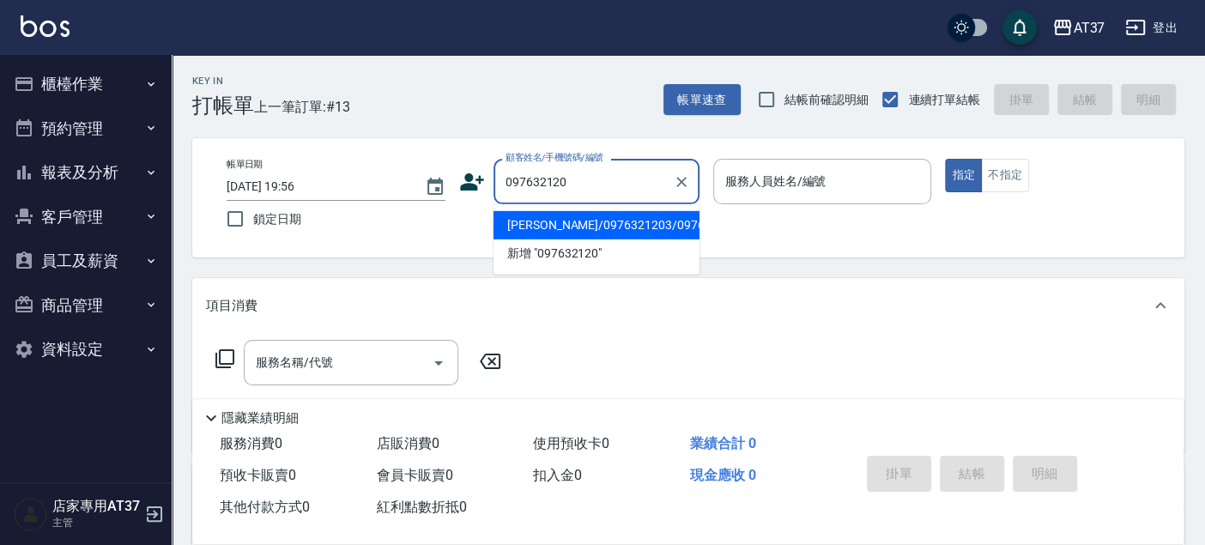
type input "0976321203"
type input "何炤頤/0976321203/0976321203"
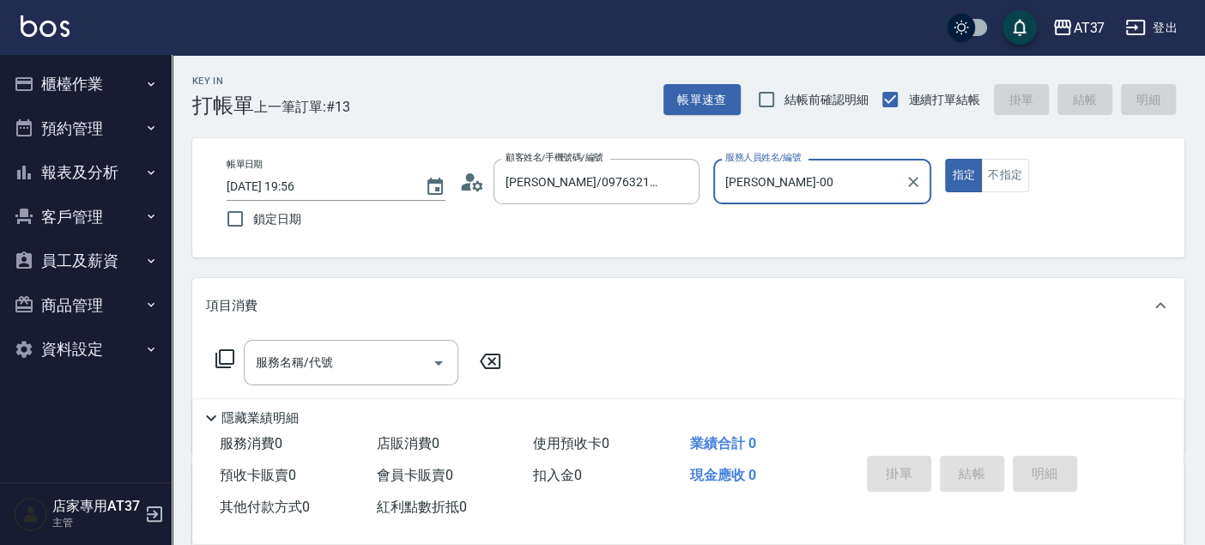
type input "[PERSON_NAME]-0"
click at [337, 374] on input "服務名稱/代號" at bounding box center [337, 363] width 173 height 30
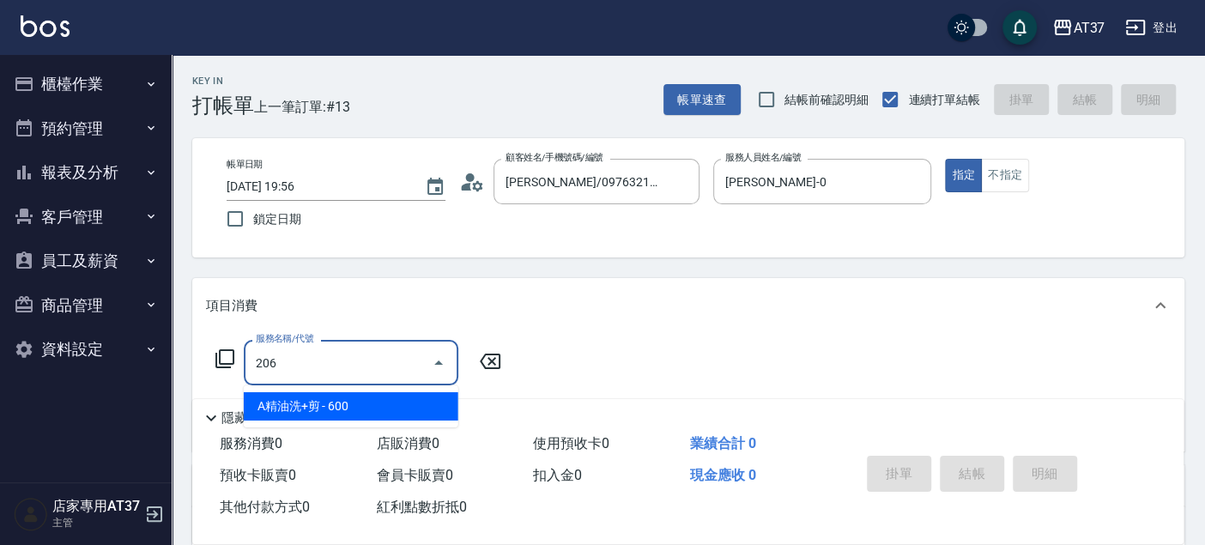
type input "A精油洗+剪(206)"
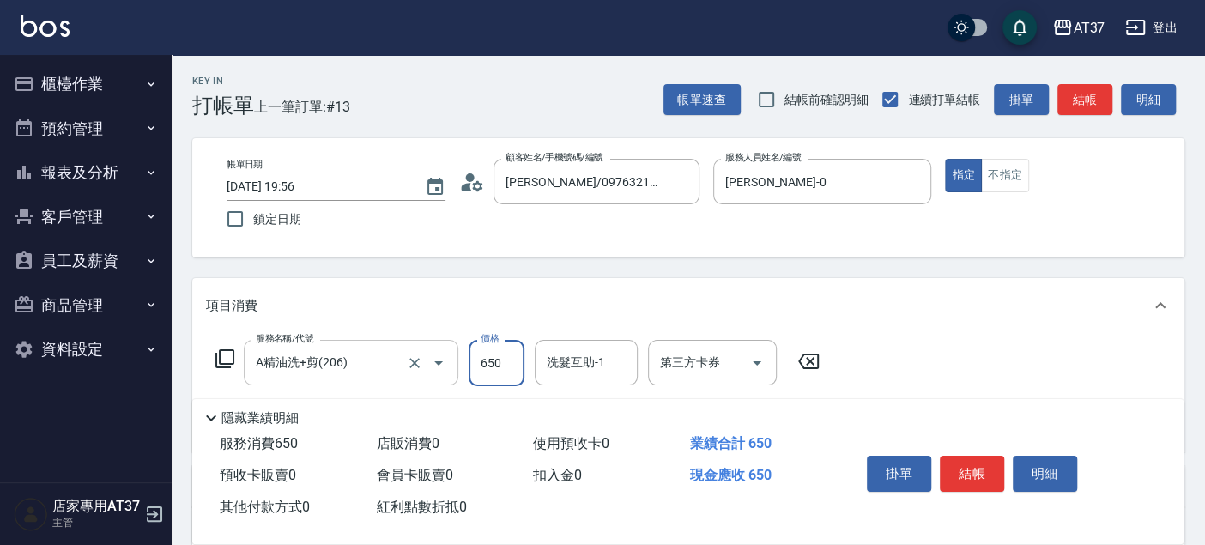
type input "650"
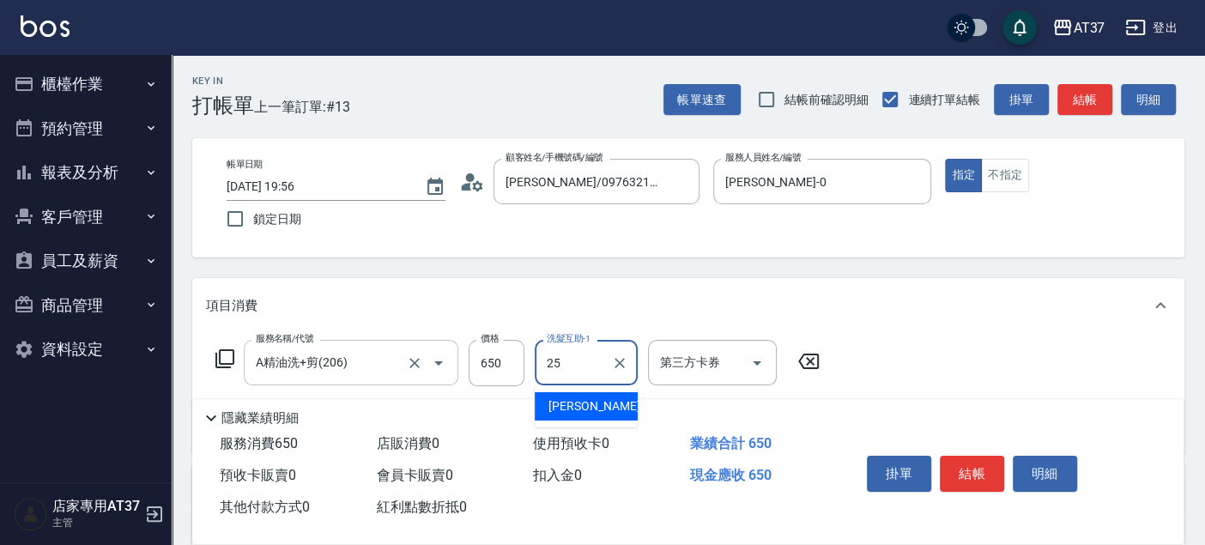
type input "[PERSON_NAME]-25"
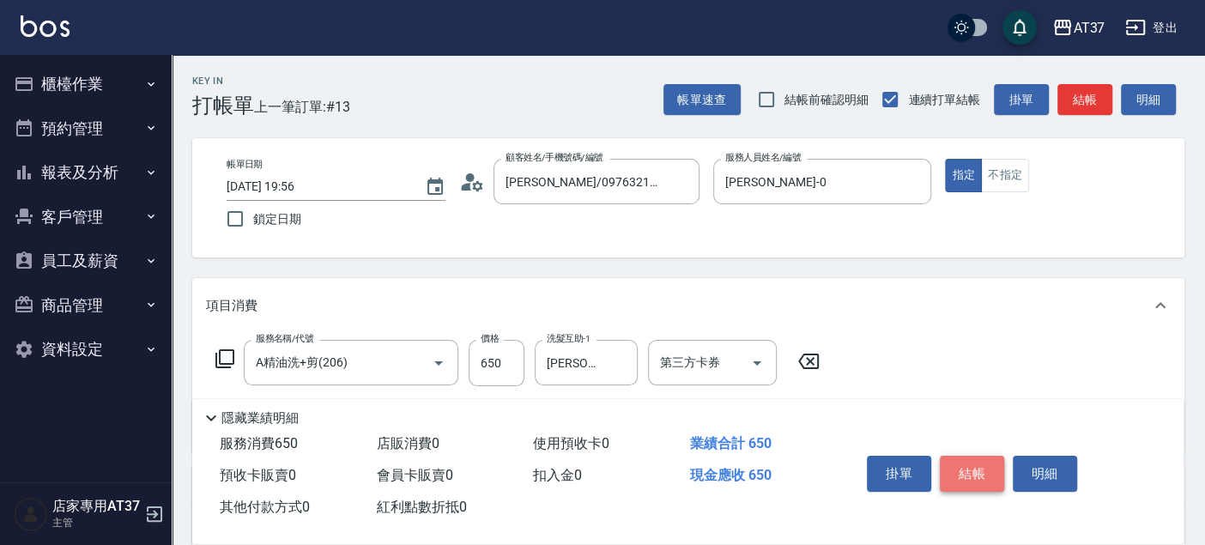
click at [960, 474] on button "結帳" at bounding box center [972, 474] width 64 height 36
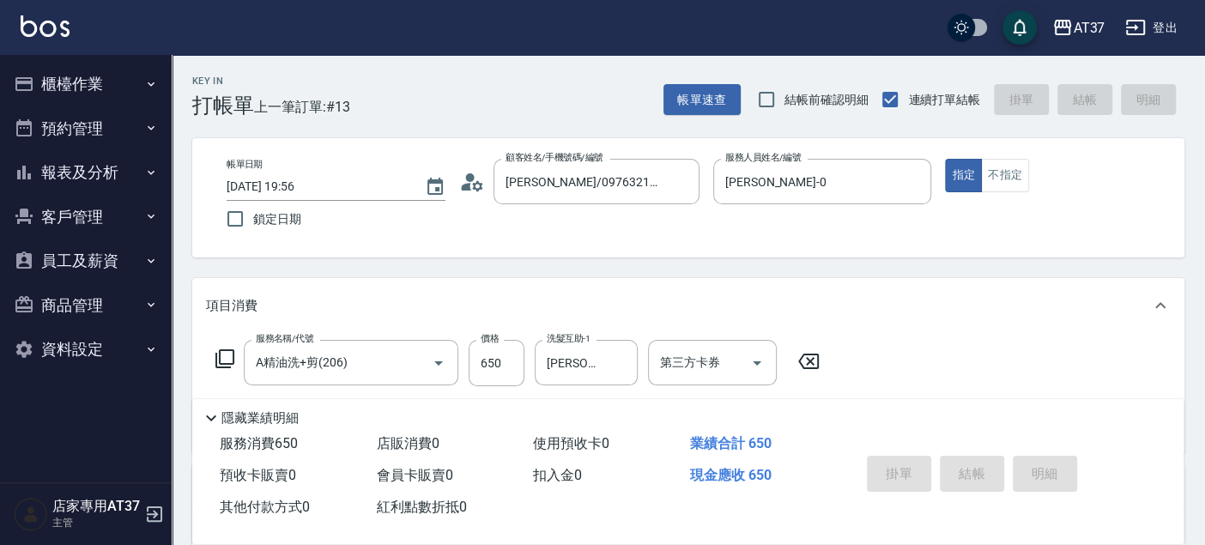
type input "2025/09/09 19:57"
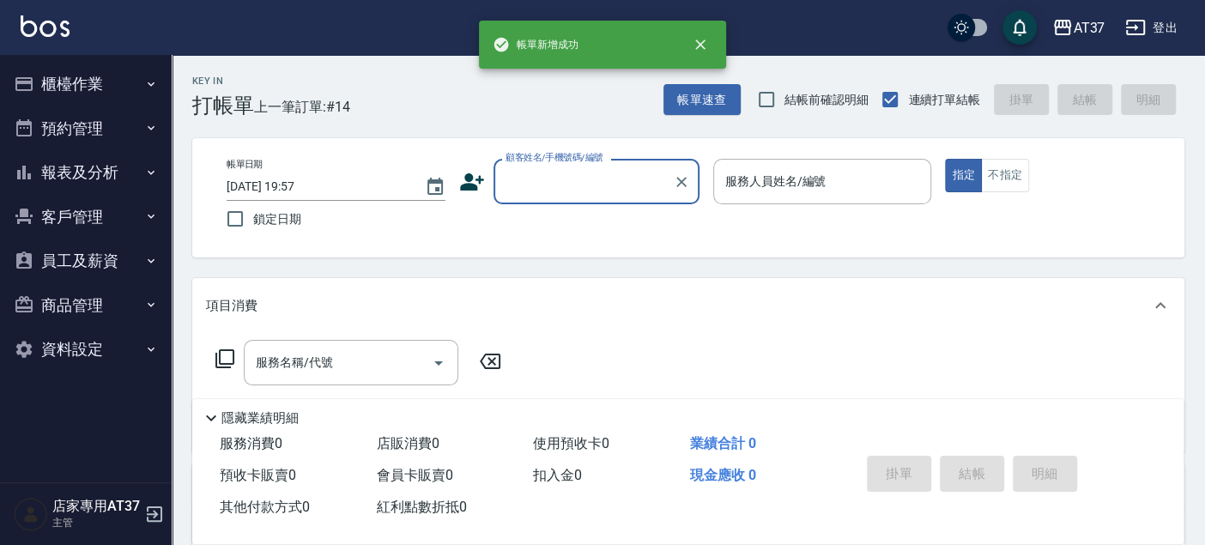
click at [110, 102] on button "櫃檯作業" at bounding box center [86, 84] width 158 height 45
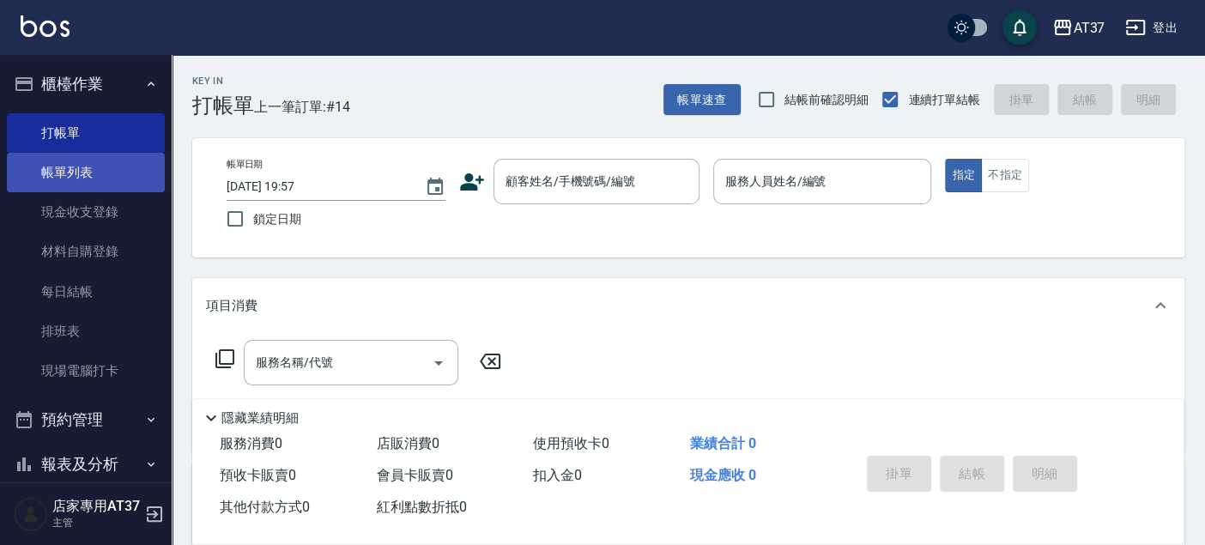
drag, startPoint x: 110, startPoint y: 156, endPoint x: 105, endPoint y: 167, distance: 11.5
click at [110, 156] on link "帳單列表" at bounding box center [86, 172] width 158 height 39
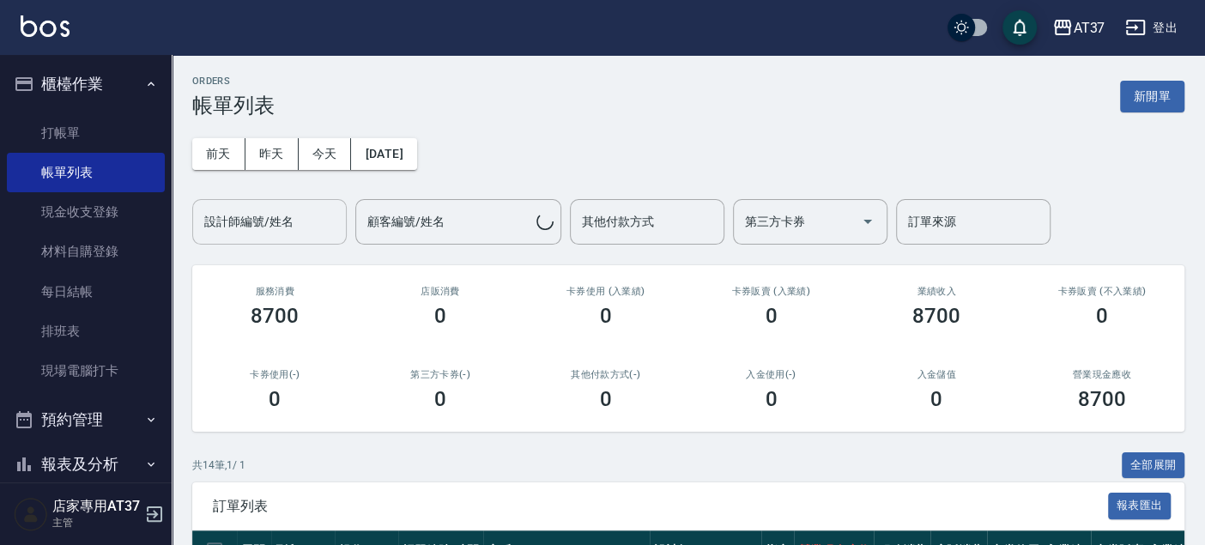
click at [316, 240] on div "設計師編號/姓名" at bounding box center [269, 221] width 154 height 45
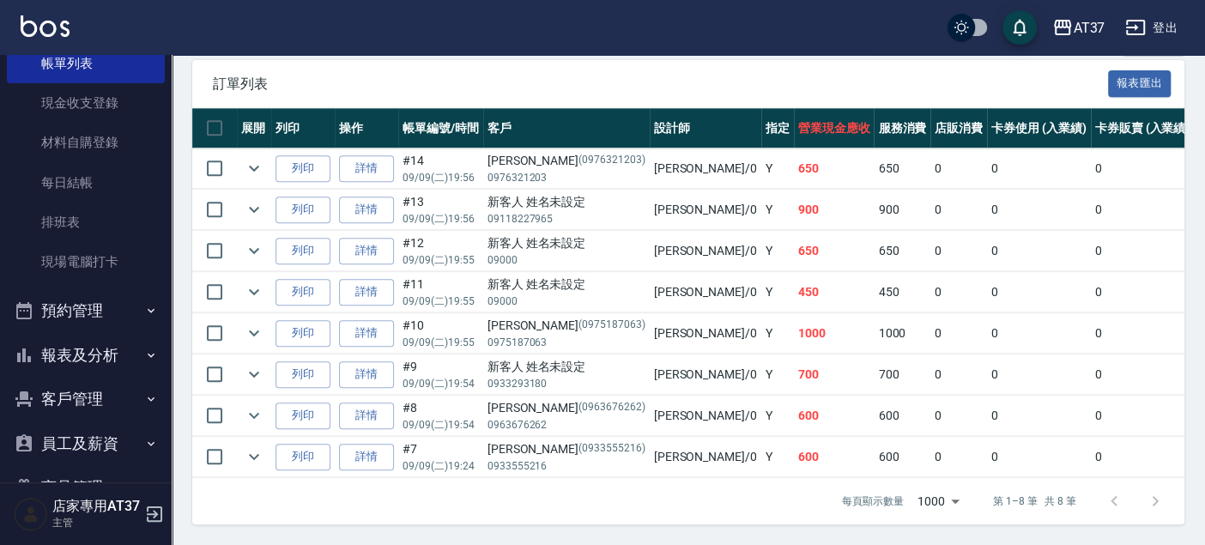
scroll to position [199, 0]
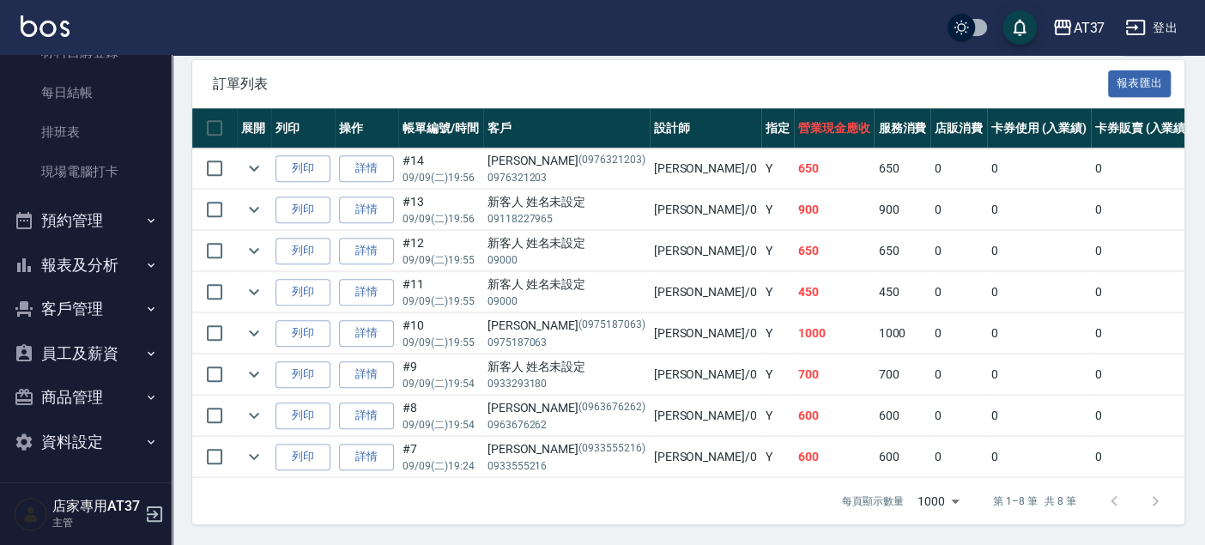
type input "[PERSON_NAME]-0"
click at [120, 282] on button "報表及分析" at bounding box center [86, 265] width 158 height 45
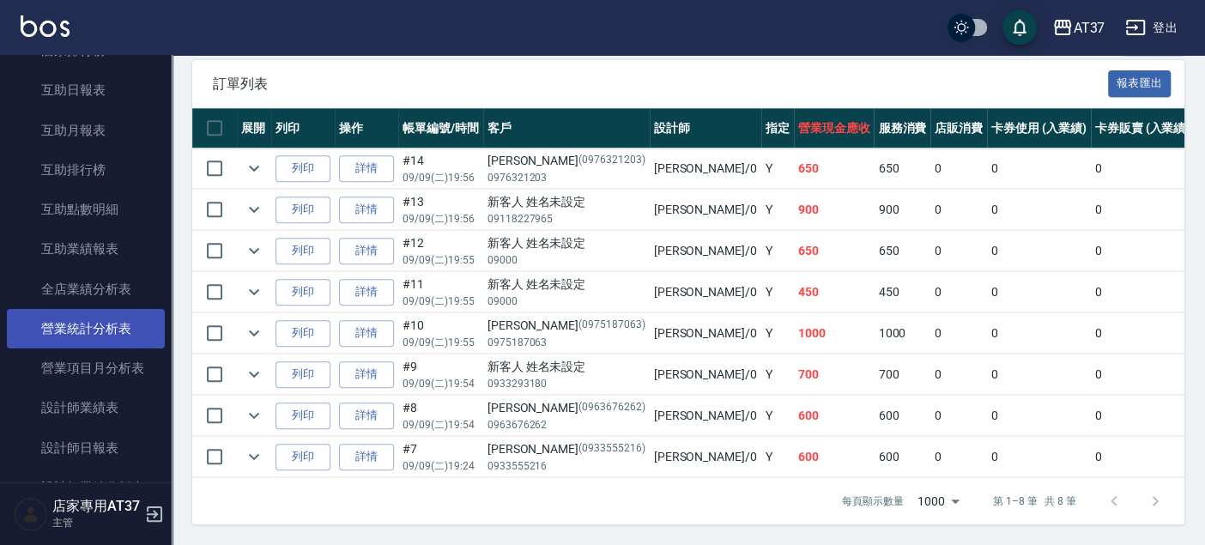
scroll to position [676, 0]
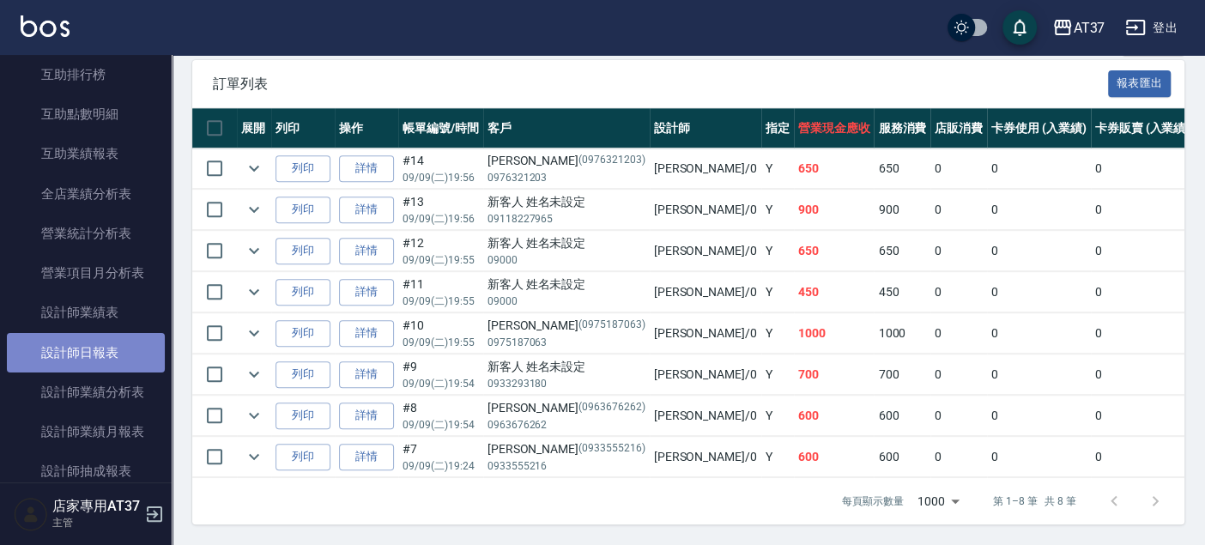
click at [126, 333] on link "設計師日報表" at bounding box center [86, 352] width 158 height 39
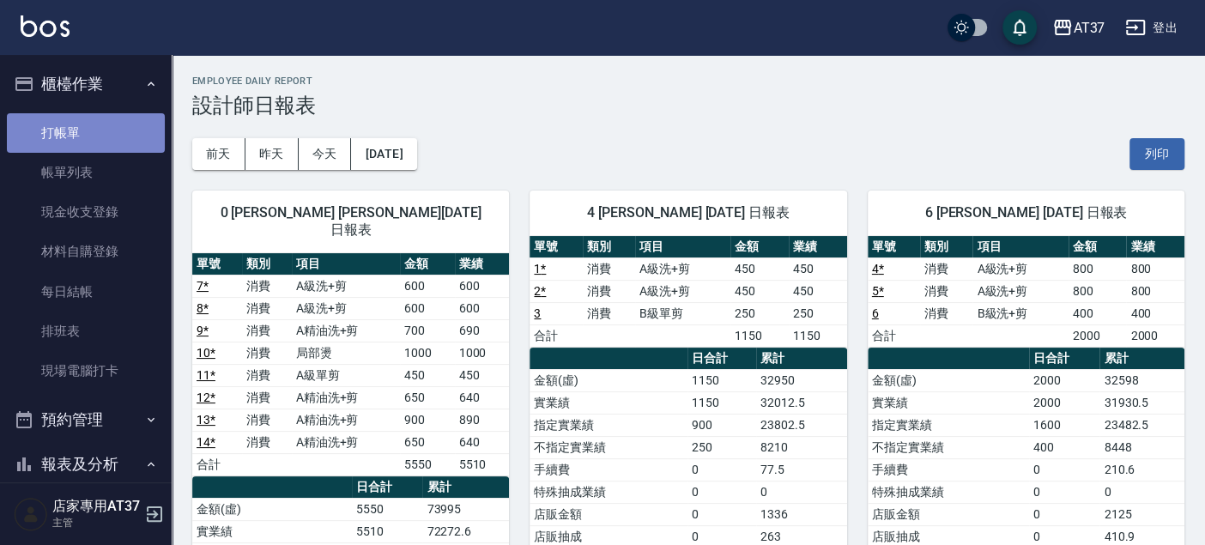
click at [103, 133] on link "打帳單" at bounding box center [86, 132] width 158 height 39
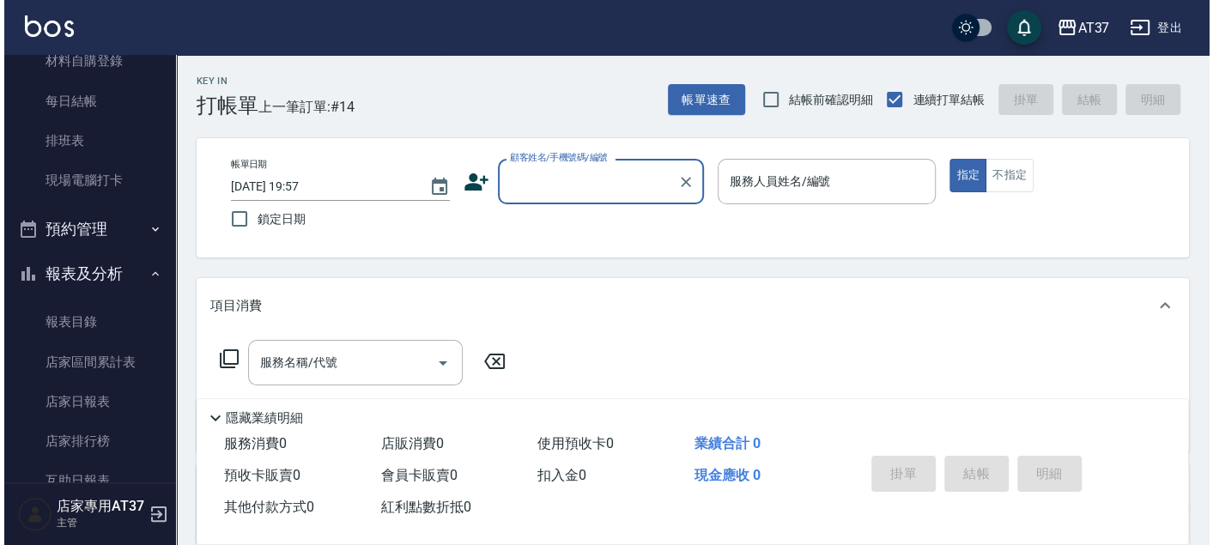
scroll to position [381, 0]
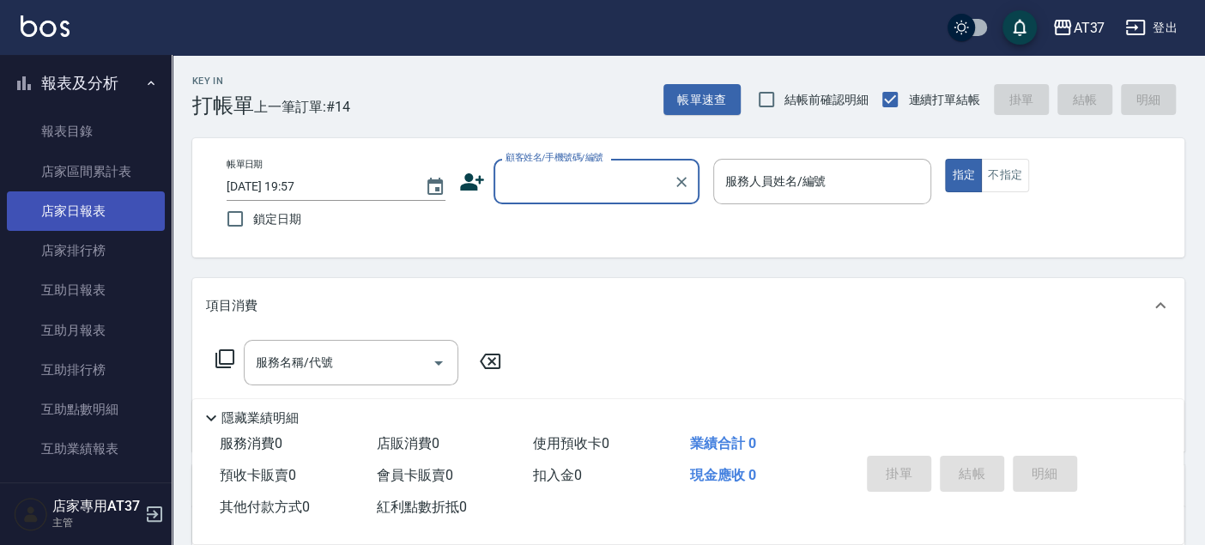
click at [112, 203] on link "店家日報表" at bounding box center [86, 210] width 158 height 39
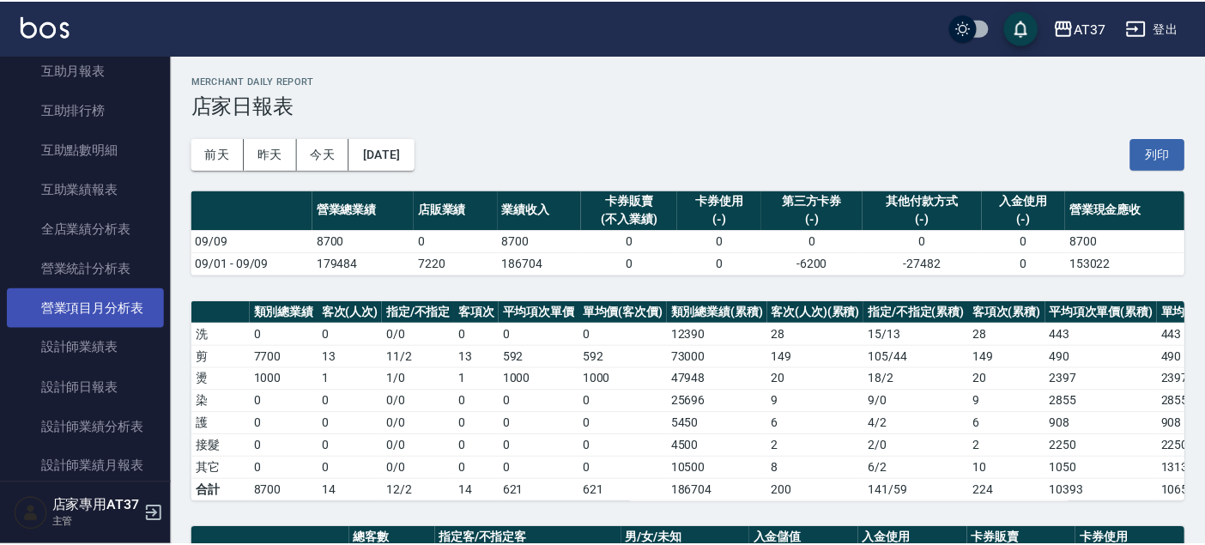
scroll to position [762, 0]
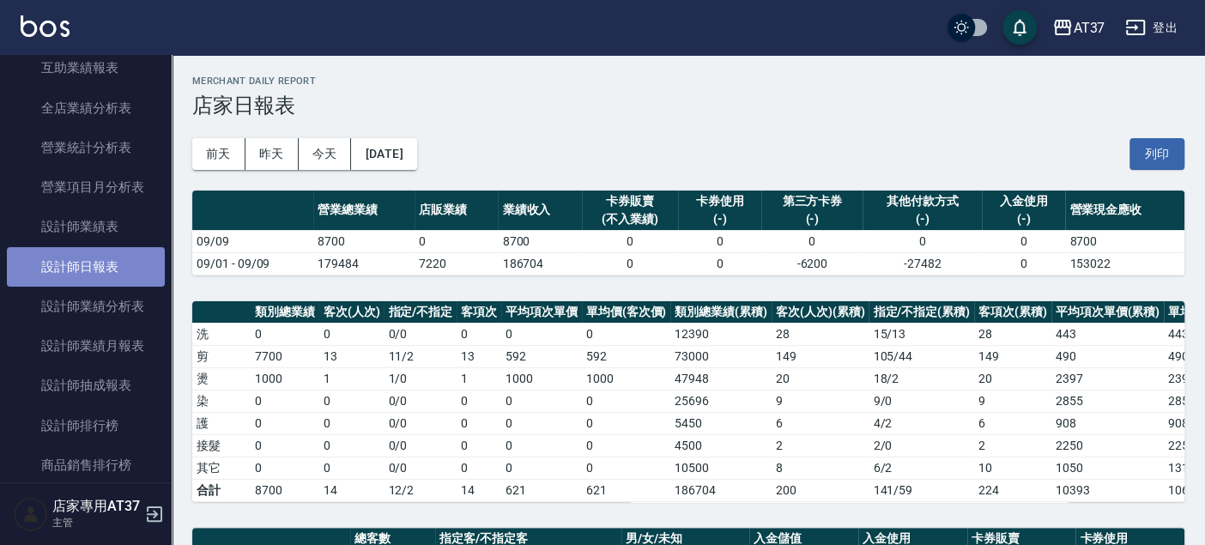
click at [116, 273] on link "設計師日報表" at bounding box center [86, 266] width 158 height 39
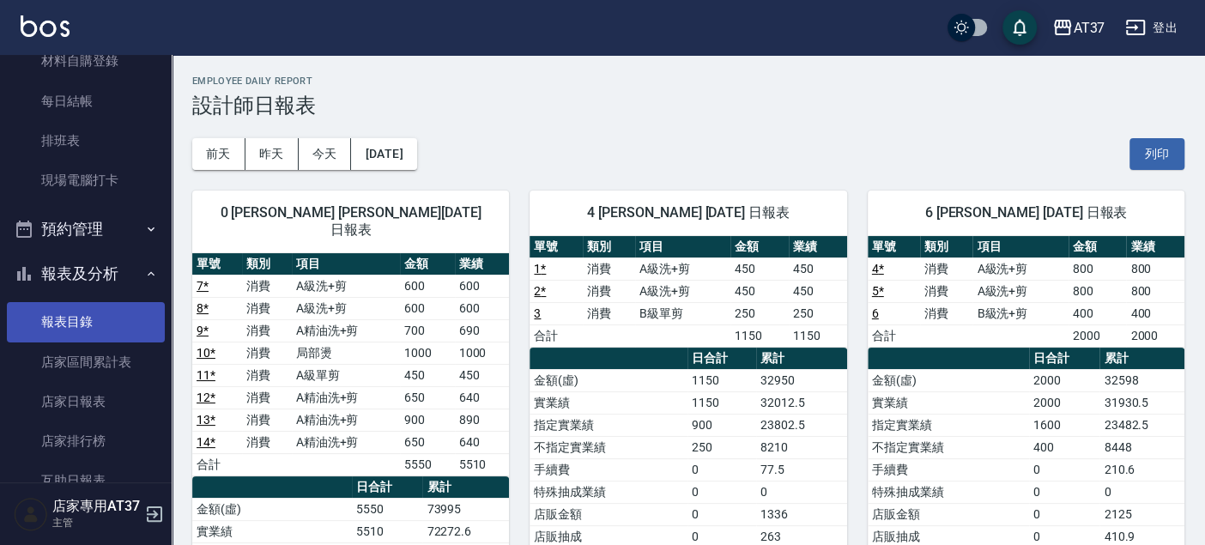
scroll to position [381, 0]
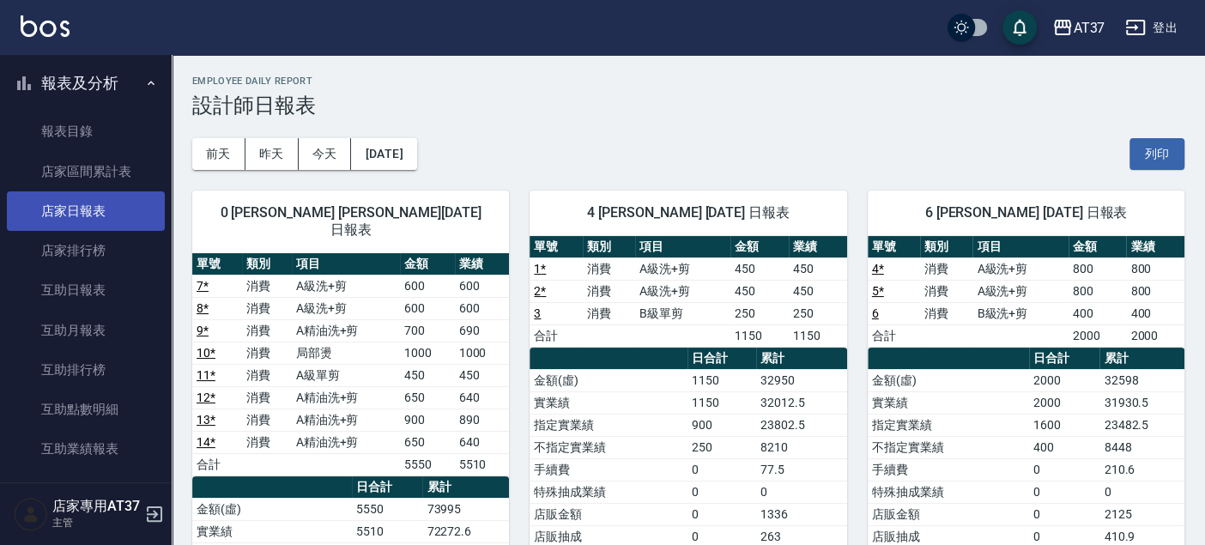
click at [126, 218] on link "店家日報表" at bounding box center [86, 210] width 158 height 39
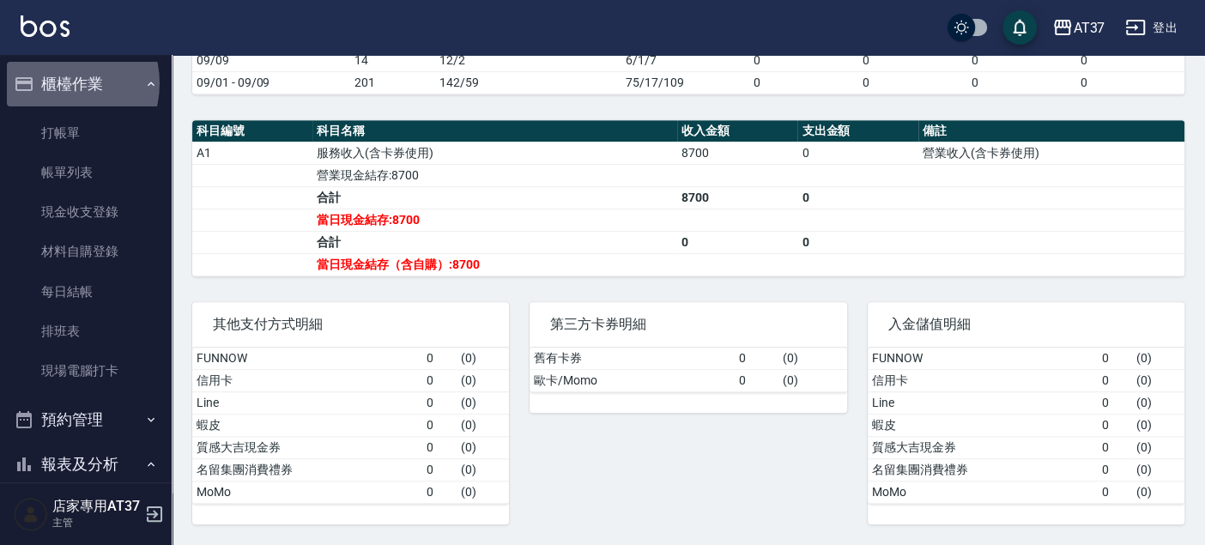
click at [57, 83] on button "櫃檯作業" at bounding box center [86, 84] width 158 height 45
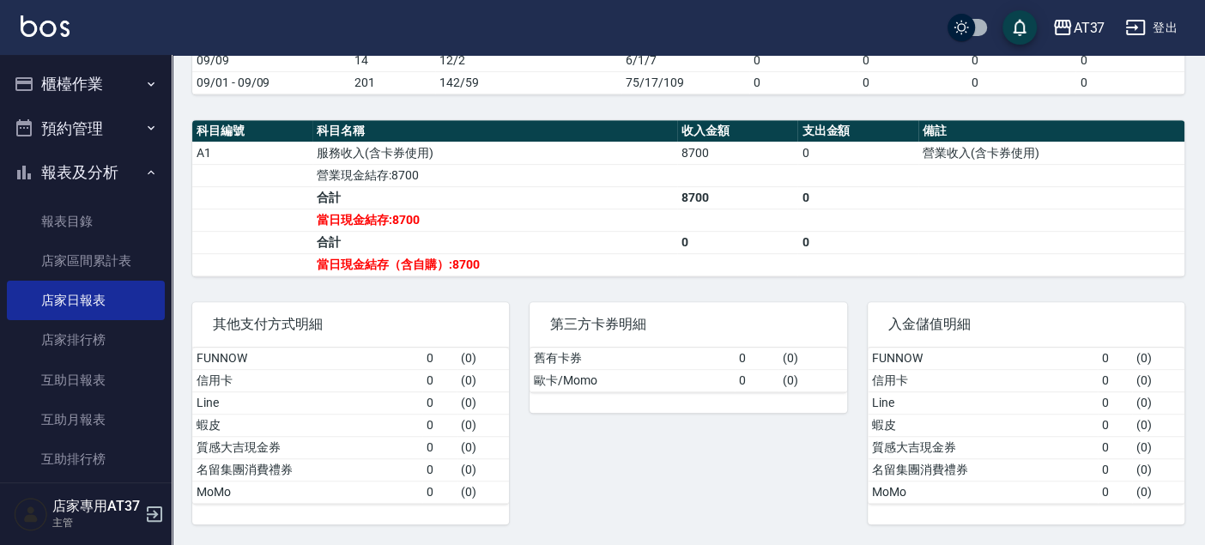
click at [57, 83] on button "櫃檯作業" at bounding box center [86, 84] width 158 height 45
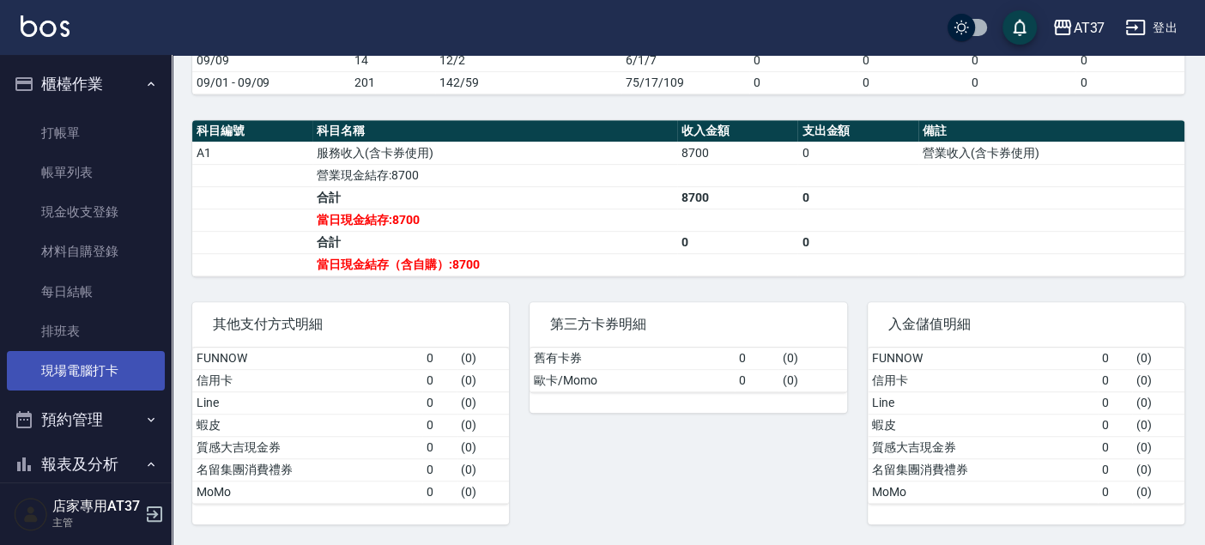
click at [25, 364] on link "現場電腦打卡" at bounding box center [86, 370] width 158 height 39
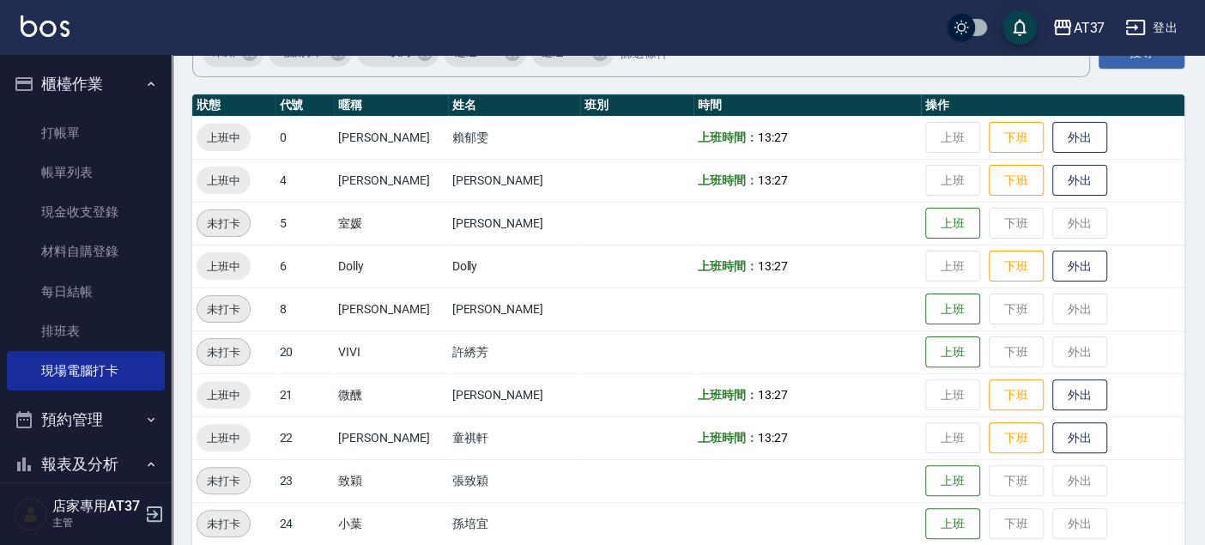
scroll to position [191, 0]
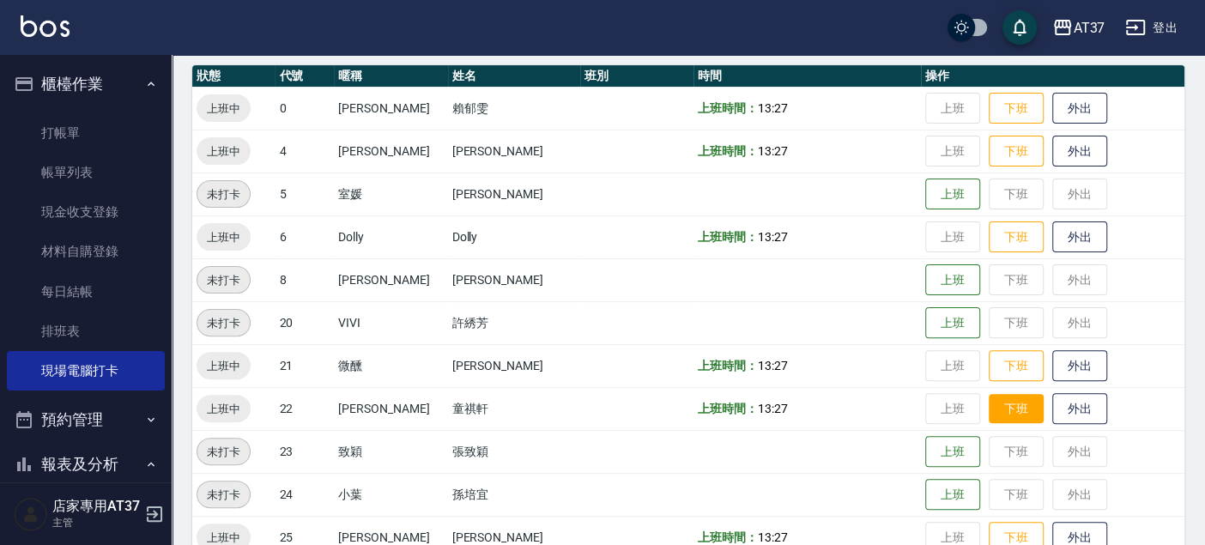
click at [999, 414] on button "下班" at bounding box center [1016, 409] width 55 height 30
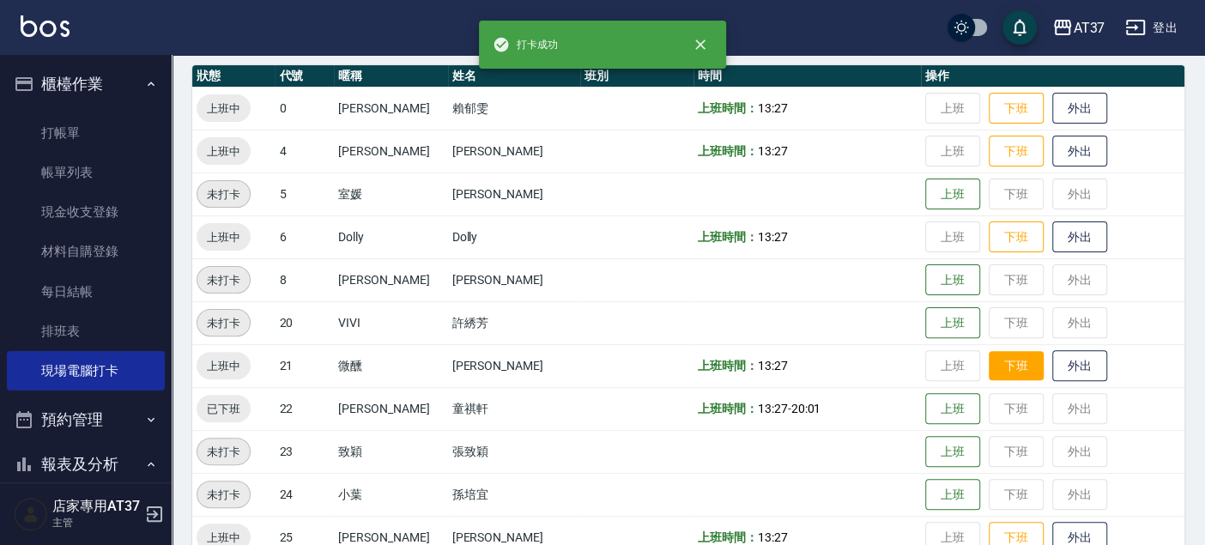
click at [999, 360] on button "下班" at bounding box center [1016, 366] width 55 height 30
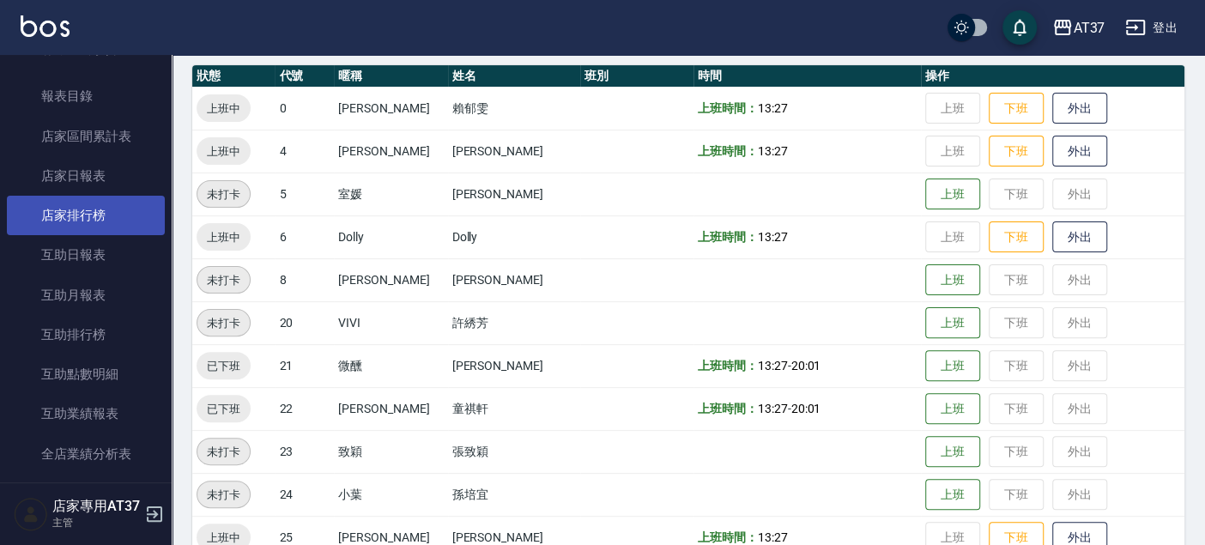
scroll to position [476, 0]
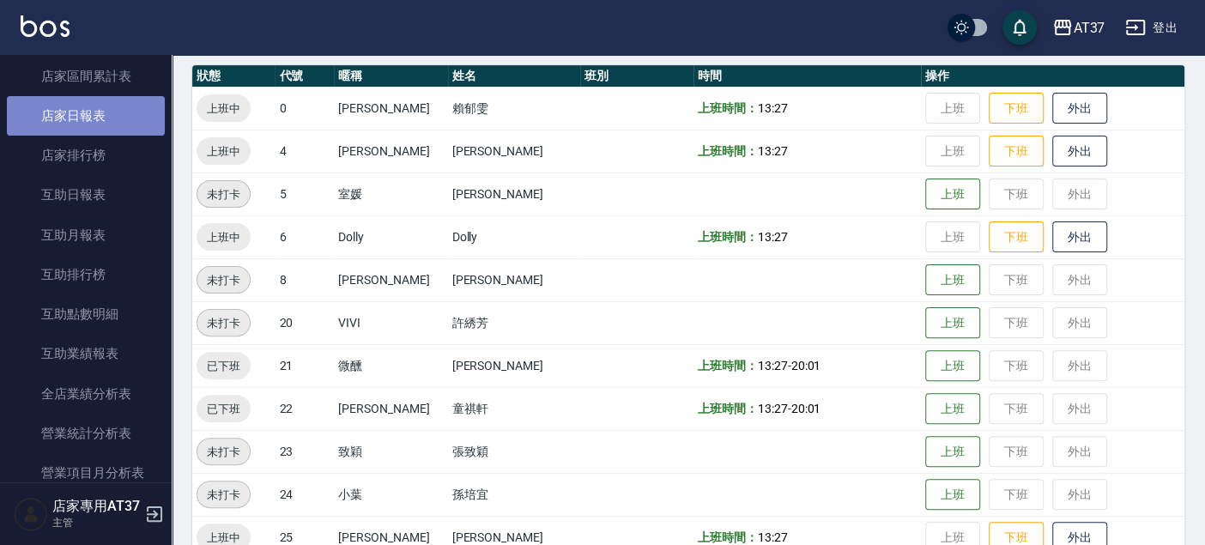
click at [123, 107] on link "店家日報表" at bounding box center [86, 115] width 158 height 39
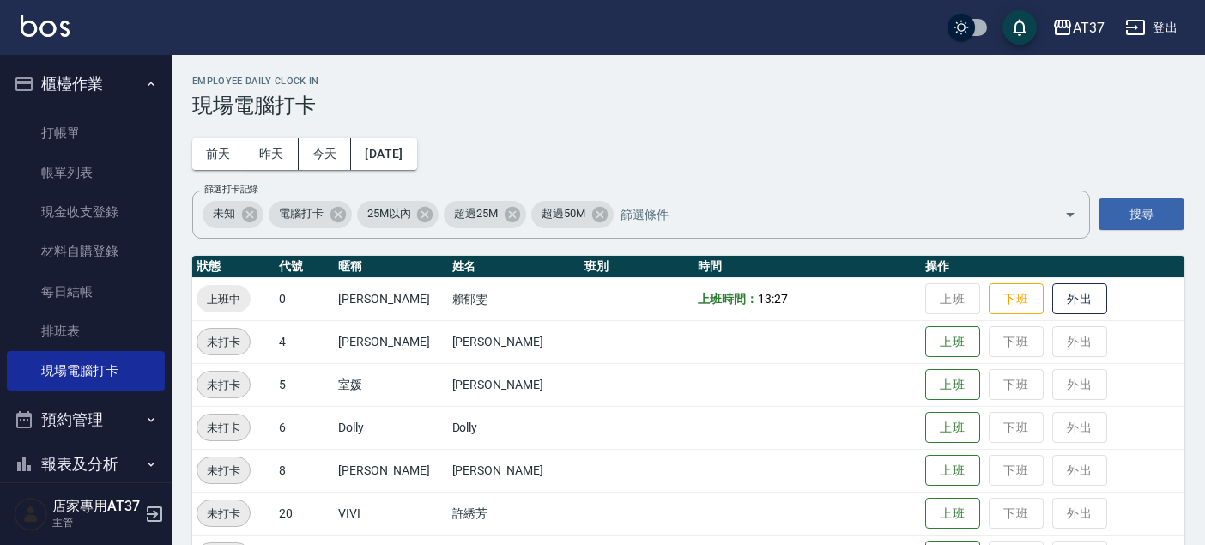
scroll to position [95, 0]
